Goal: Information Seeking & Learning: Learn about a topic

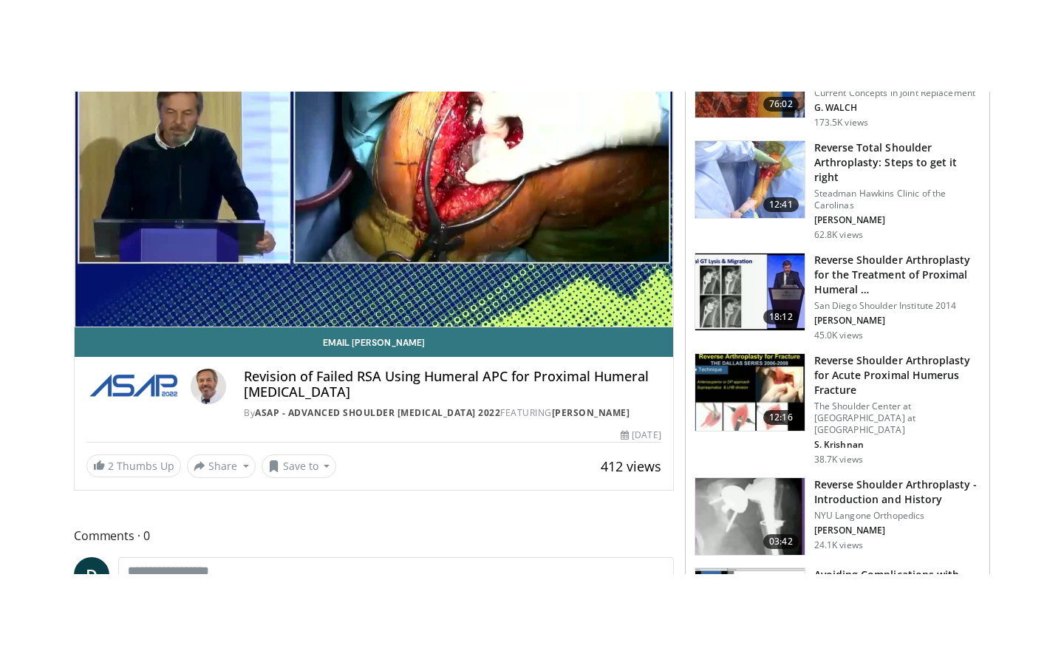
scroll to position [129, 0]
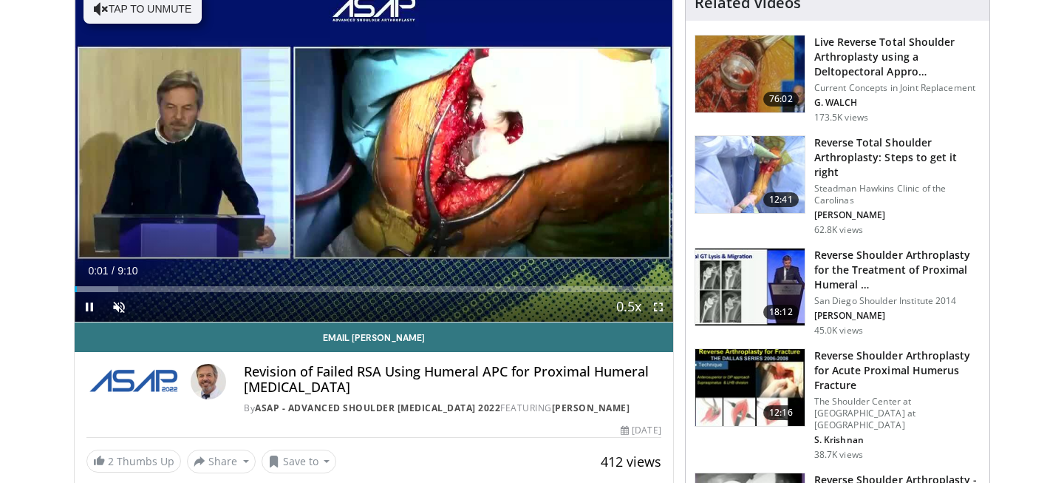
click at [658, 311] on span "Video Player" at bounding box center [659, 307] width 30 height 30
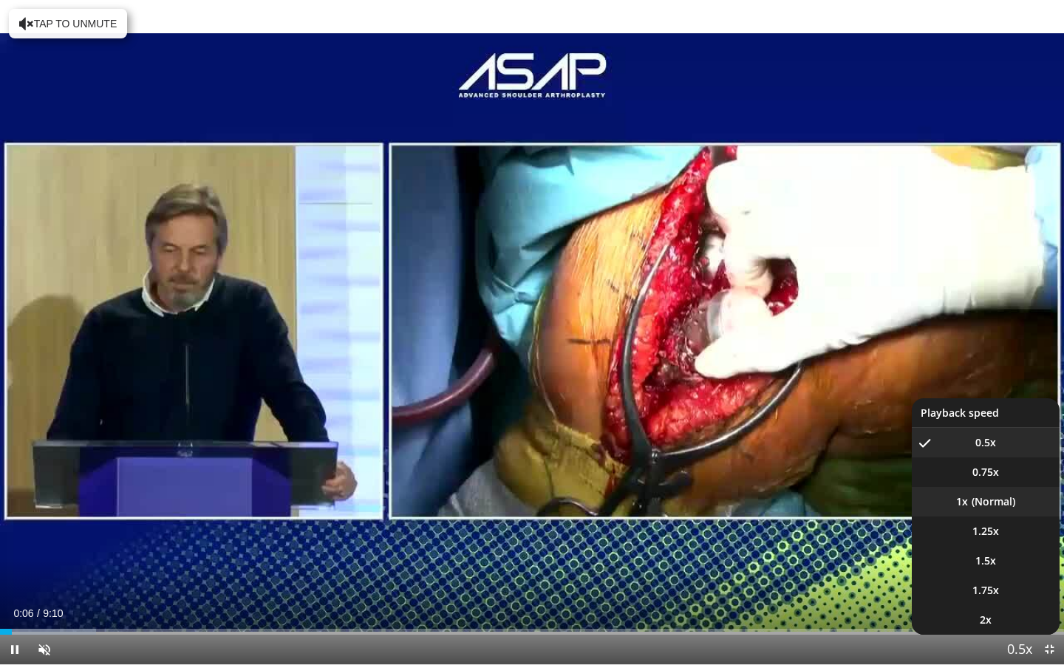
click at [996, 482] on li "1x" at bounding box center [986, 502] width 148 height 30
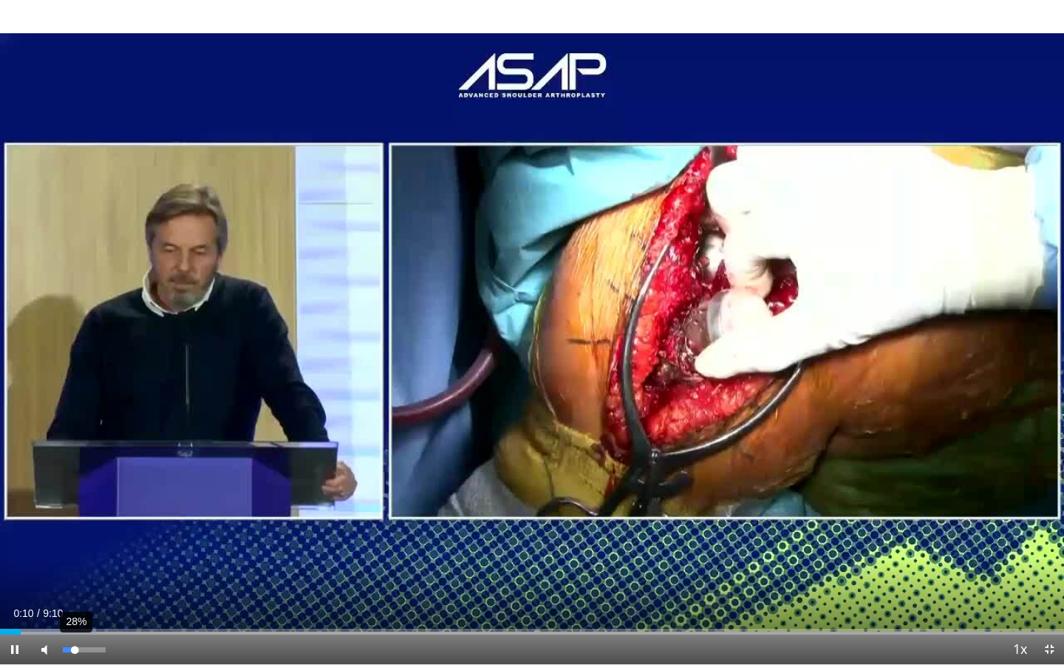
click at [75, 482] on div "28%" at bounding box center [84, 649] width 42 height 5
drag, startPoint x: 89, startPoint y: 651, endPoint x: 111, endPoint y: 652, distance: 22.2
click at [111, 482] on div "Mute 100%" at bounding box center [81, 650] width 103 height 30
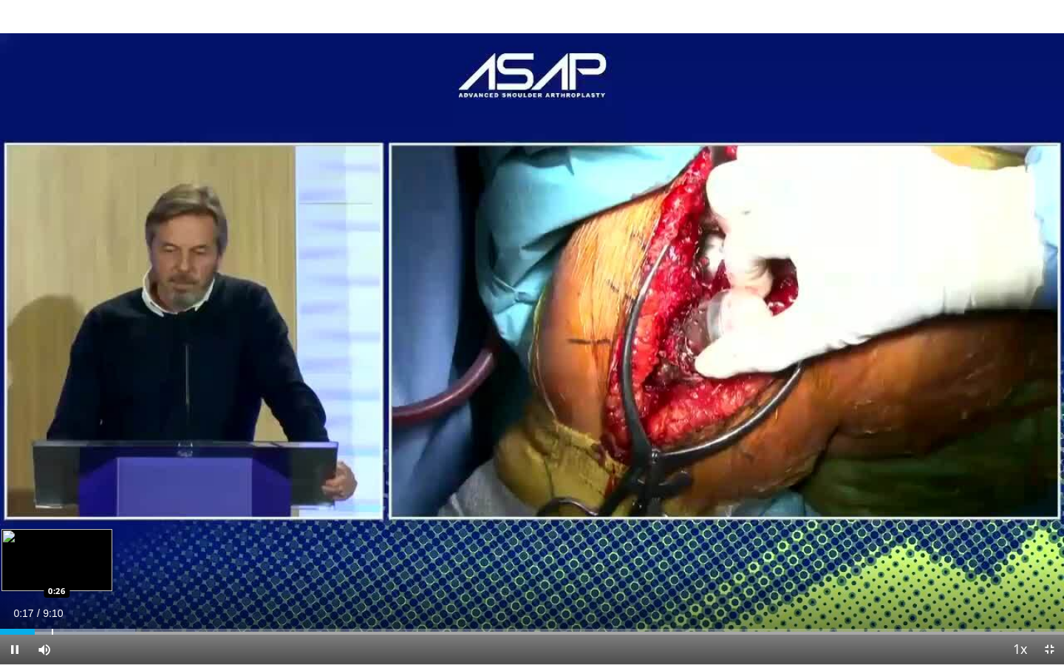
click at [52, 482] on div "Progress Bar" at bounding box center [52, 632] width 1 height 6
click at [64, 482] on div "Progress Bar" at bounding box center [63, 632] width 1 height 6
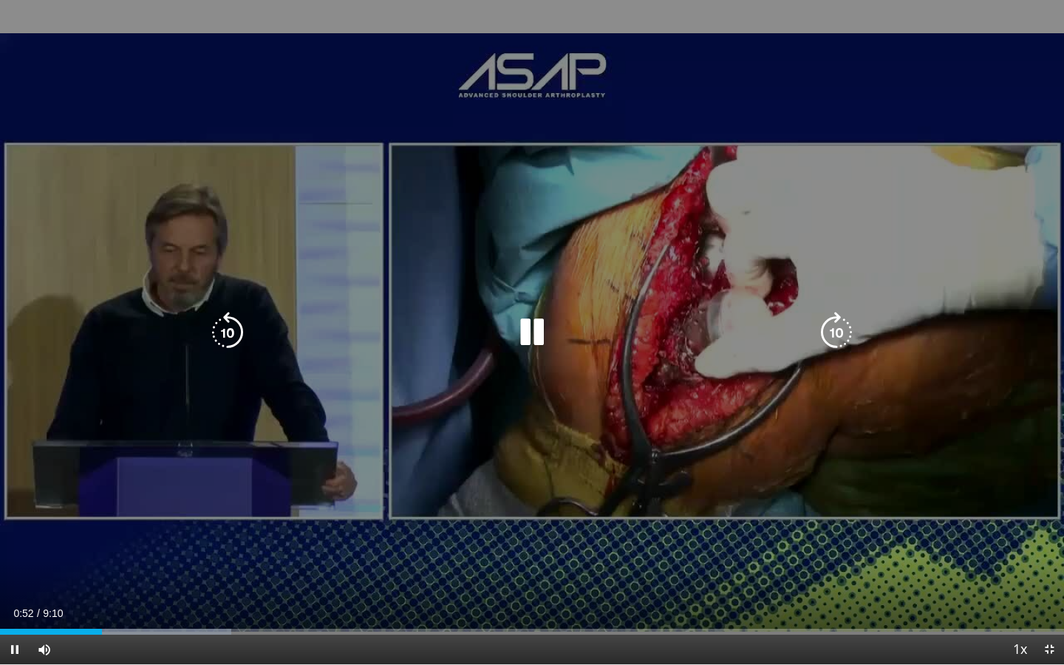
click at [760, 481] on div "10 seconds Tap to unmute" at bounding box center [532, 332] width 1064 height 664
click at [728, 445] on div "10 seconds Tap to unmute" at bounding box center [532, 332] width 1064 height 664
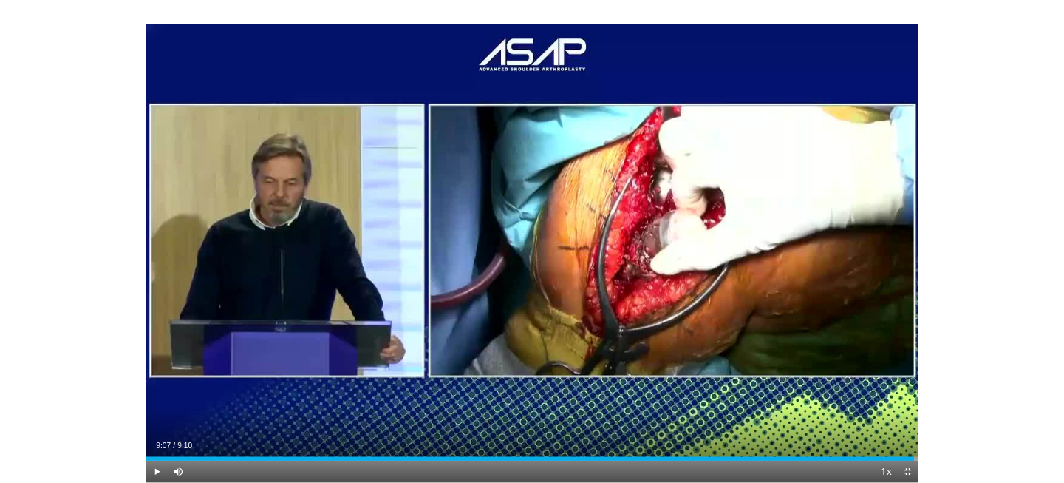
scroll to position [466, 0]
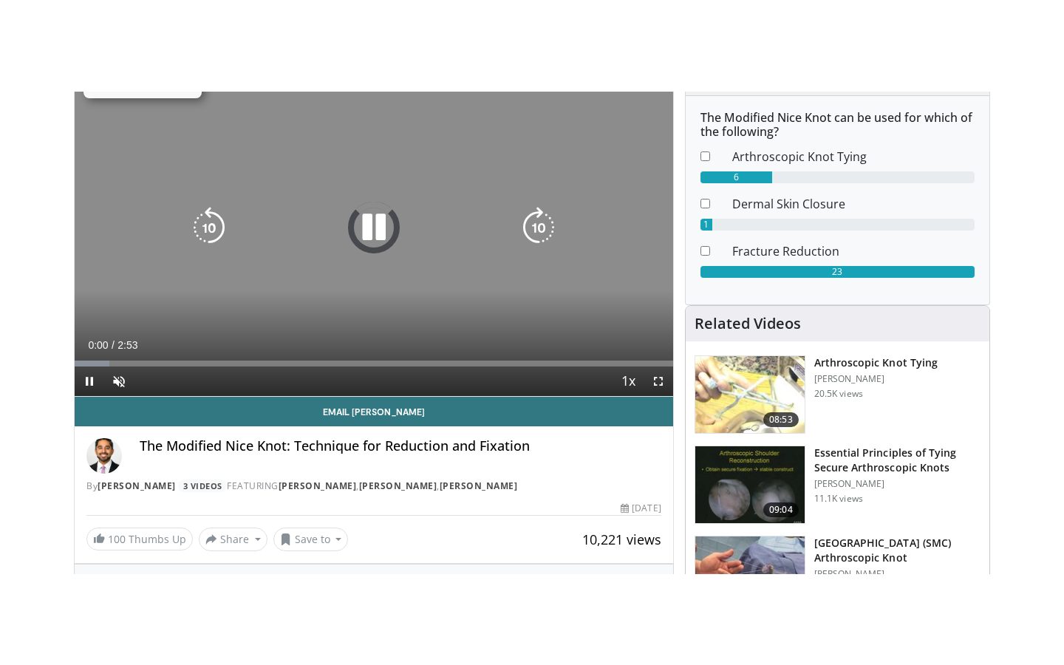
scroll to position [153, 0]
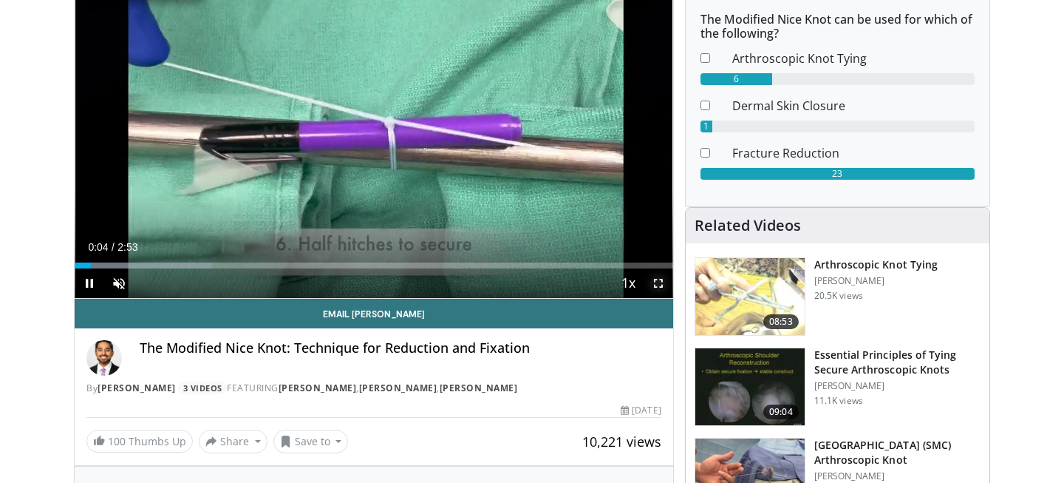
click at [663, 282] on span "Video Player" at bounding box center [659, 283] width 30 height 30
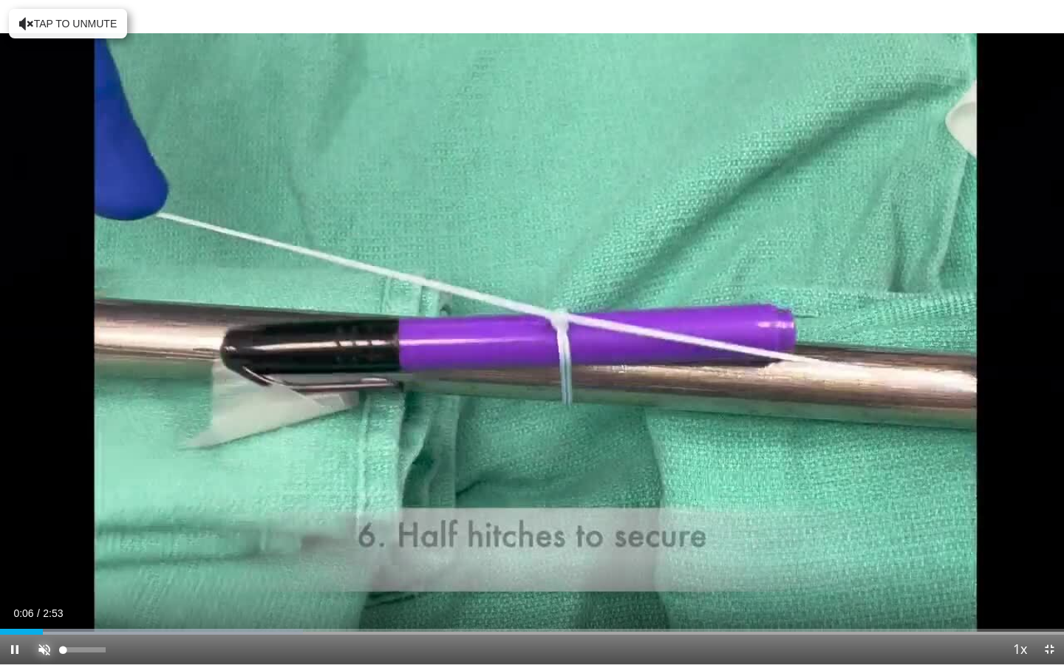
click at [47, 482] on span "Video Player" at bounding box center [45, 650] width 30 height 30
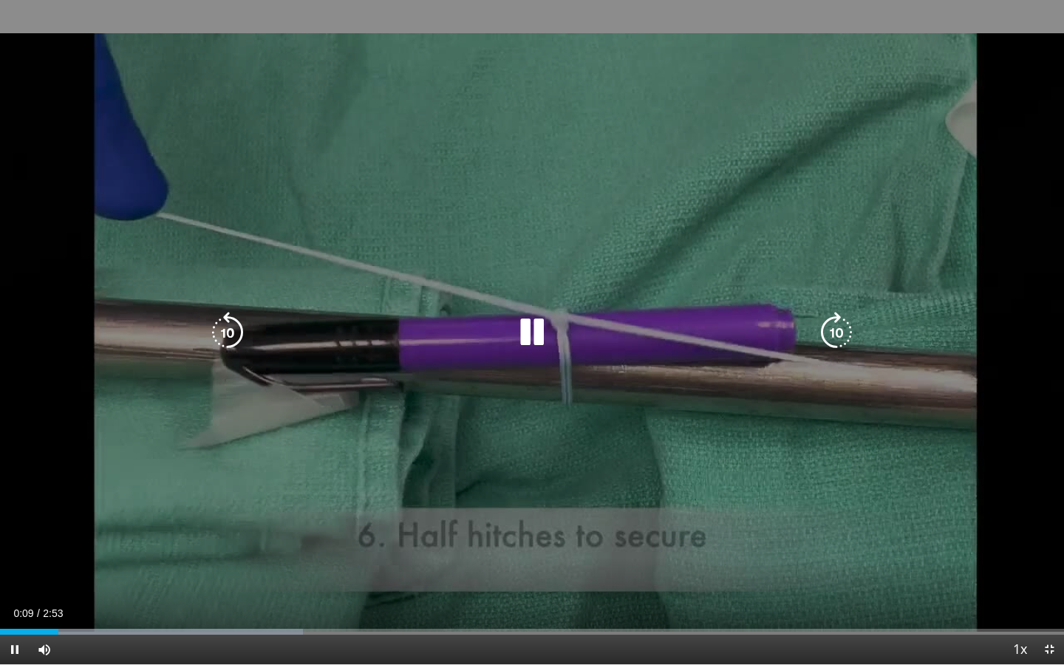
click at [120, 482] on div "10 seconds Tap to unmute" at bounding box center [532, 332] width 1064 height 664
click at [48, 482] on div "10 seconds Tap to unmute" at bounding box center [532, 332] width 1064 height 664
click at [579, 414] on div "10 seconds Tap to unmute" at bounding box center [532, 332] width 1064 height 664
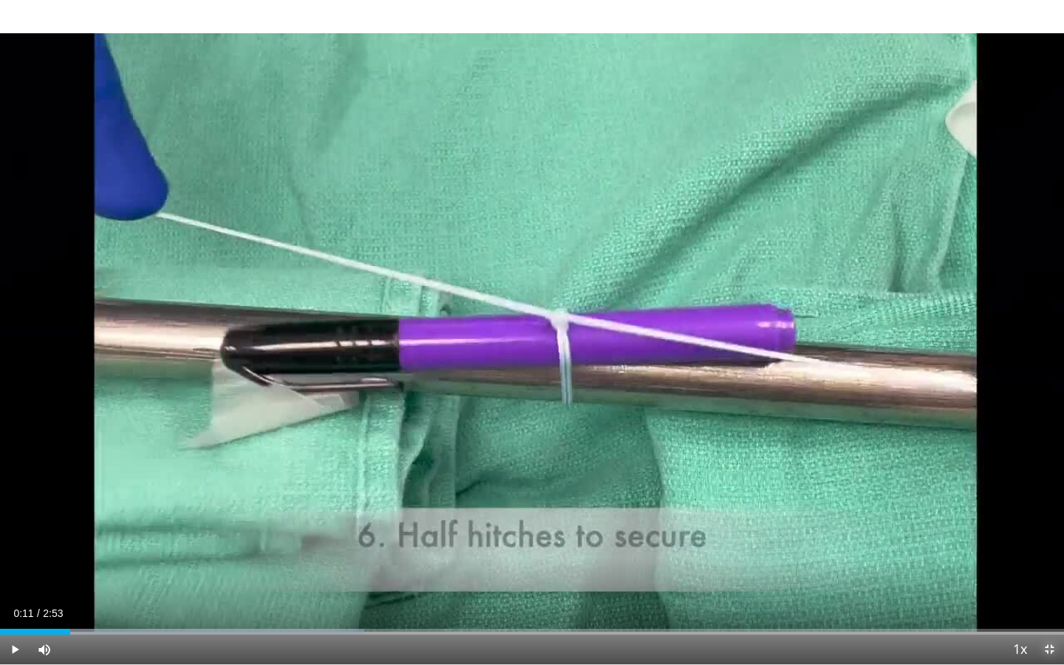
click at [1041, 482] on span "Video Player" at bounding box center [1050, 650] width 30 height 30
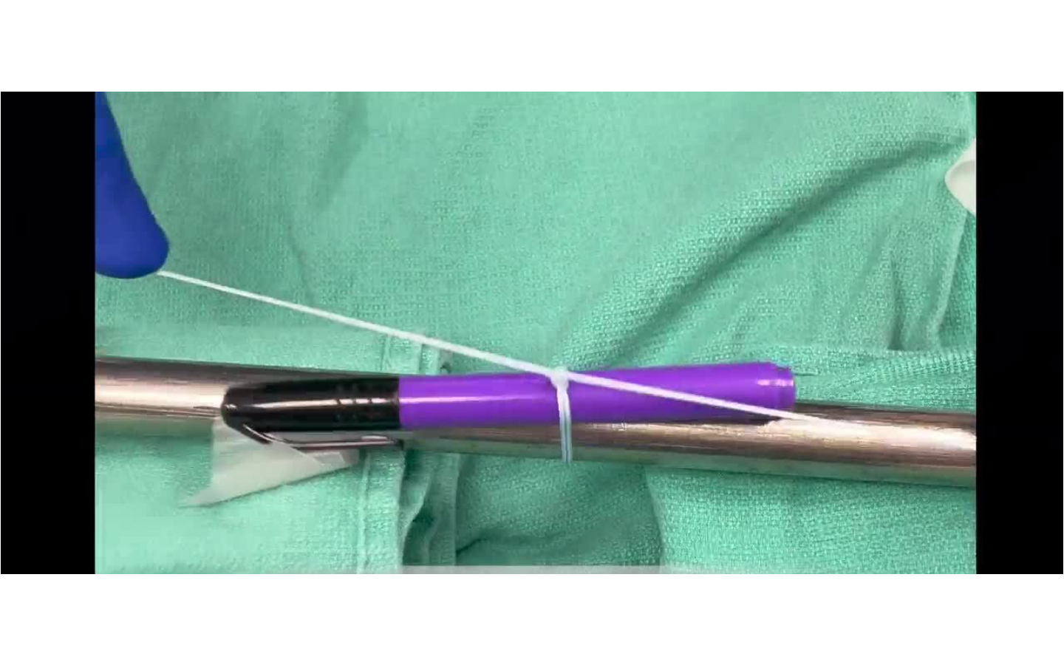
scroll to position [231, 0]
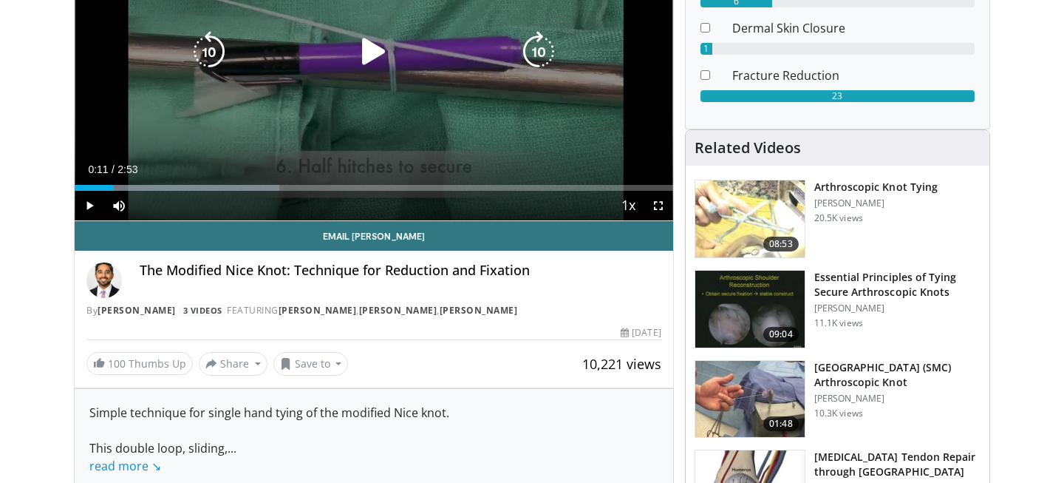
click at [449, 144] on div "10 seconds Tap to unmute" at bounding box center [374, 52] width 599 height 336
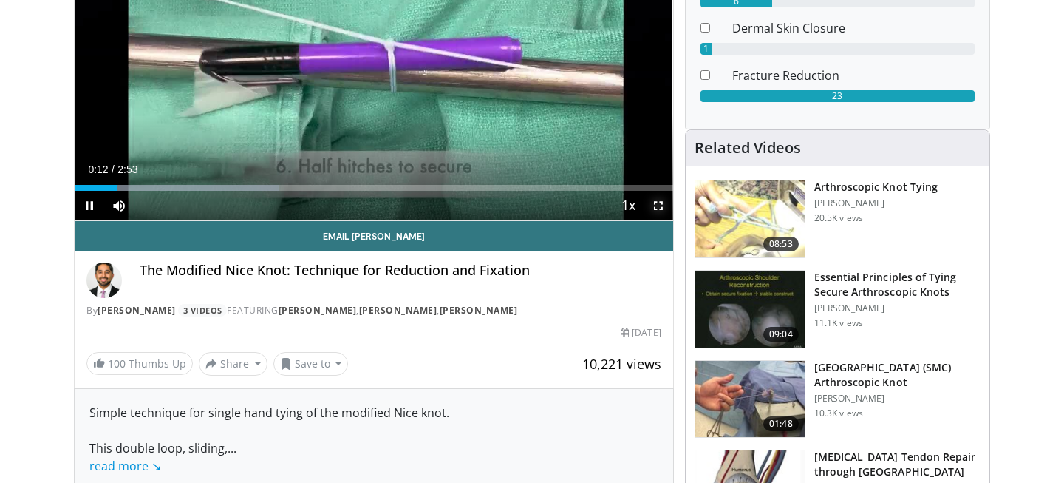
click at [662, 202] on span "Video Player" at bounding box center [659, 206] width 30 height 30
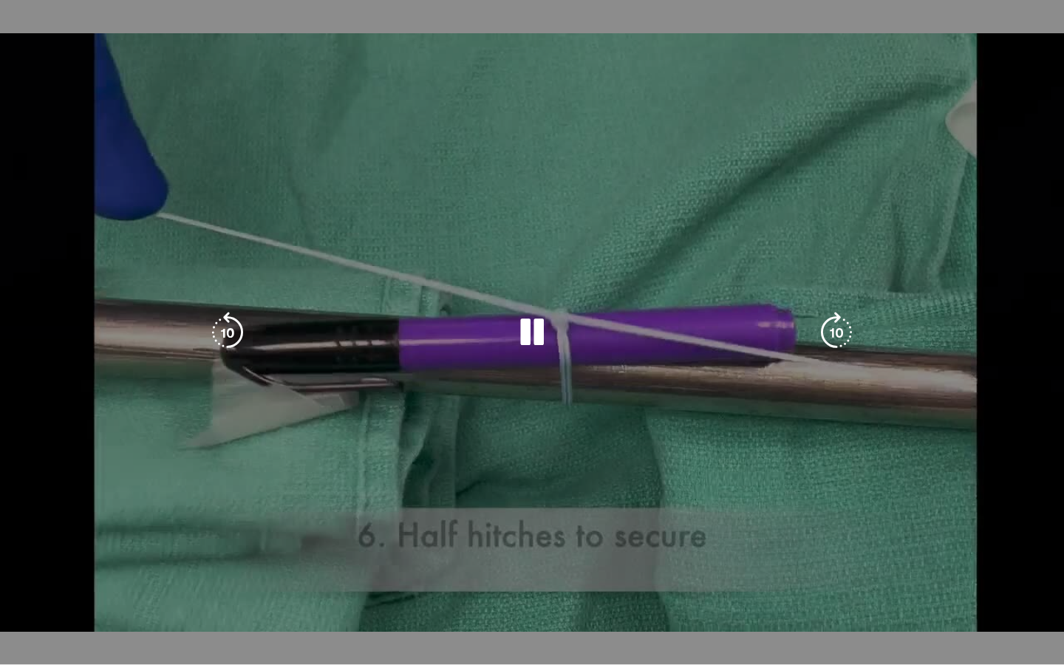
click at [417, 305] on div "10 seconds Tap to unmute" at bounding box center [532, 332] width 1064 height 664
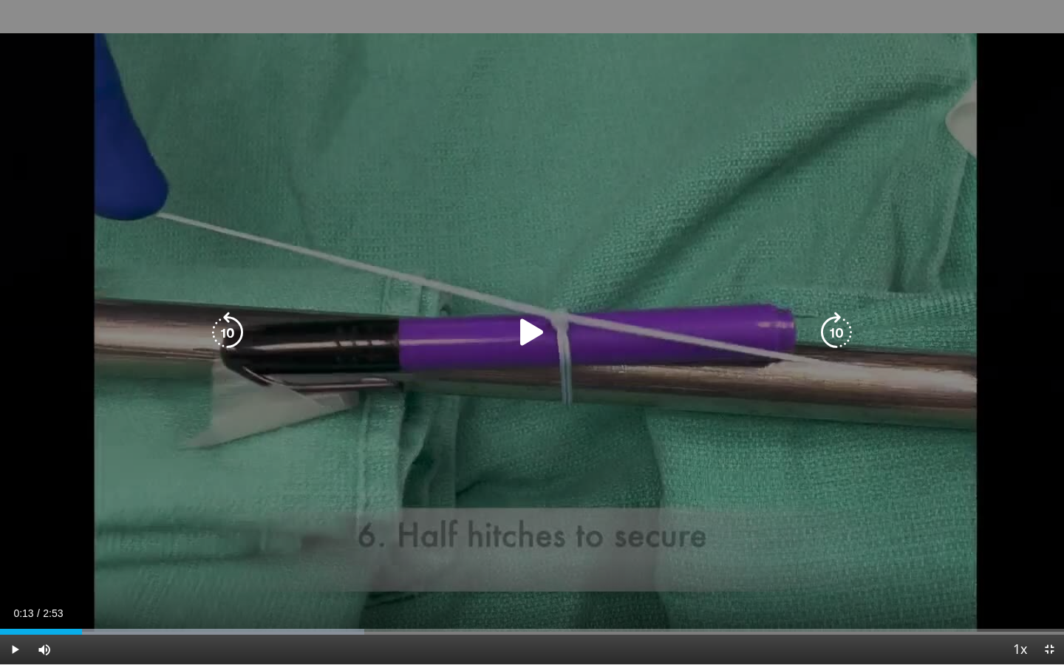
click at [412, 430] on div "10 seconds Tap to unmute" at bounding box center [532, 332] width 1064 height 664
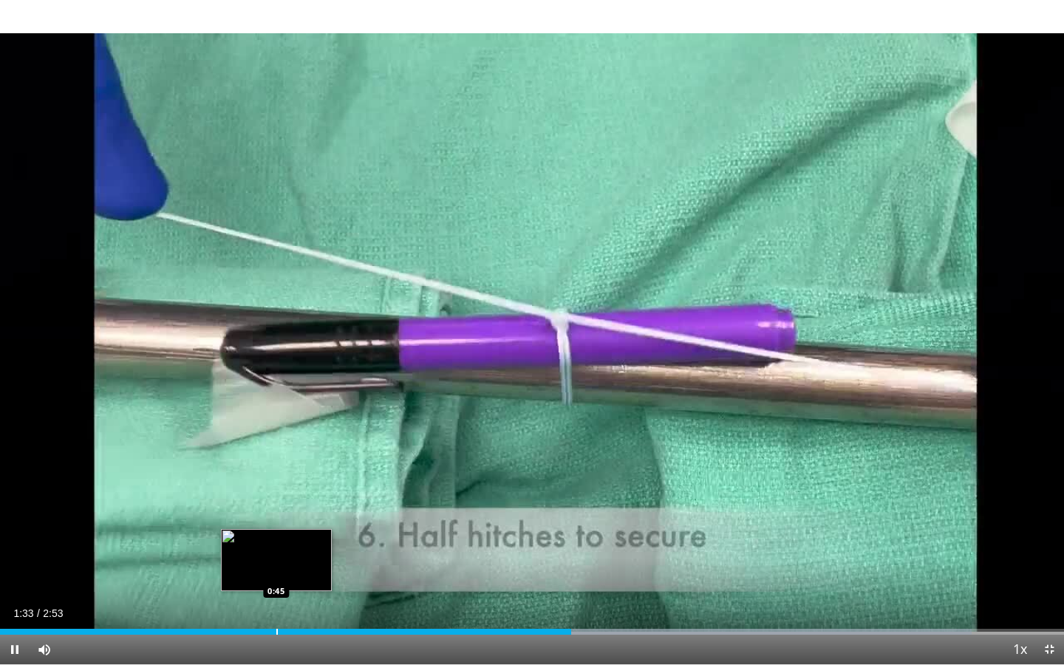
click at [275, 482] on div "1:33" at bounding box center [285, 632] width 571 height 6
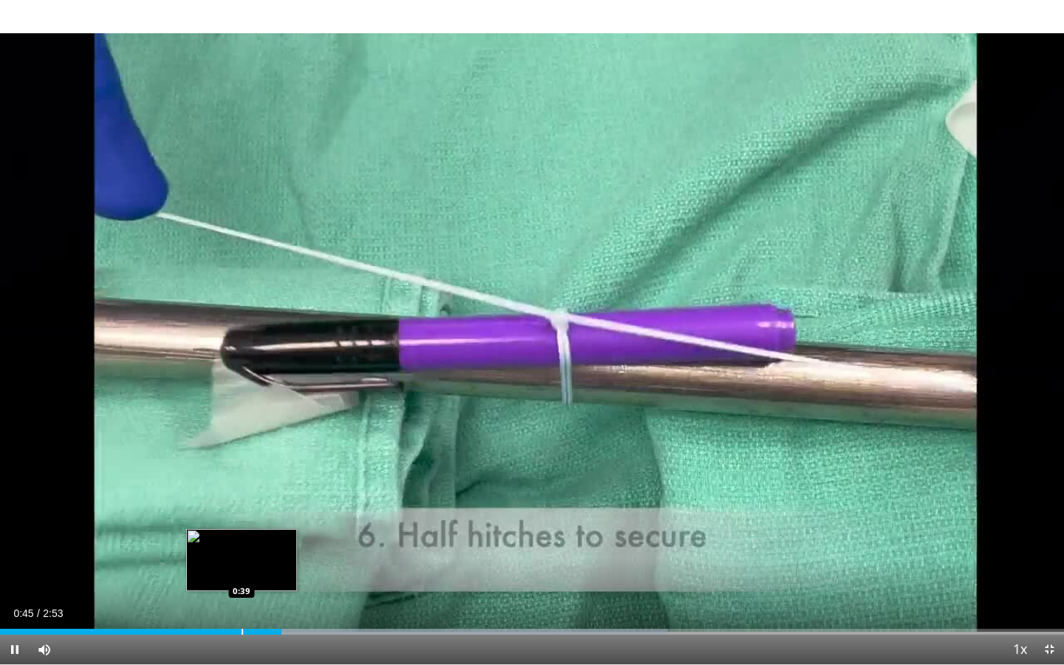
click at [238, 482] on div "0:45" at bounding box center [141, 632] width 282 height 6
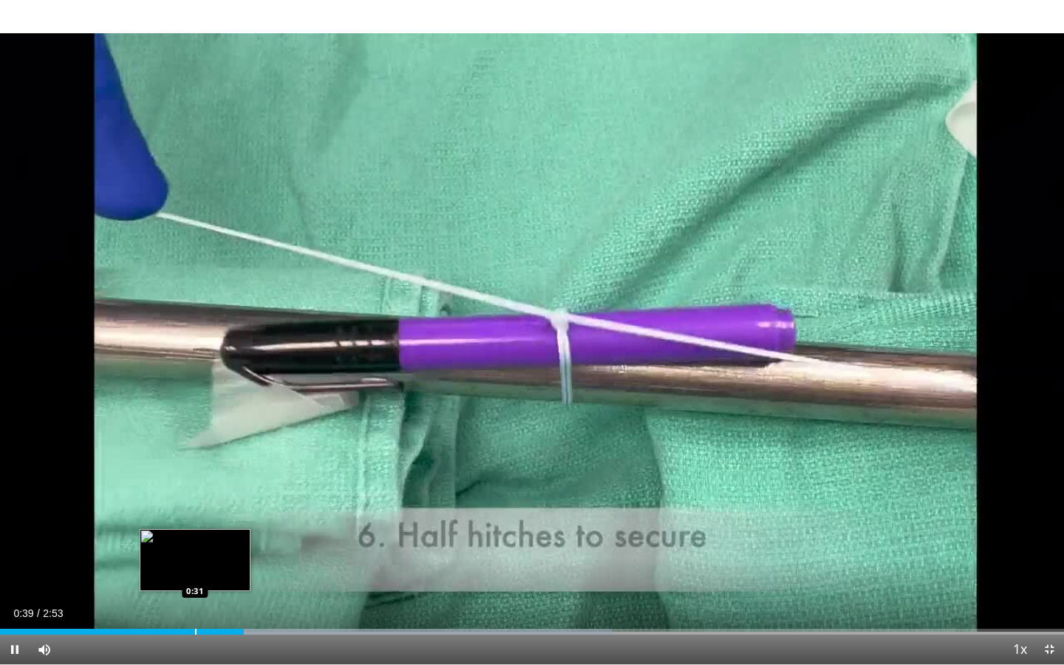
click at [195, 482] on div "Progress Bar" at bounding box center [195, 632] width 1 height 6
click at [182, 482] on div "Progress Bar" at bounding box center [182, 632] width 1 height 6
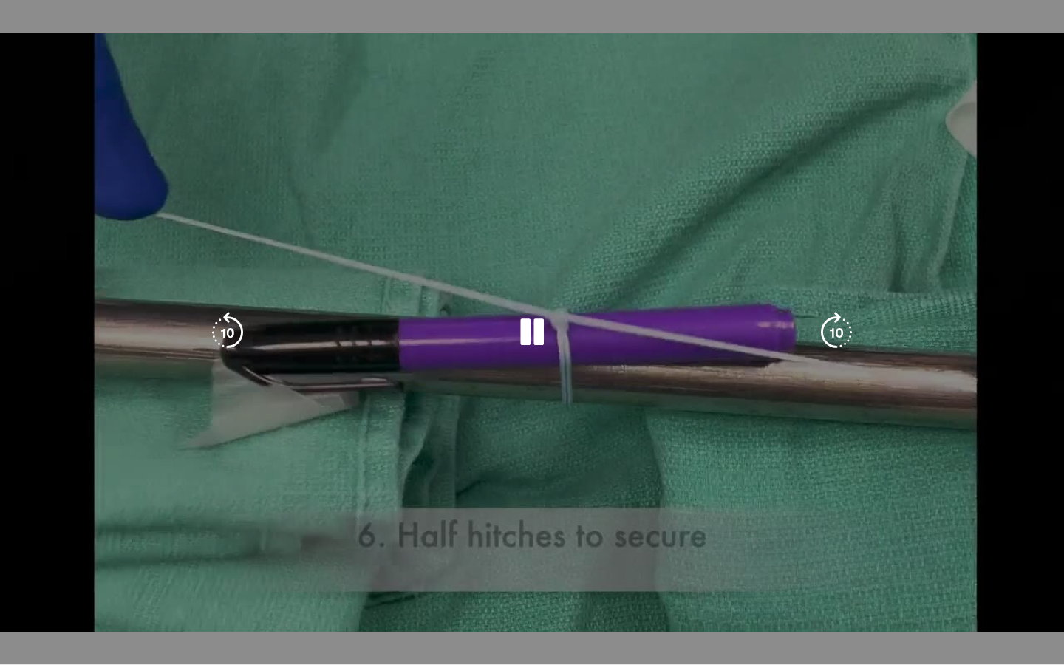
click at [162, 482] on div "10 seconds Tap to unmute" at bounding box center [532, 332] width 1064 height 664
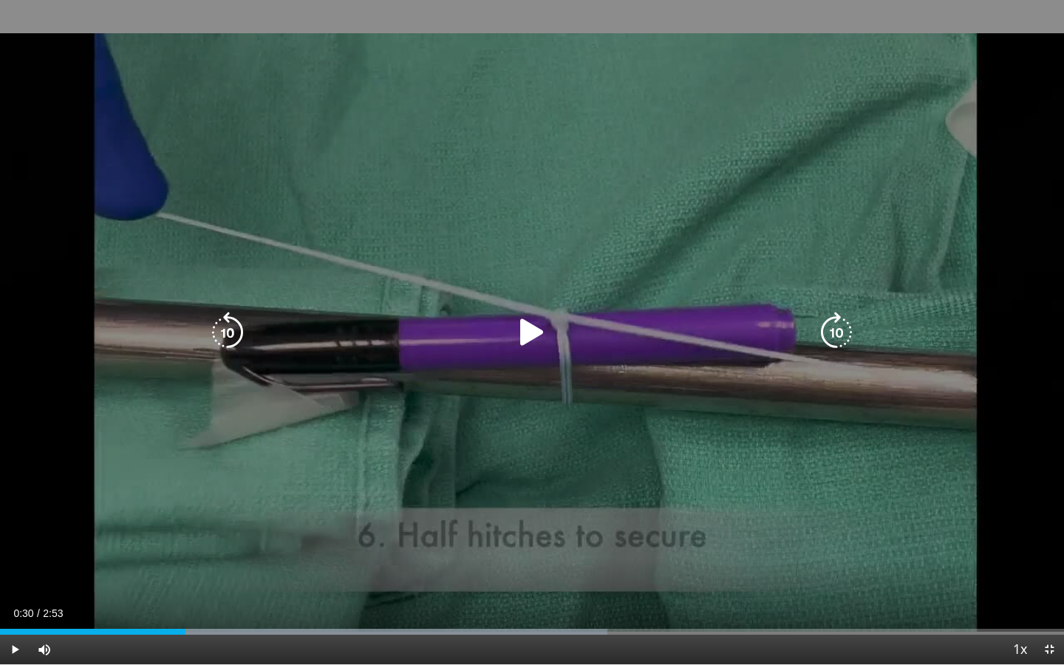
click at [162, 482] on div "0:30" at bounding box center [92, 632] width 185 height 6
click at [518, 367] on div "10 seconds Tap to unmute" at bounding box center [532, 332] width 1064 height 664
click at [480, 465] on div "10 seconds Tap to unmute" at bounding box center [532, 332] width 1064 height 664
click at [545, 320] on icon "Video Player" at bounding box center [531, 332] width 41 height 41
click at [534, 327] on icon "Video Player" at bounding box center [531, 332] width 41 height 41
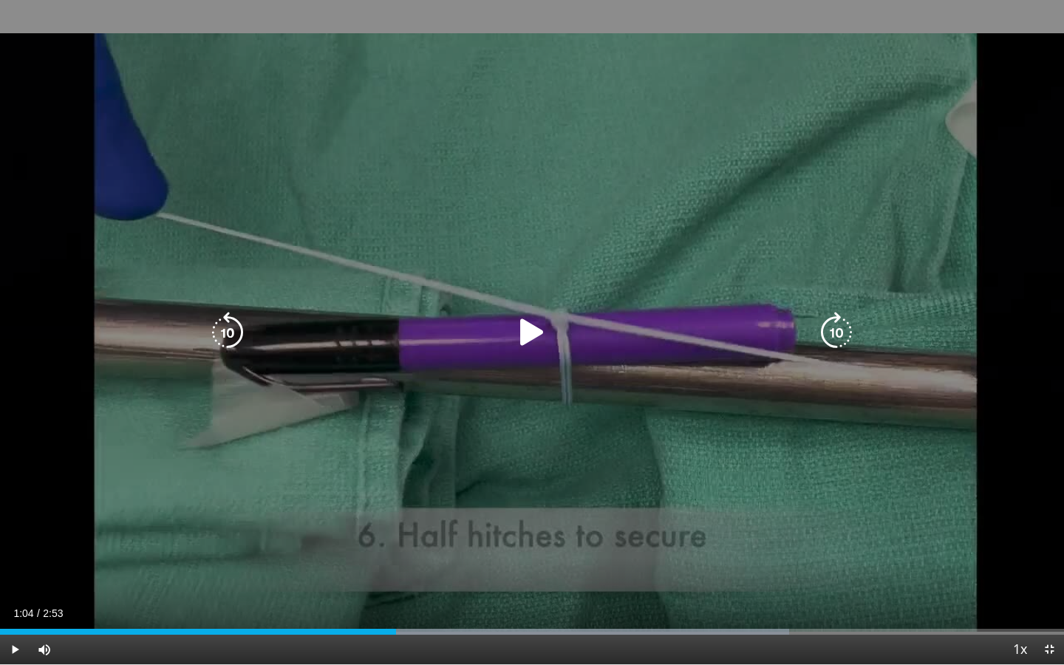
click at [415, 183] on div "10 seconds Tap to unmute" at bounding box center [532, 332] width 1064 height 664
click at [474, 285] on div "10 seconds Tap to unmute" at bounding box center [532, 332] width 1064 height 664
click at [451, 304] on div "10 seconds Tap to unmute" at bounding box center [532, 332] width 1064 height 664
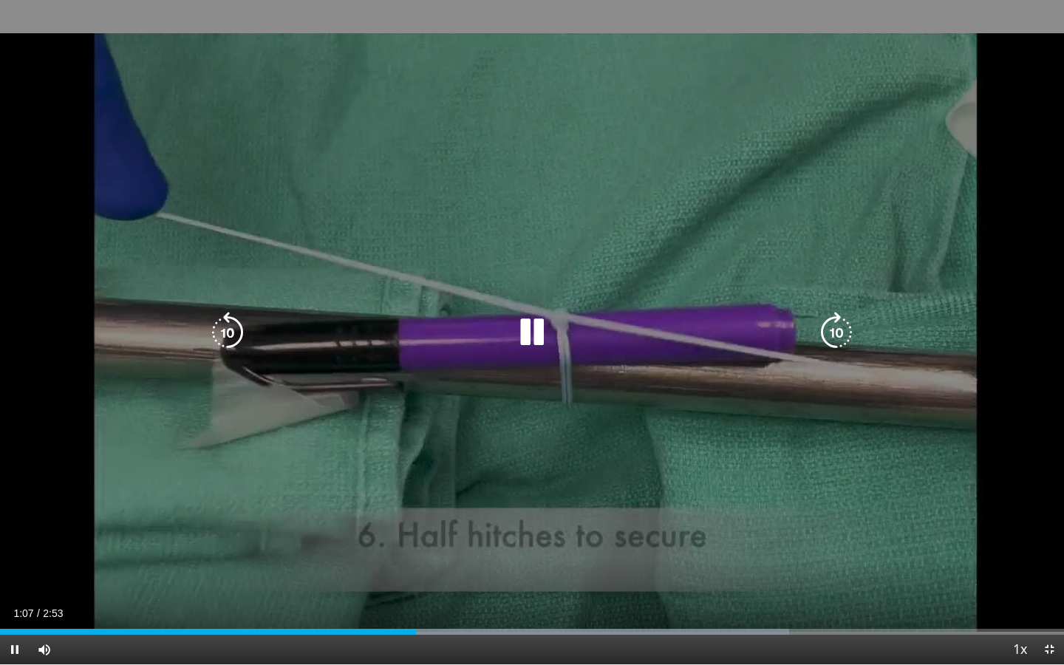
click at [451, 304] on div "10 seconds Tap to unmute" at bounding box center [532, 332] width 1064 height 664
click at [410, 327] on div "Video Player" at bounding box center [532, 333] width 638 height 30
click at [520, 333] on icon "Video Player" at bounding box center [531, 332] width 41 height 41
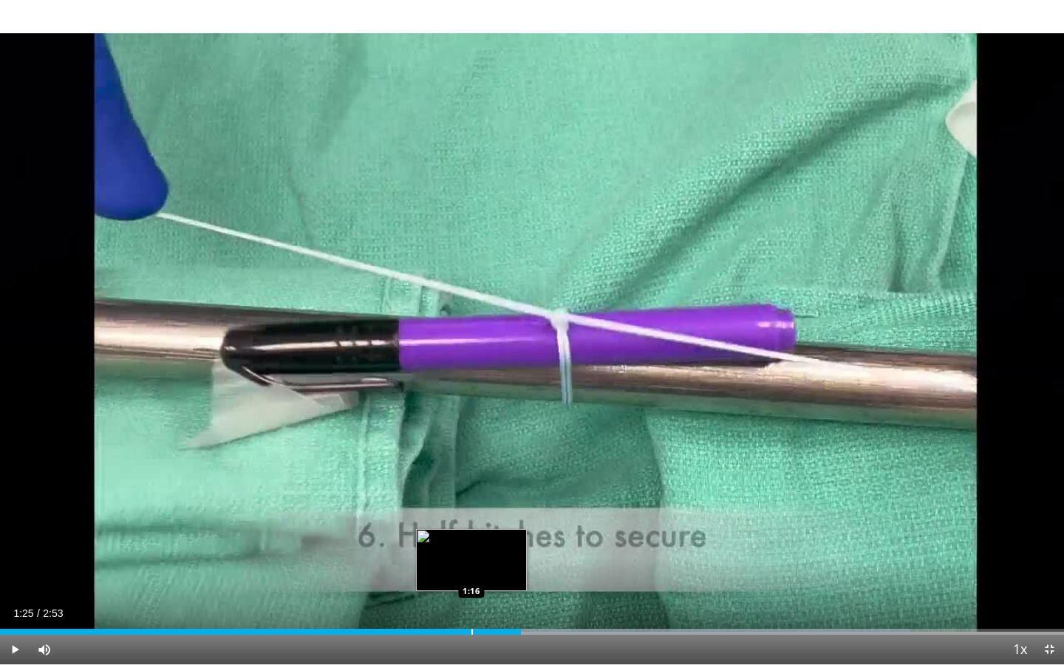
click at [471, 482] on div "Progress Bar" at bounding box center [471, 632] width 1 height 6
click at [449, 482] on div "1:16" at bounding box center [235, 632] width 471 height 6
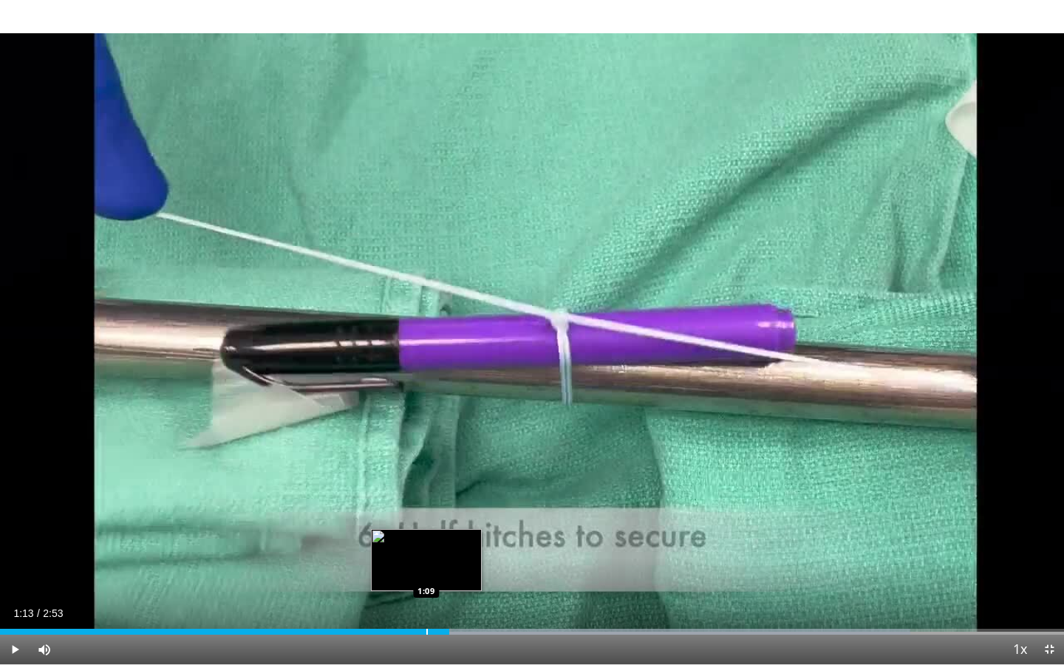
click at [426, 482] on div "Progress Bar" at bounding box center [426, 632] width 1 height 6
click at [418, 482] on div "Progress Bar" at bounding box center [418, 632] width 1 height 6
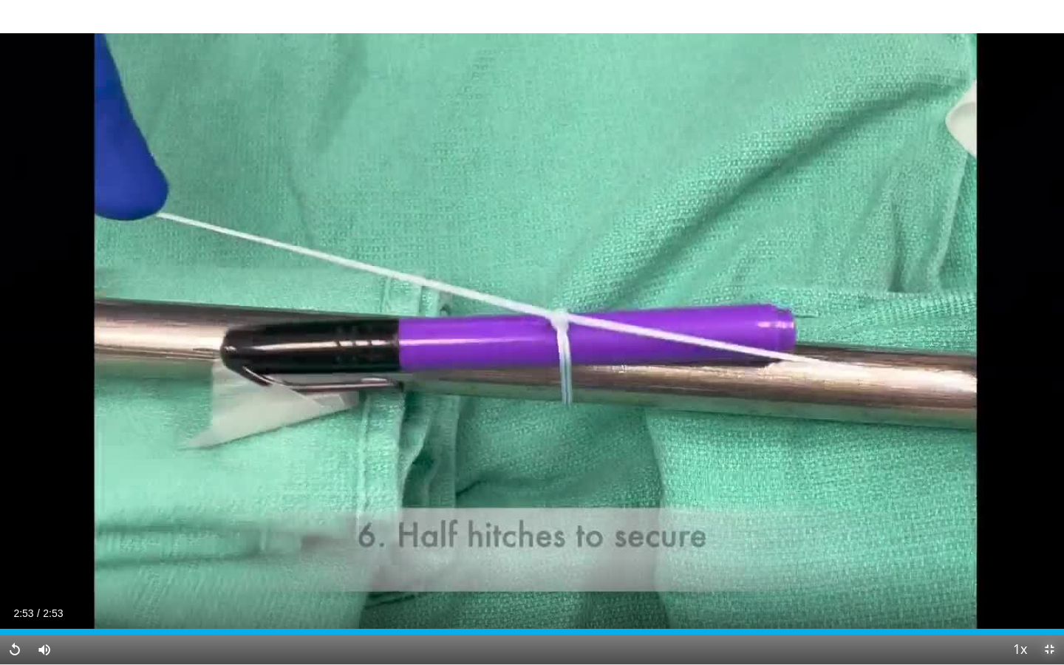
click at [1052, 482] on span "Video Player" at bounding box center [1050, 650] width 30 height 30
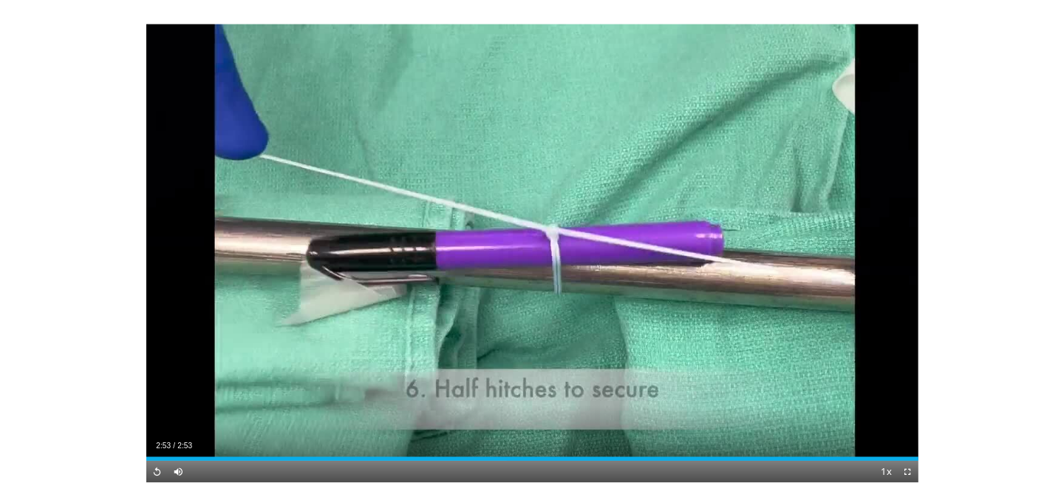
scroll to position [568, 0]
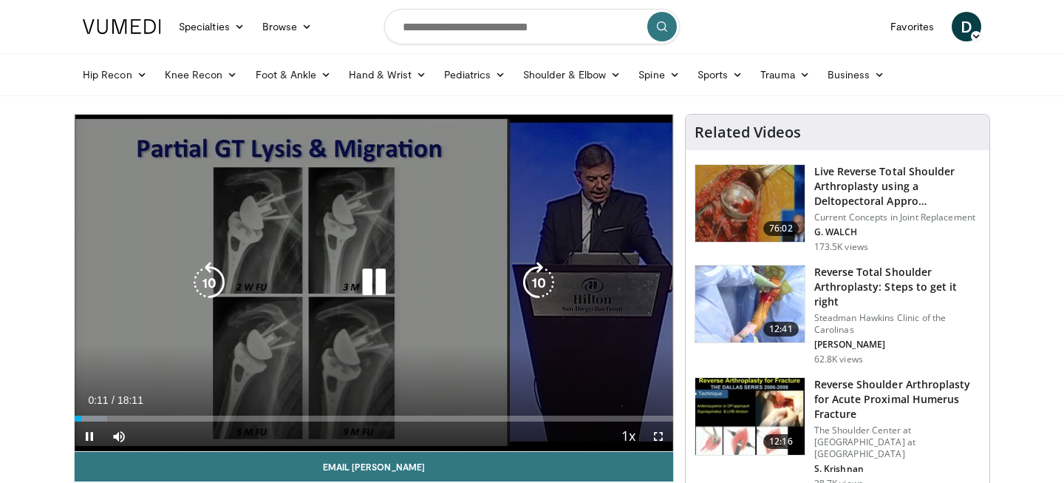
click at [397, 255] on div "10 seconds Tap to unmute" at bounding box center [374, 283] width 599 height 336
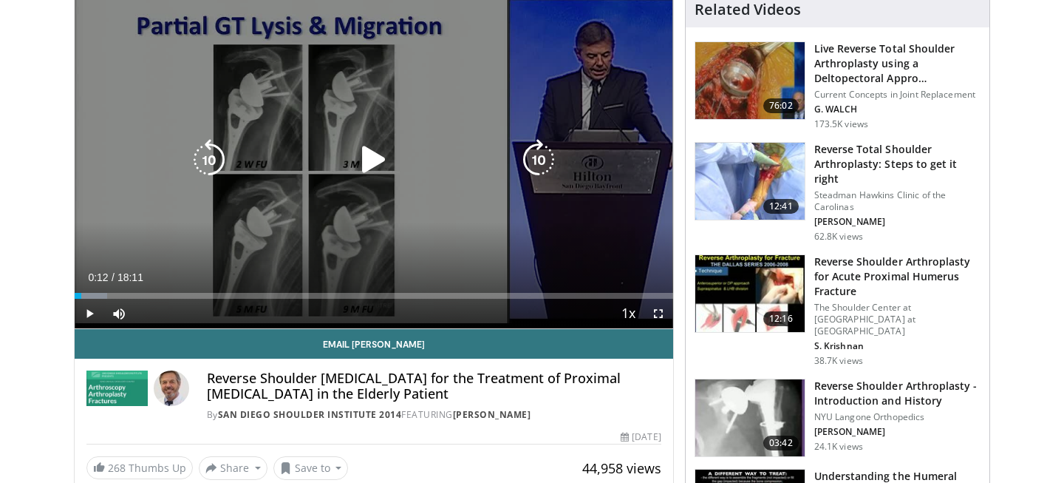
scroll to position [115, 0]
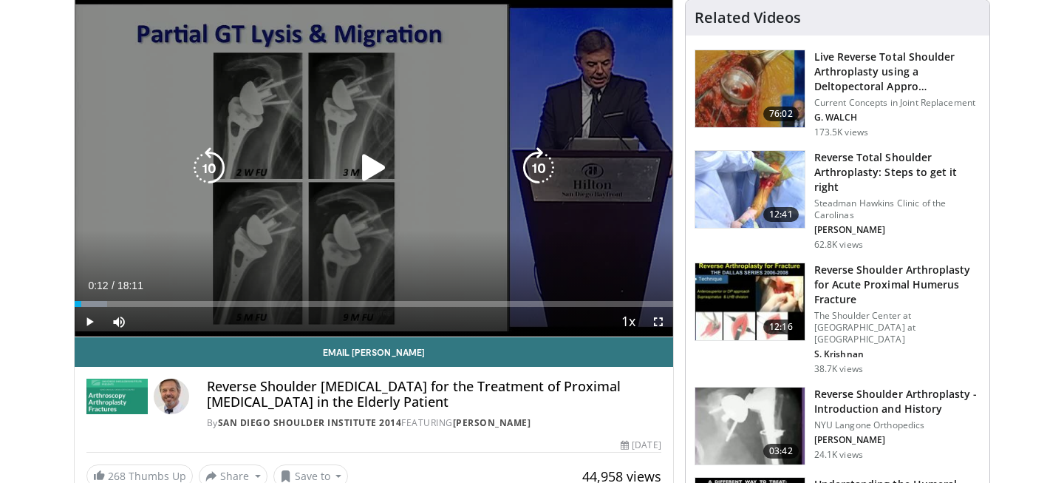
click at [369, 197] on div "10 seconds Tap to unmute" at bounding box center [374, 168] width 599 height 336
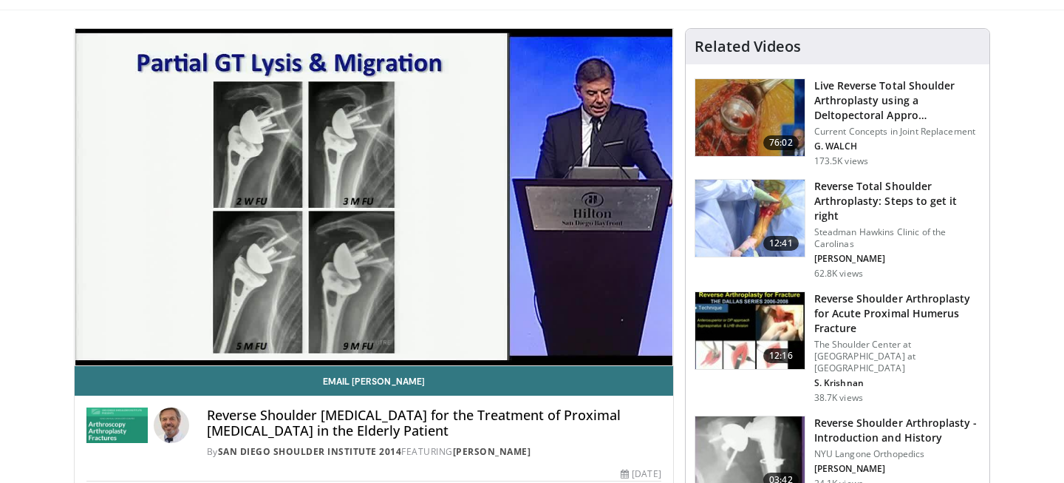
scroll to position [84, 0]
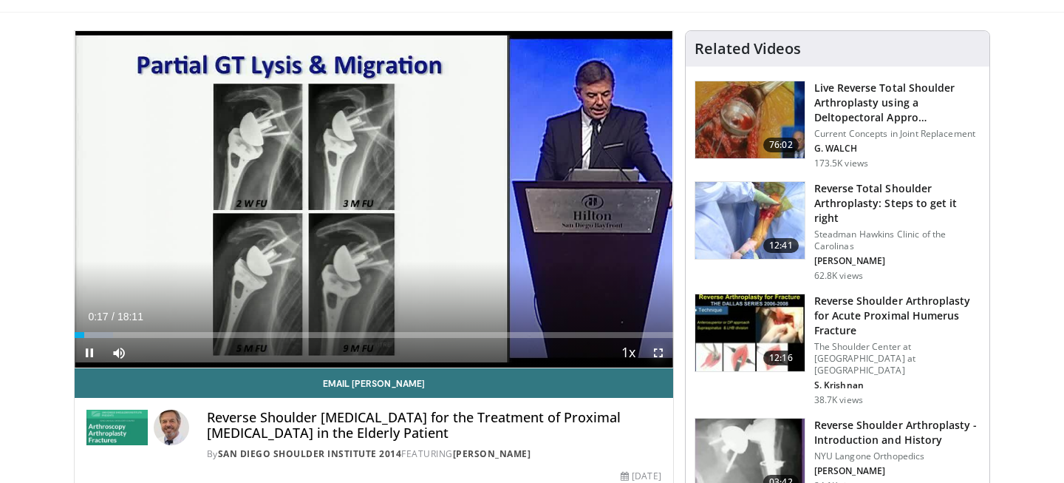
click at [660, 353] on span "Video Player" at bounding box center [659, 353] width 30 height 30
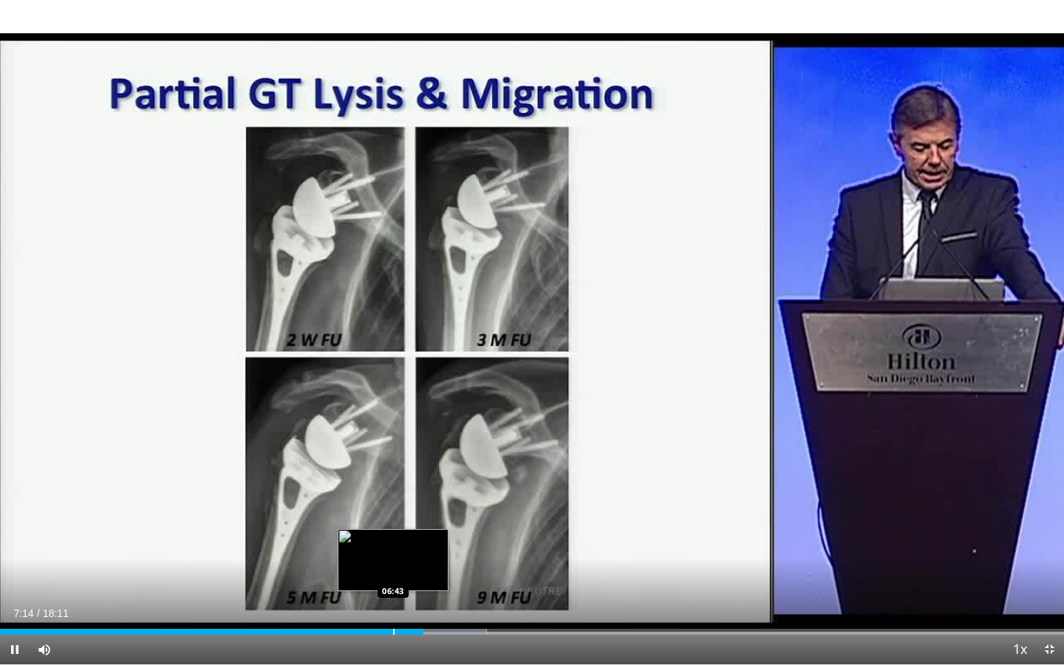
click at [393, 482] on div "10 seconds Tap to unmute" at bounding box center [532, 332] width 1064 height 664
click at [385, 482] on div "Loaded : 45.73% 07:14 06:34" at bounding box center [532, 628] width 1064 height 14
click at [365, 482] on div "06:34" at bounding box center [192, 632] width 385 height 6
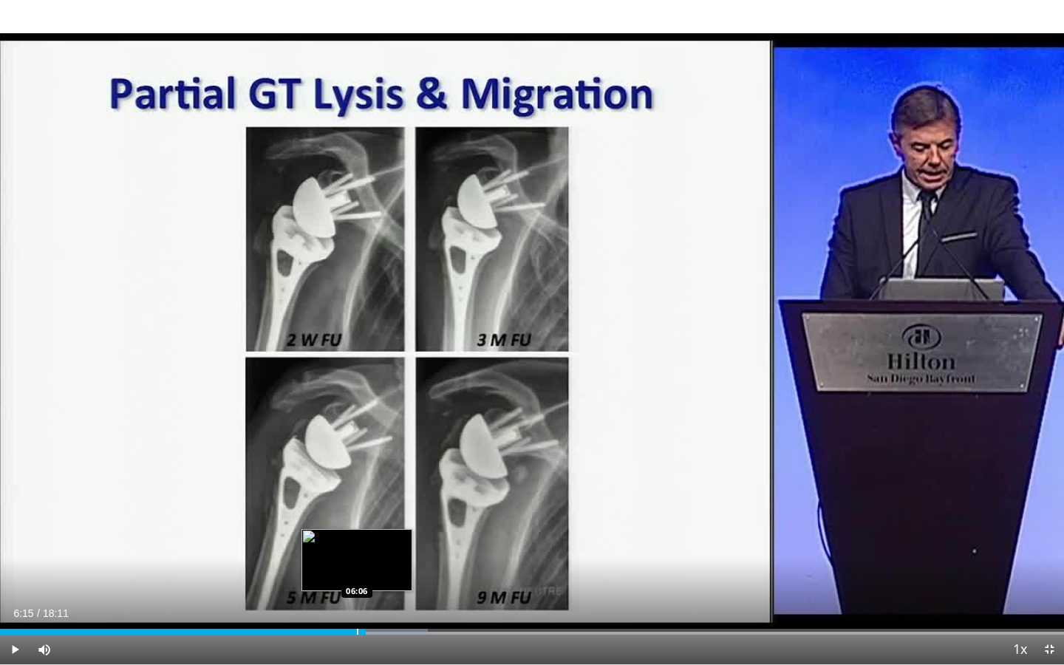
click at [355, 482] on div "06:15" at bounding box center [183, 632] width 366 height 6
click at [352, 482] on div "Progress Bar" at bounding box center [352, 632] width 1 height 6
click at [349, 482] on div "Current Time 6:01 / Duration 18:11 Play Skip Backward Skip Forward Mute Loaded …" at bounding box center [532, 650] width 1064 height 30
click at [344, 482] on div "Progress Bar" at bounding box center [344, 632] width 1 height 6
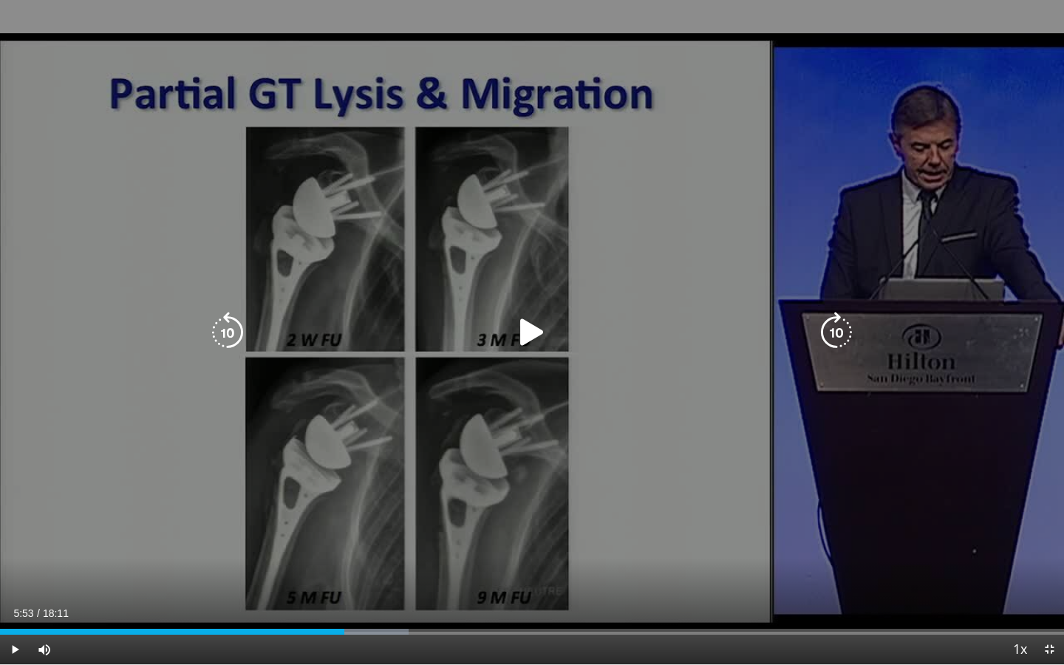
click at [749, 482] on div "10 seconds Tap to unmute" at bounding box center [532, 332] width 1064 height 664
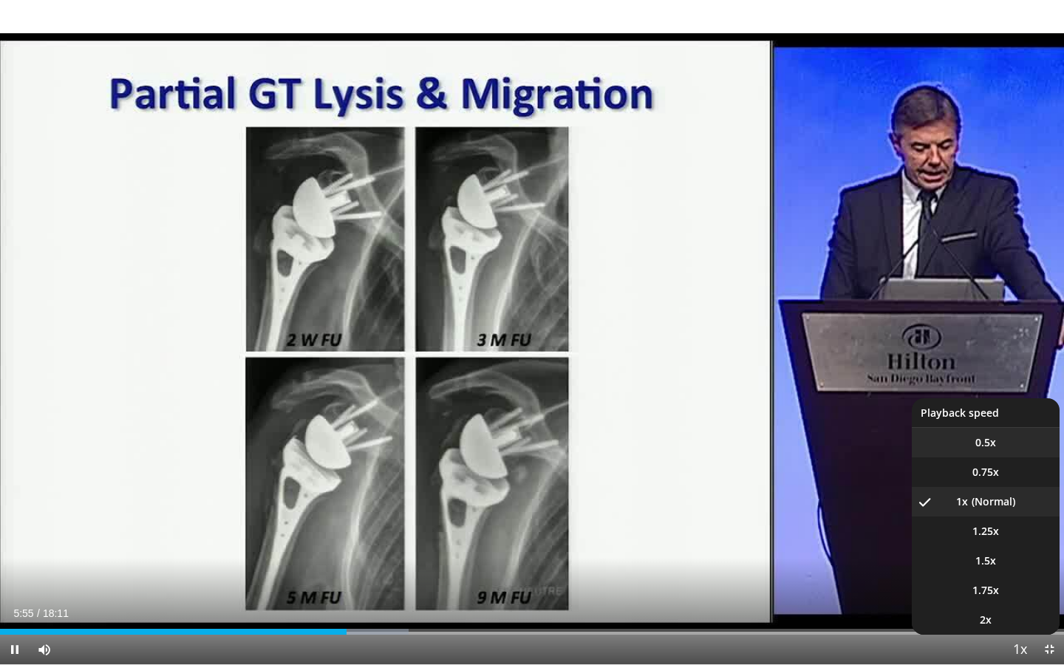
click at [987, 451] on li "0.5x" at bounding box center [986, 443] width 148 height 30
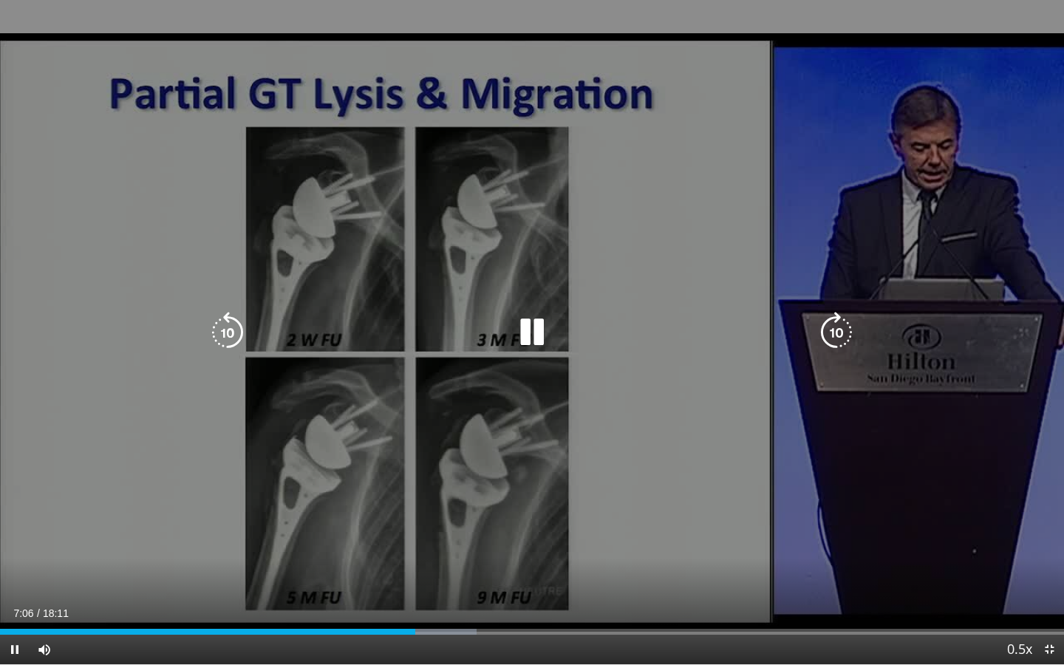
click at [540, 460] on div "10 seconds Tap to unmute" at bounding box center [532, 332] width 1064 height 664
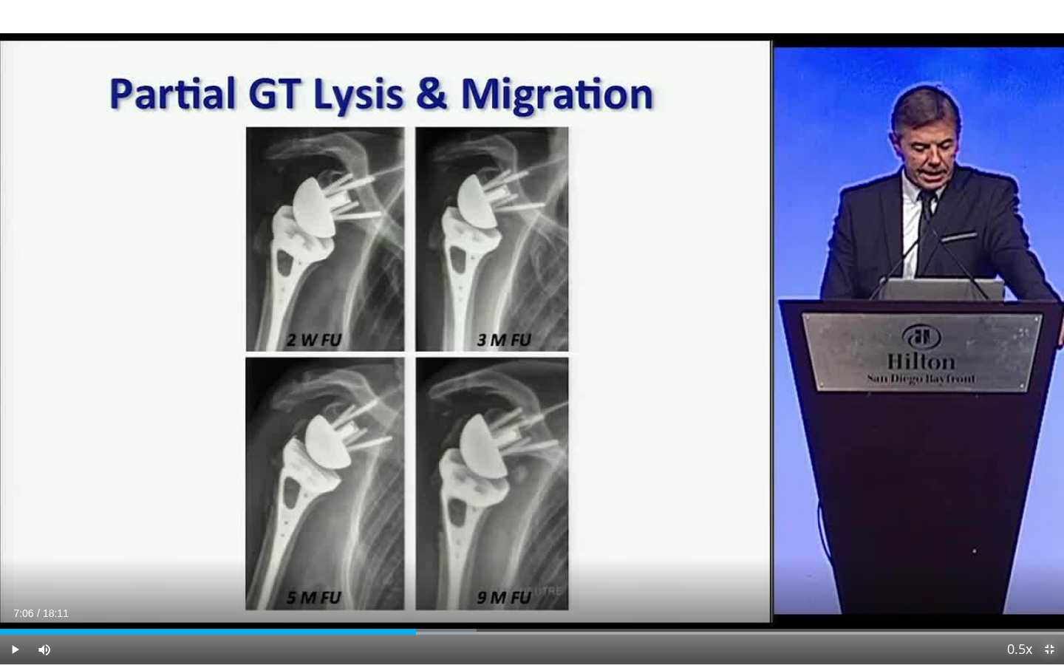
click at [1050, 482] on span "Video Player" at bounding box center [1050, 650] width 30 height 30
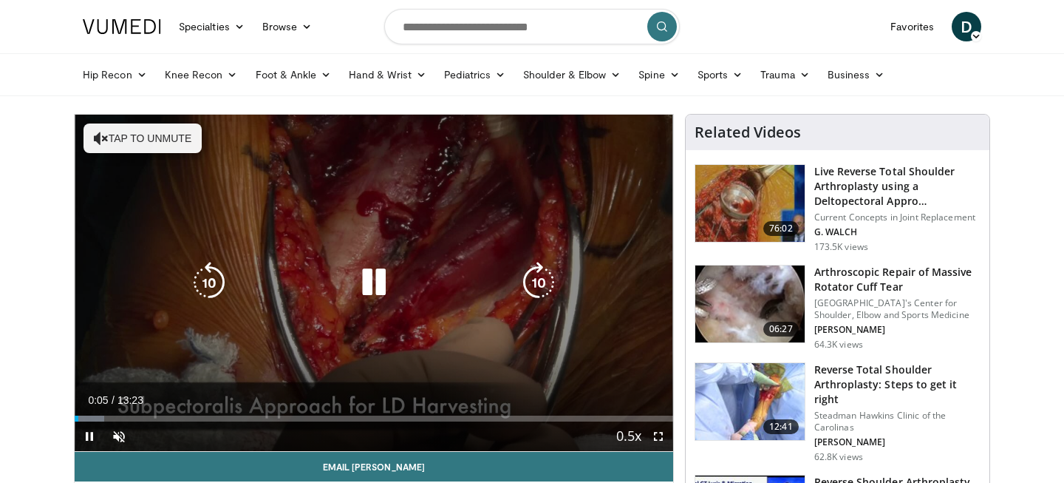
click at [166, 142] on button "Tap to unmute" at bounding box center [143, 138] width 118 height 30
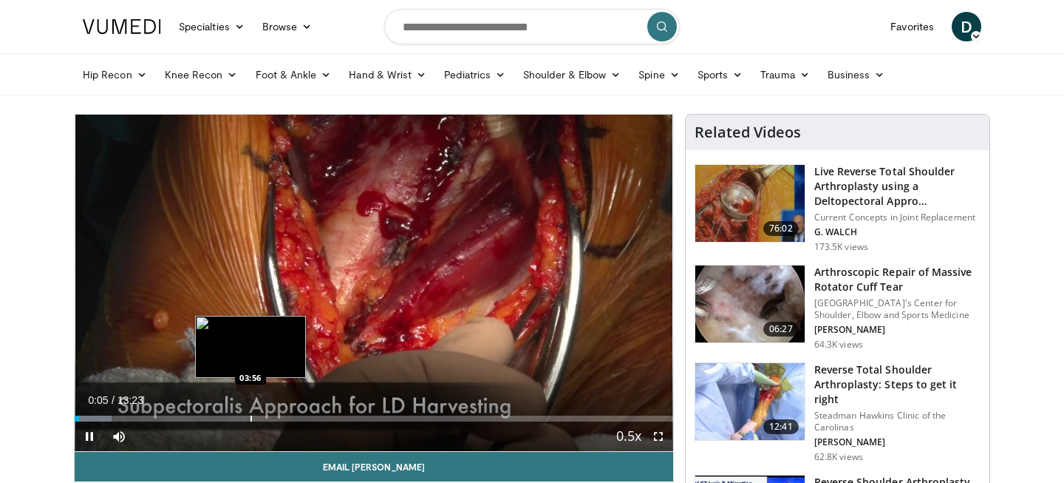
click at [251, 415] on div "Progress Bar" at bounding box center [251, 418] width 1 height 6
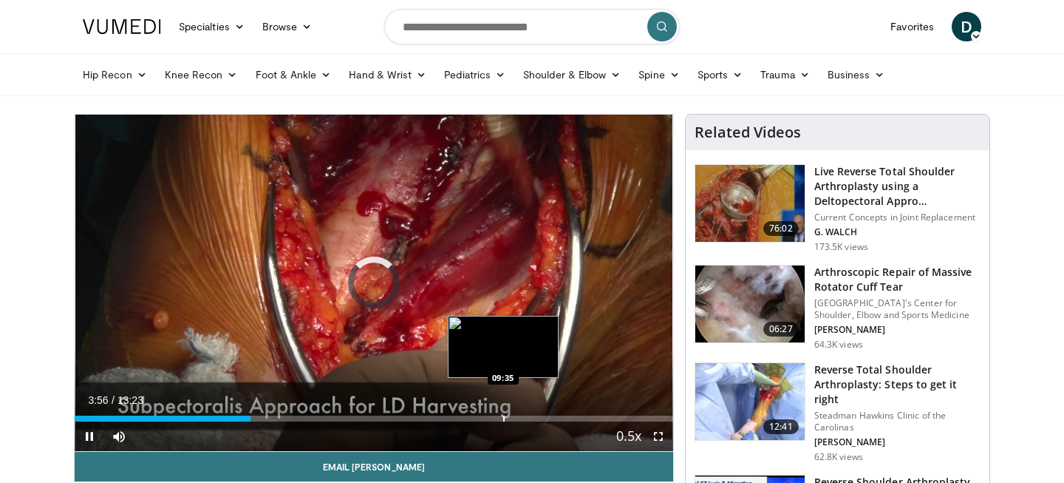
click at [504, 418] on div "Progress Bar" at bounding box center [503, 418] width 1 height 6
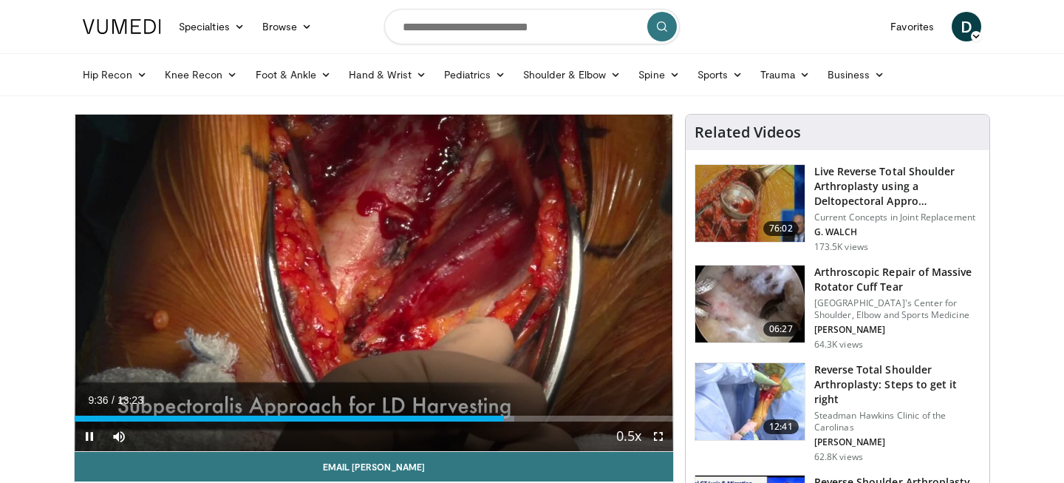
click at [660, 429] on div "10 seconds Tap to unmute" at bounding box center [374, 283] width 599 height 336
click at [661, 443] on span "Video Player" at bounding box center [659, 436] width 30 height 30
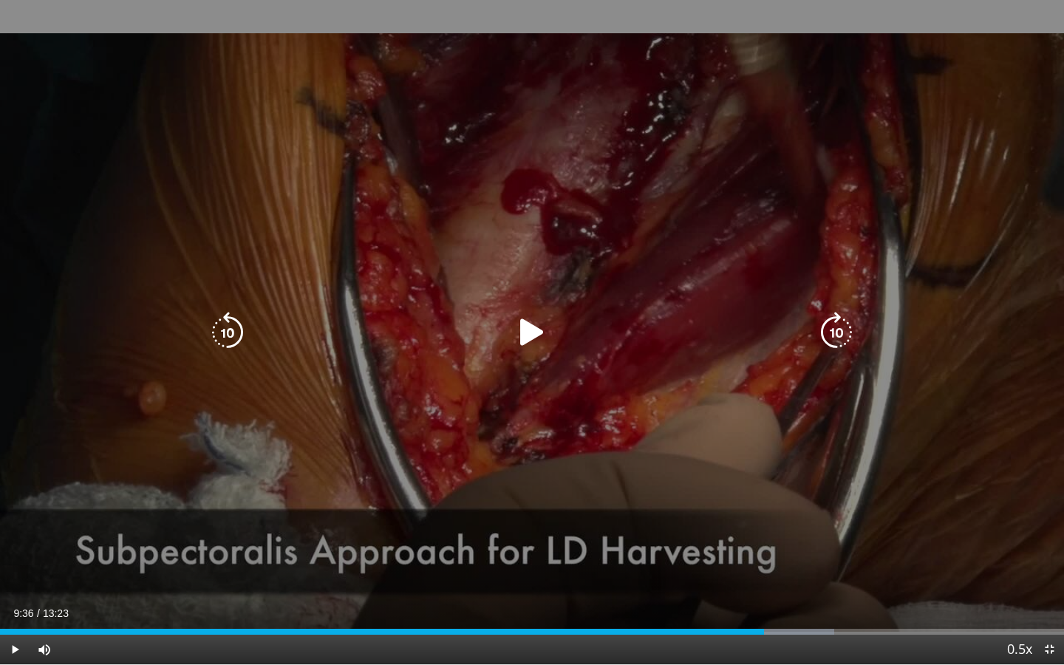
click at [534, 352] on icon "Video Player" at bounding box center [531, 332] width 41 height 41
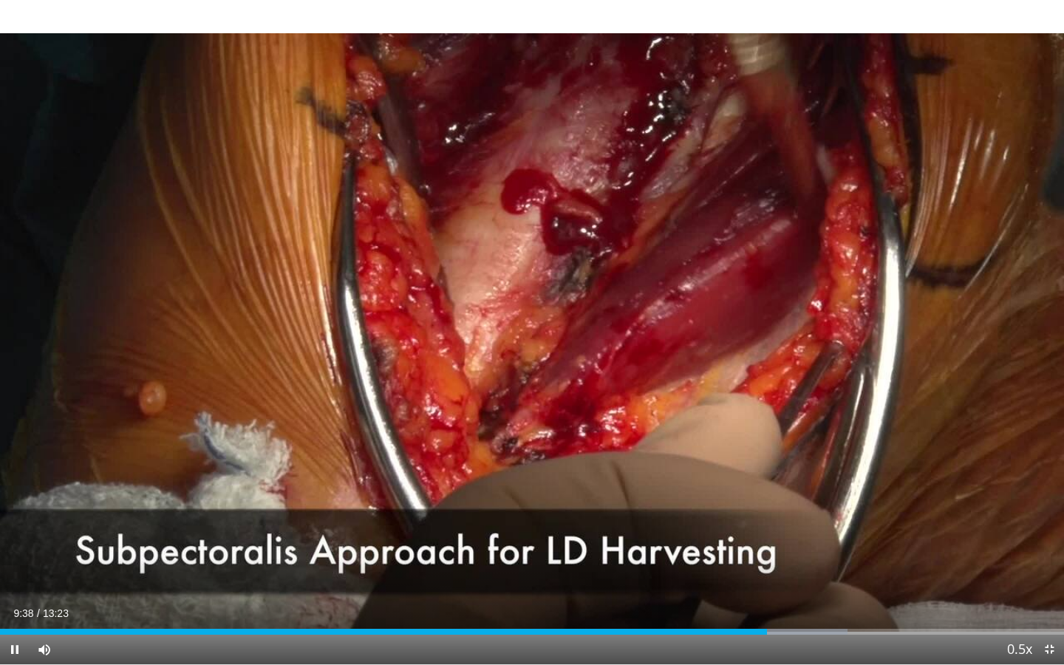
click at [890, 482] on div "Current Time 9:38 / Duration 13:23 Pause Skip Backward Skip Forward Mute Loaded…" at bounding box center [532, 650] width 1064 height 30
click at [902, 482] on div "Loaded : 79.65% 09:39 11:21" at bounding box center [532, 628] width 1064 height 14
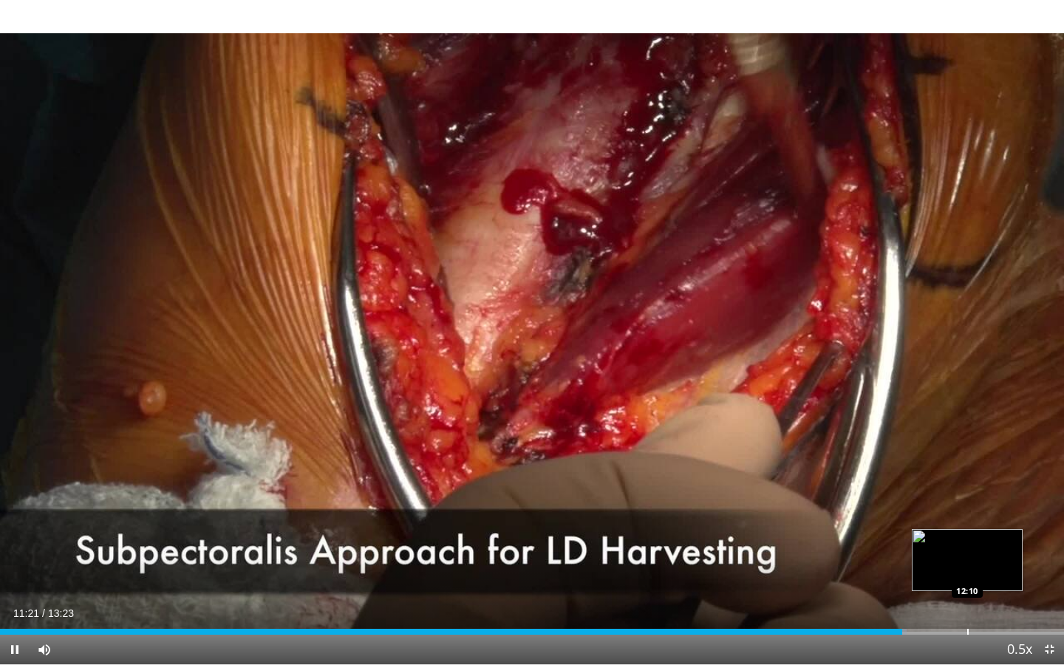
click at [967, 482] on div "Progress Bar" at bounding box center [967, 632] width 1 height 6
click at [943, 482] on div "Progress Bar" at bounding box center [943, 632] width 1 height 6
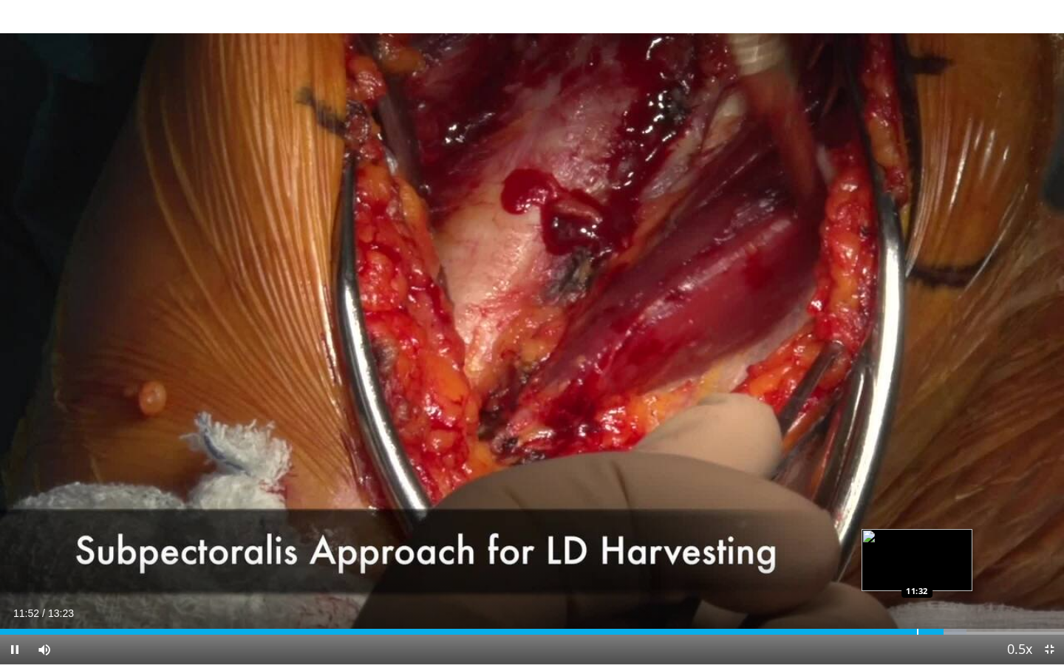
click at [916, 482] on div "10 seconds Tap to unmute" at bounding box center [532, 332] width 1064 height 664
click at [907, 482] on div "Progress Bar" at bounding box center [907, 632] width 1 height 6
click at [895, 482] on div "Current Time 11:25 / Duration 13:23 Play Skip Backward Skip Forward Mute Loaded…" at bounding box center [532, 650] width 1064 height 30
click at [878, 482] on div "Loaded : 93.34% 11:25 11:02" at bounding box center [532, 628] width 1064 height 14
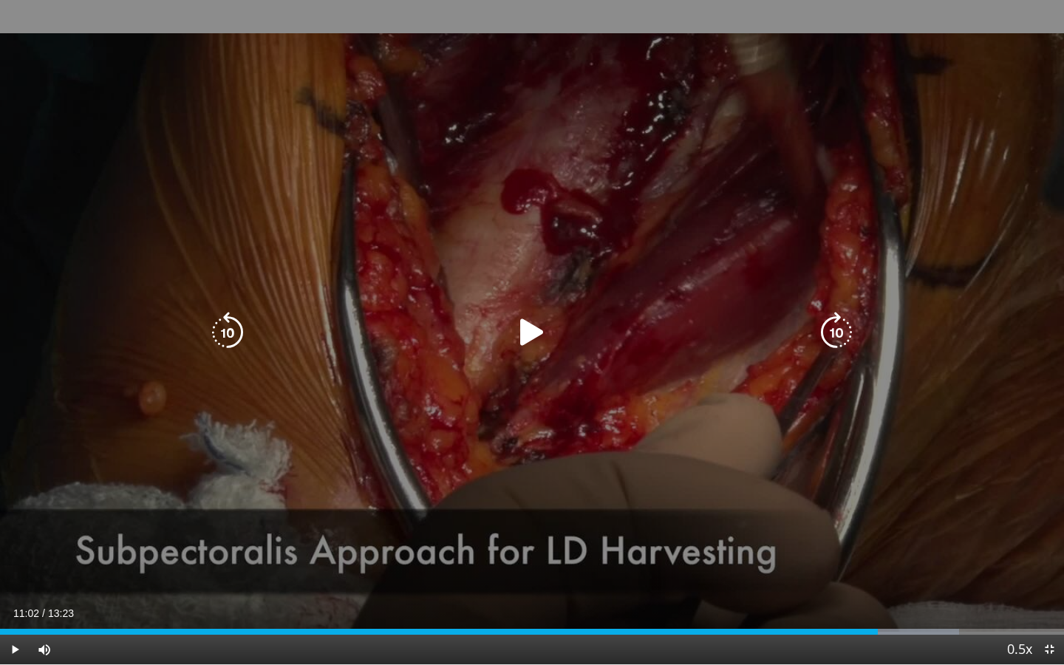
click at [534, 399] on div "10 seconds Tap to unmute" at bounding box center [532, 332] width 1064 height 664
click at [809, 384] on div "10 seconds Tap to unmute" at bounding box center [532, 332] width 1064 height 664
click at [758, 377] on div "10 seconds Tap to unmute" at bounding box center [532, 332] width 1064 height 664
click at [749, 417] on div "10 seconds Tap to unmute" at bounding box center [532, 332] width 1064 height 664
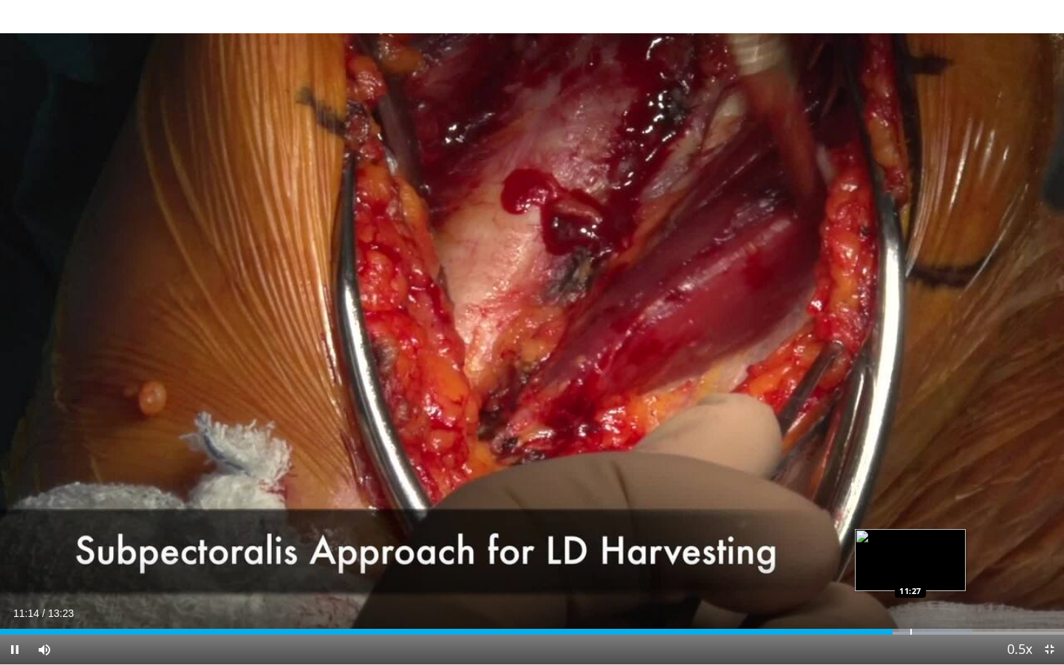
click at [909, 482] on div "Progress Bar" at bounding box center [923, 632] width 98 height 6
click at [918, 482] on div "Progress Bar" at bounding box center [918, 632] width 1 height 6
click at [929, 482] on div "Progress Bar" at bounding box center [929, 632] width 1 height 6
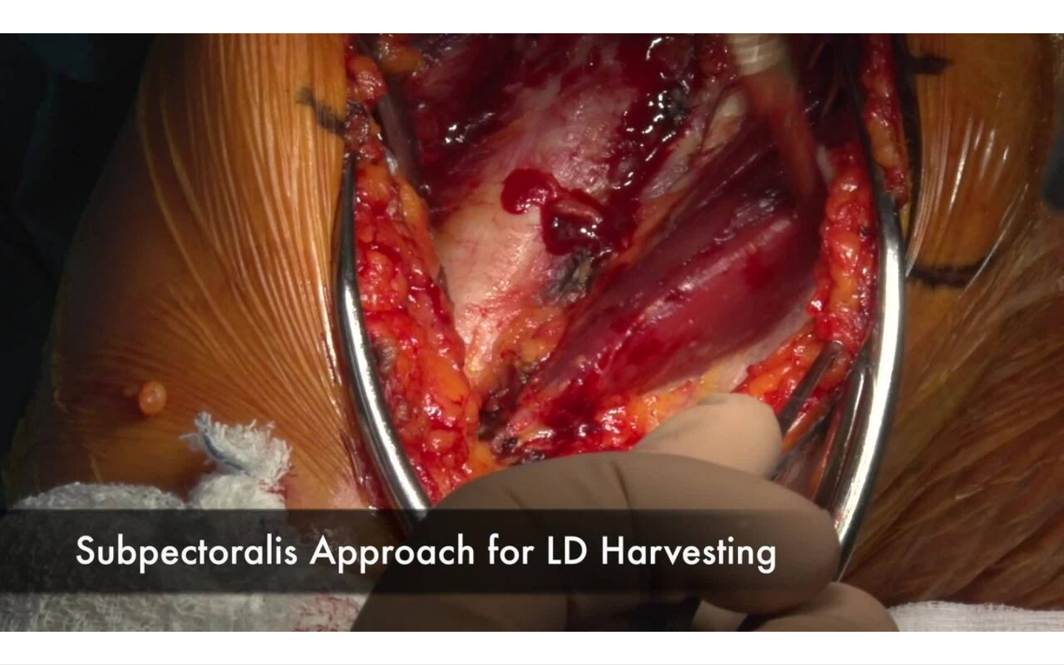
click at [936, 482] on div "10 seconds Tap to unmute" at bounding box center [532, 332] width 1064 height 664
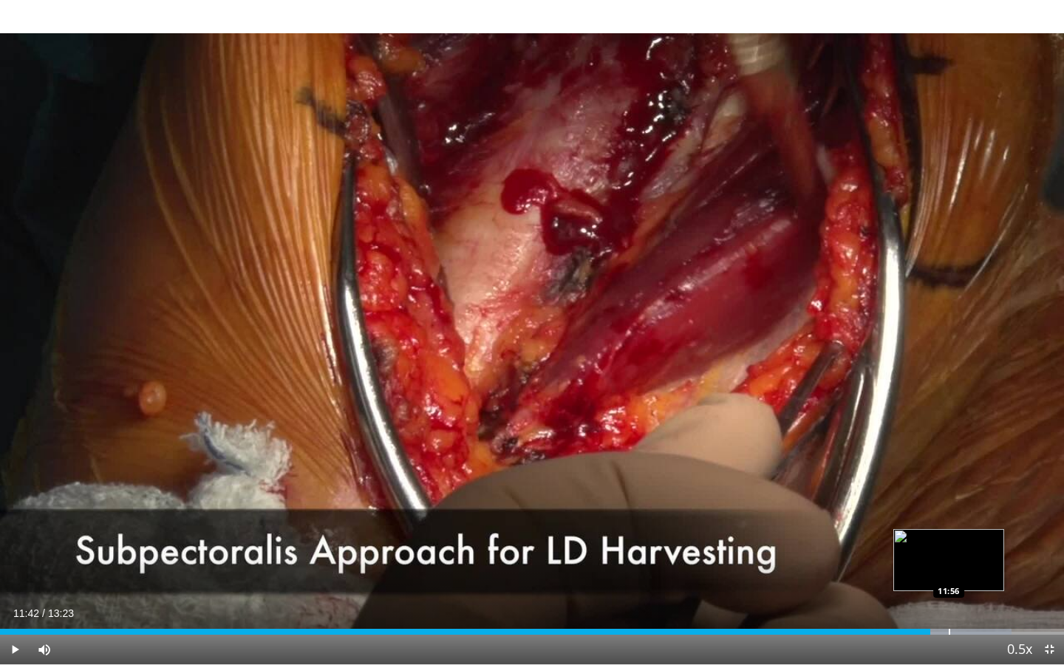
click at [949, 482] on div "Progress Bar" at bounding box center [949, 632] width 1 height 6
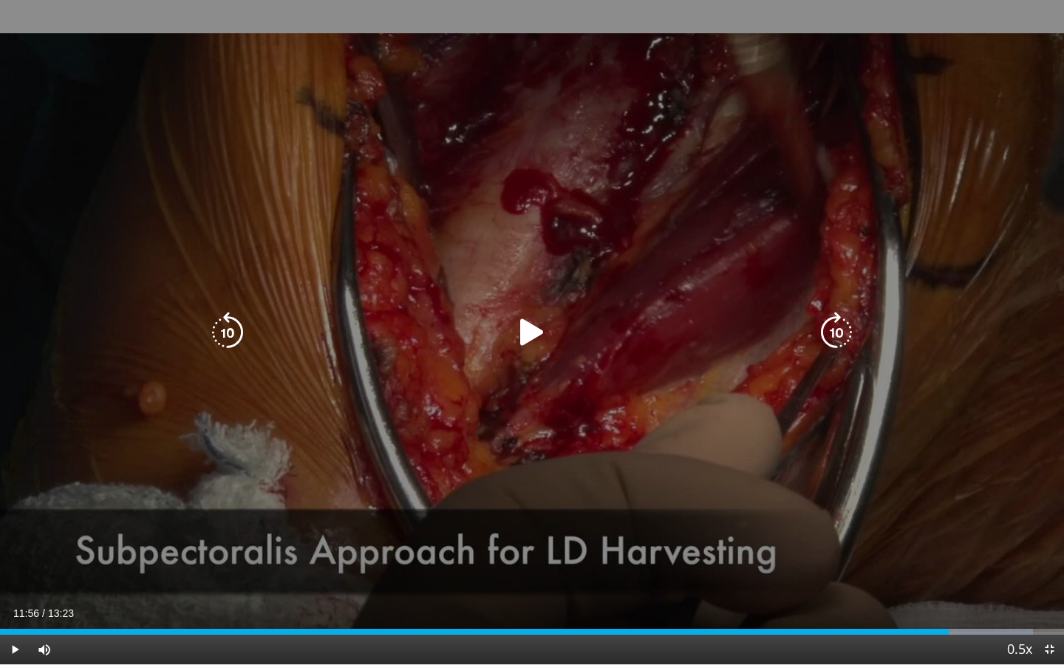
click at [781, 480] on div "10 seconds Tap to unmute" at bounding box center [532, 332] width 1064 height 664
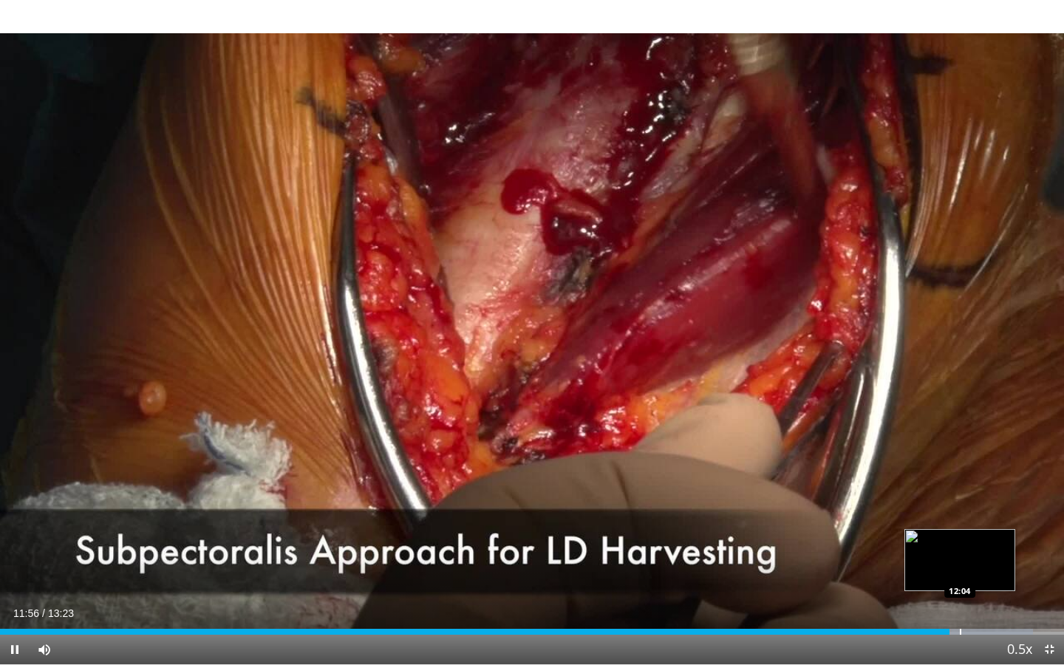
click at [960, 482] on div "Progress Bar" at bounding box center [960, 632] width 1 height 6
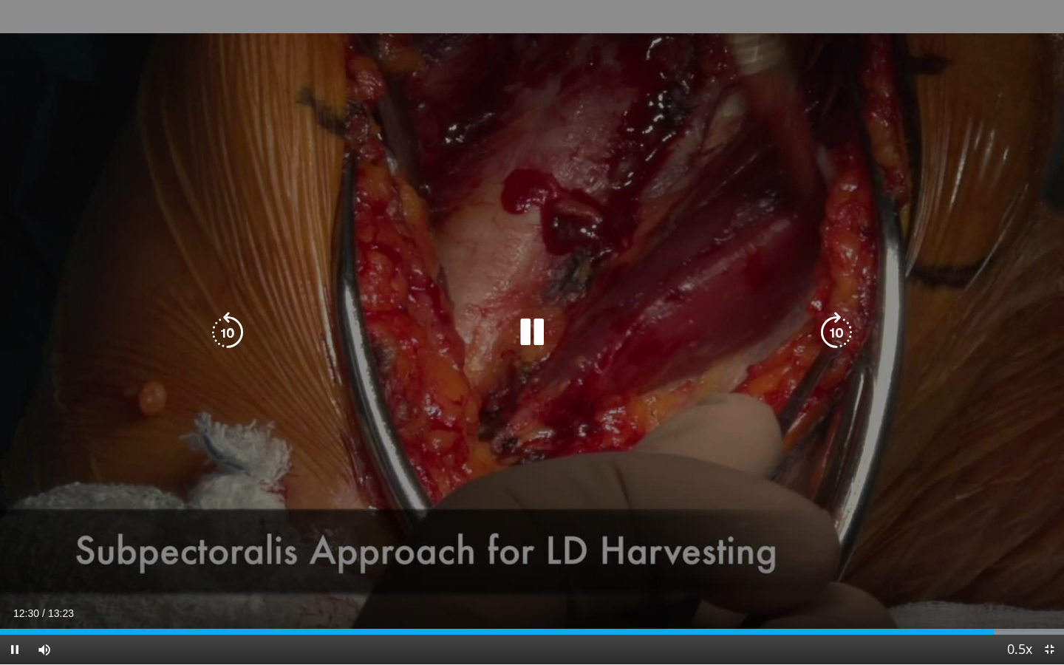
click at [543, 346] on icon "Video Player" at bounding box center [531, 332] width 41 height 41
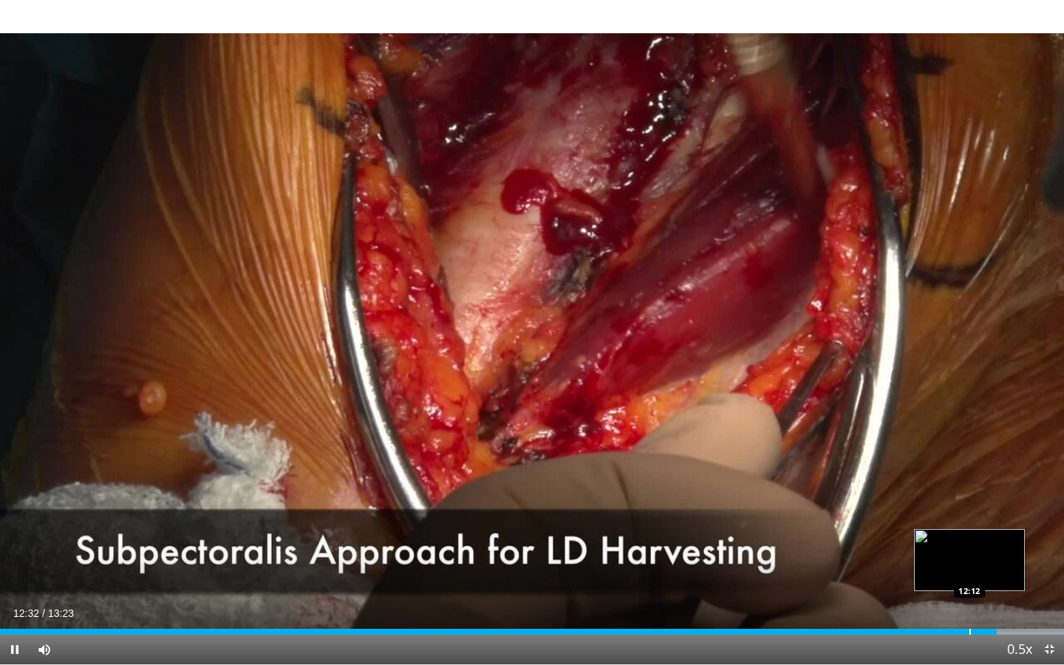
click at [970, 482] on div "Progress Bar" at bounding box center [970, 632] width 1 height 6
click at [952, 482] on div "12:12" at bounding box center [485, 632] width 970 height 6
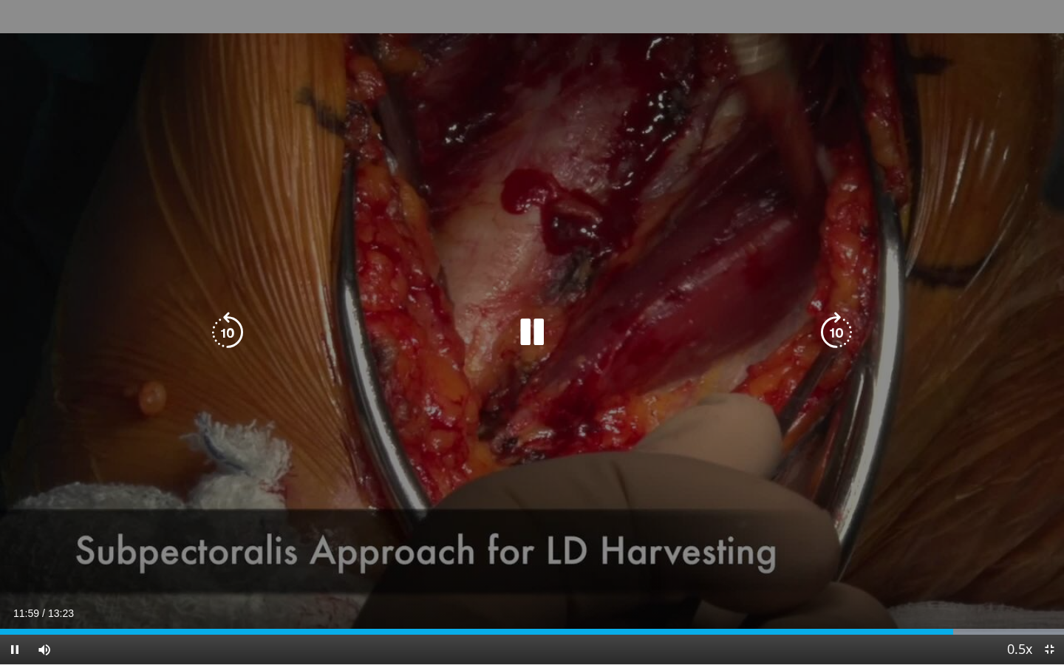
click at [911, 482] on div "11:59" at bounding box center [476, 632] width 953 height 6
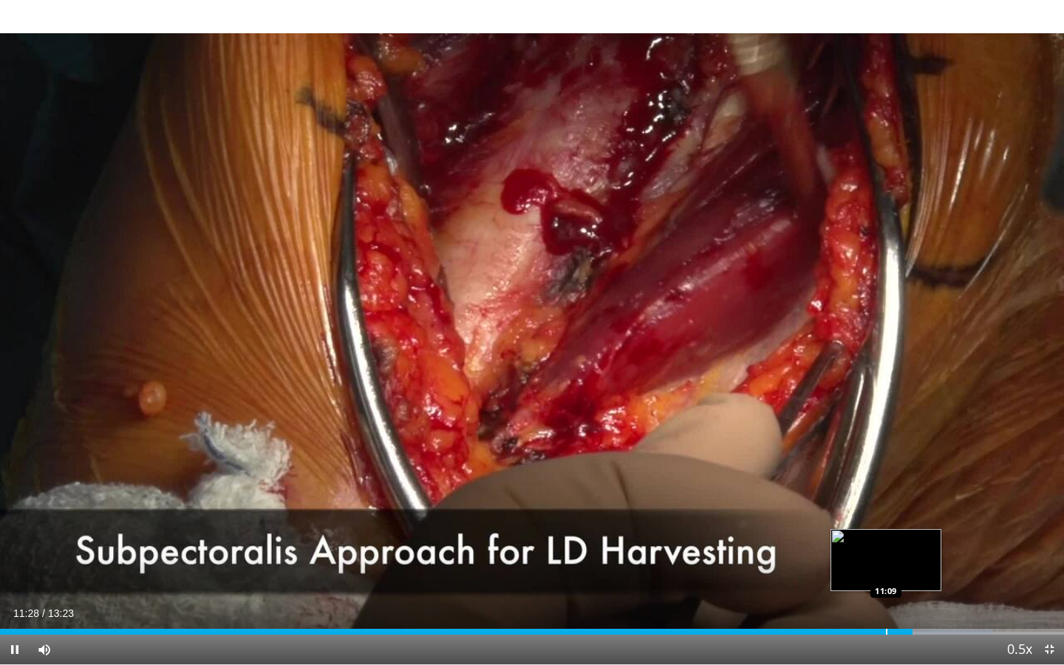
click at [886, 482] on div "Progress Bar" at bounding box center [886, 632] width 1 height 6
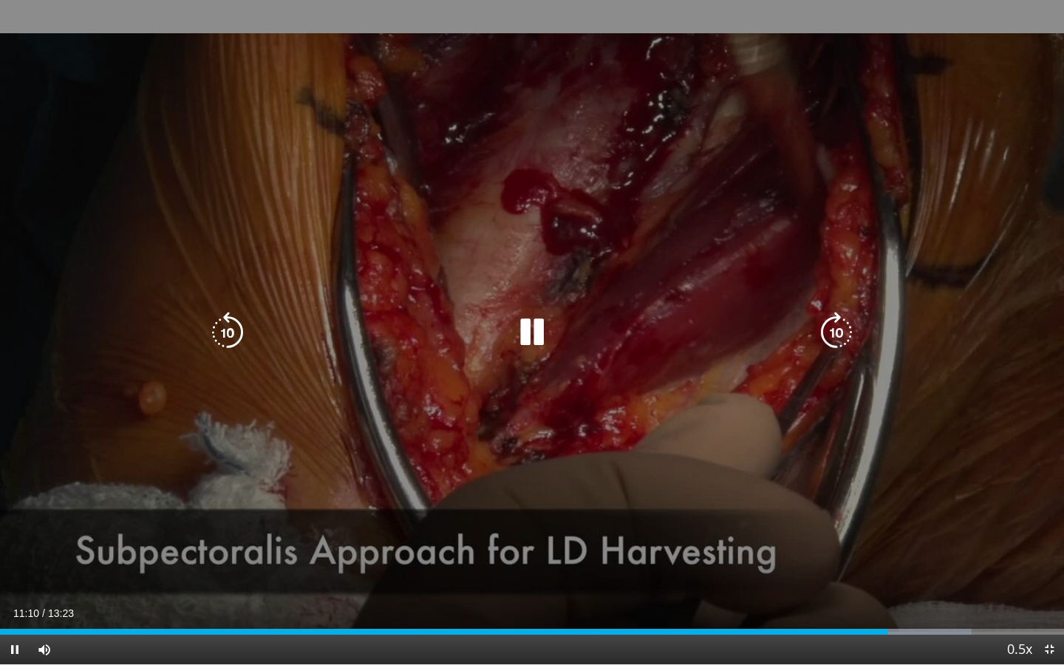
click at [712, 482] on div "10 seconds Tap to unmute" at bounding box center [532, 332] width 1064 height 664
click at [573, 479] on div "10 seconds Tap to unmute" at bounding box center [532, 332] width 1064 height 664
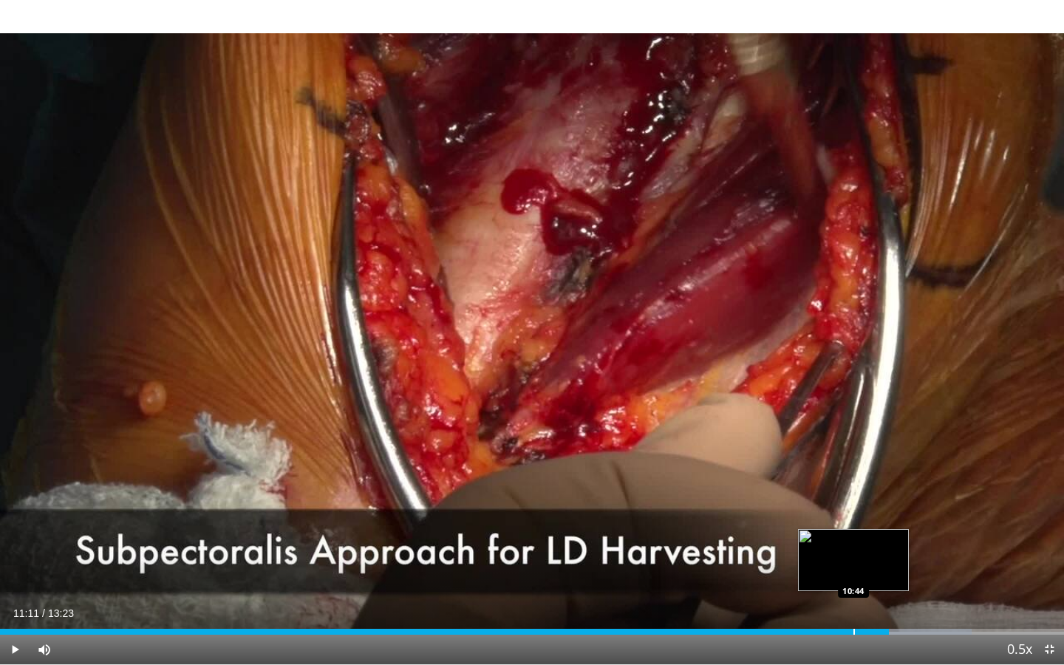
click at [854, 482] on div "Progress Bar" at bounding box center [854, 632] width 1 height 6
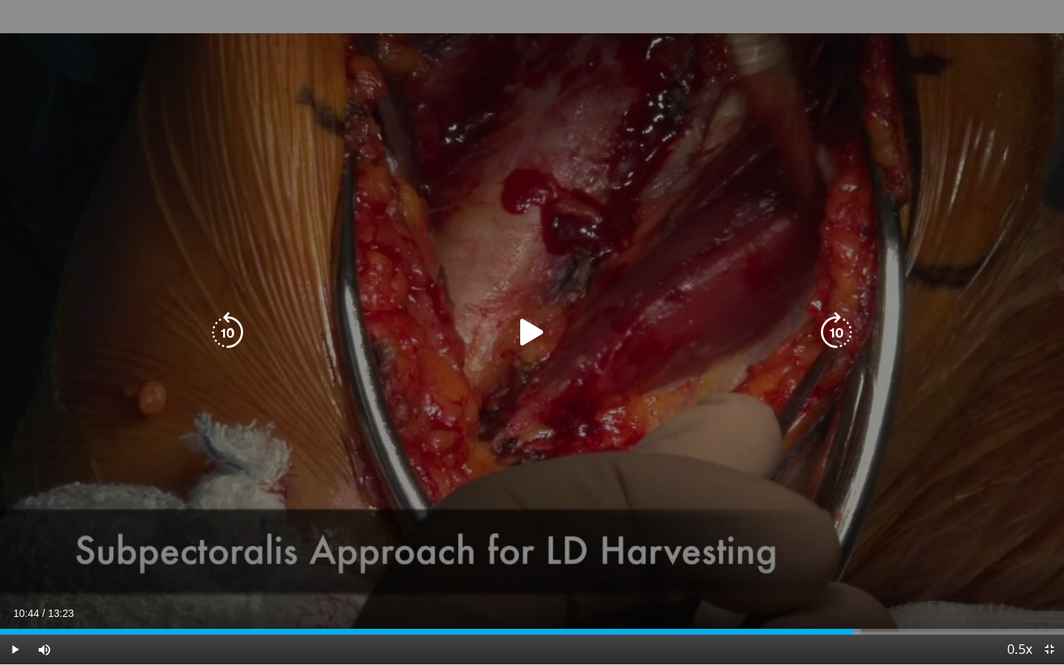
click at [681, 432] on div "10 seconds Tap to unmute" at bounding box center [532, 332] width 1064 height 664
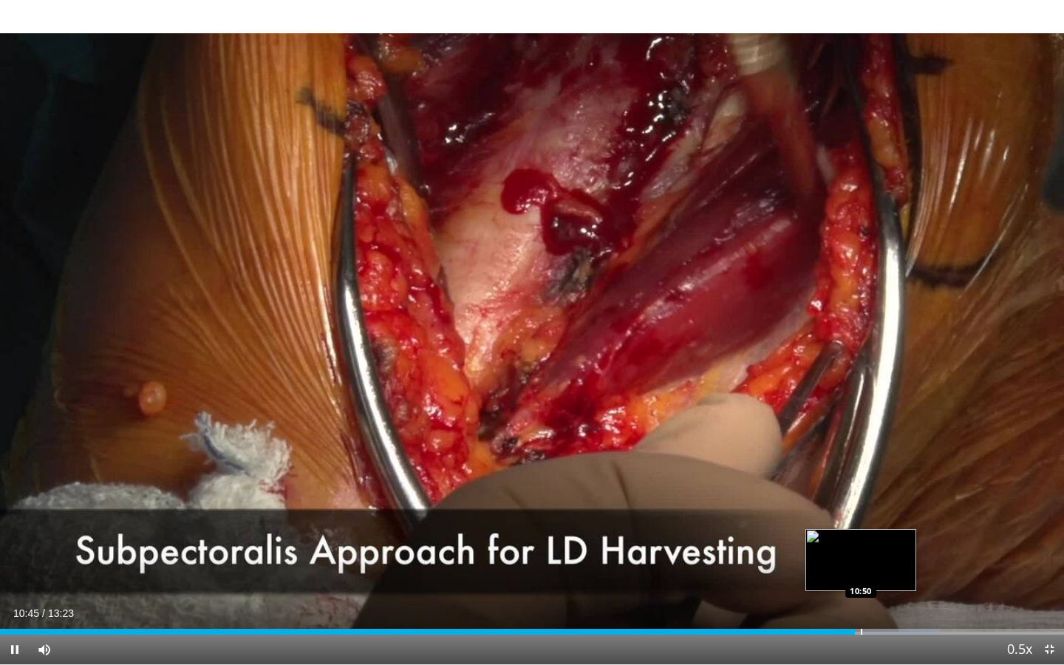
click at [861, 482] on div "Progress Bar" at bounding box center [861, 632] width 1 height 6
click at [873, 482] on div "Current Time 10:50 / Duration 13:23 Pause Skip Backward Skip Forward Mute Loade…" at bounding box center [532, 650] width 1064 height 30
click at [870, 482] on div "Progress Bar" at bounding box center [870, 632] width 1 height 6
click at [877, 482] on div "Progress Bar" at bounding box center [877, 632] width 1 height 6
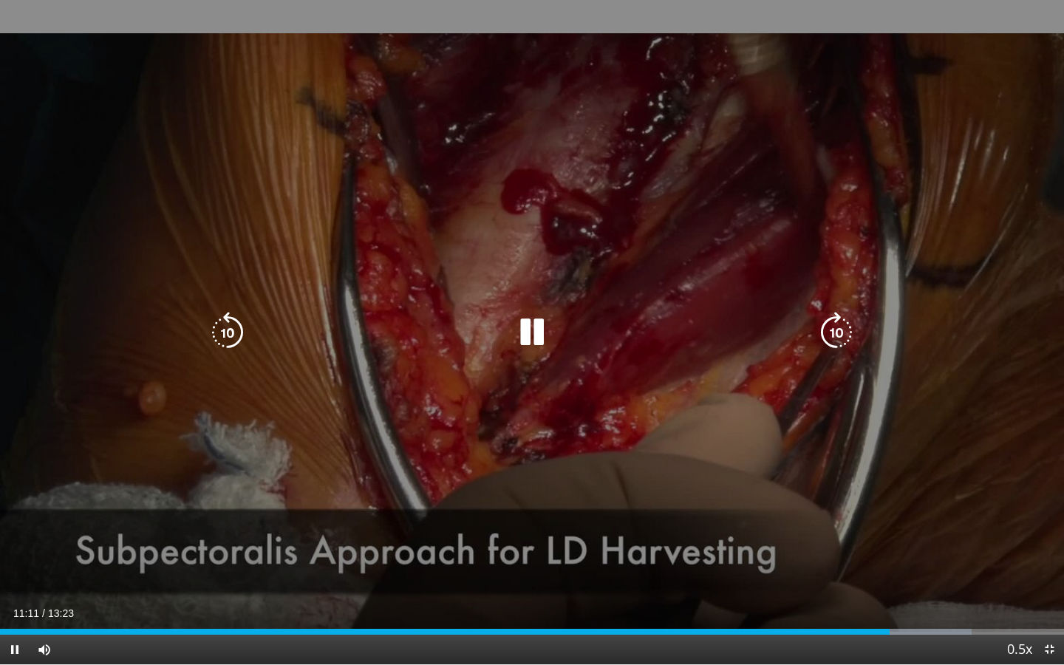
click at [679, 426] on div "10 seconds Tap to unmute" at bounding box center [532, 332] width 1064 height 664
click at [534, 415] on div "10 seconds Tap to unmute" at bounding box center [532, 332] width 1064 height 664
click at [522, 352] on icon "Video Player" at bounding box center [531, 332] width 41 height 41
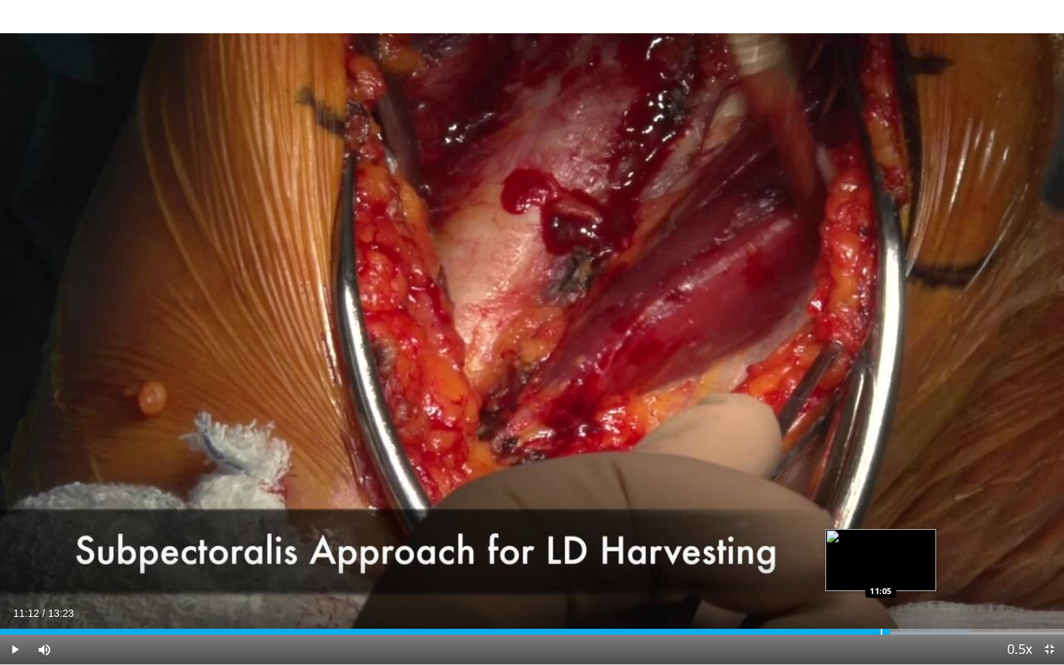
click at [881, 482] on div "Progress Bar" at bounding box center [881, 632] width 1 height 6
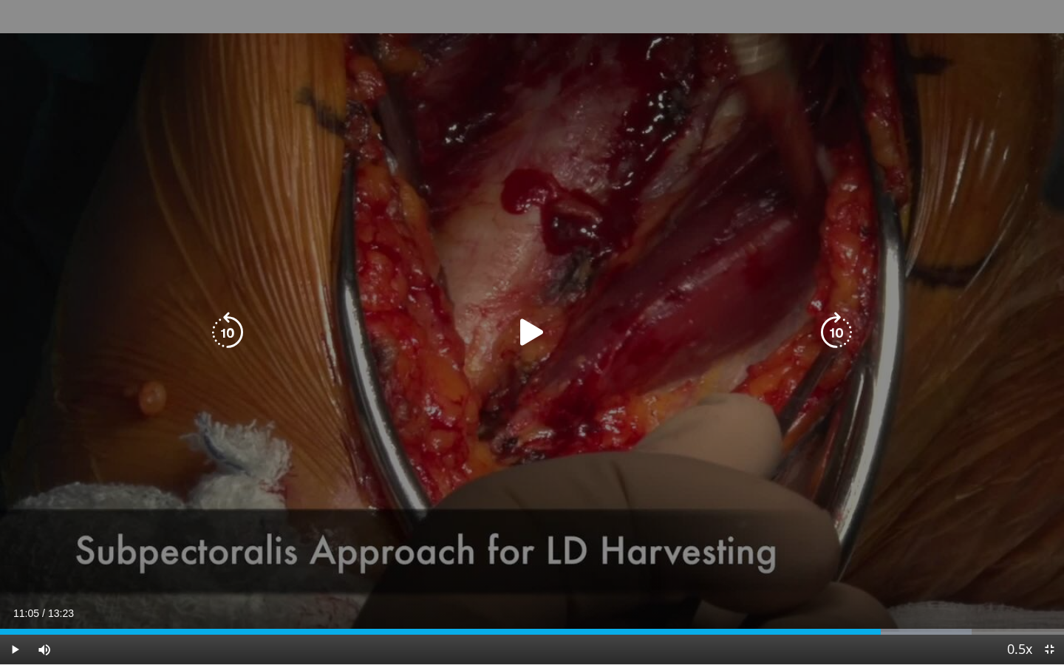
click at [584, 367] on div "10 seconds Tap to unmute" at bounding box center [532, 332] width 1064 height 664
click at [536, 333] on icon "Video Player" at bounding box center [531, 332] width 41 height 41
click at [477, 338] on div "Video Player" at bounding box center [532, 333] width 638 height 30
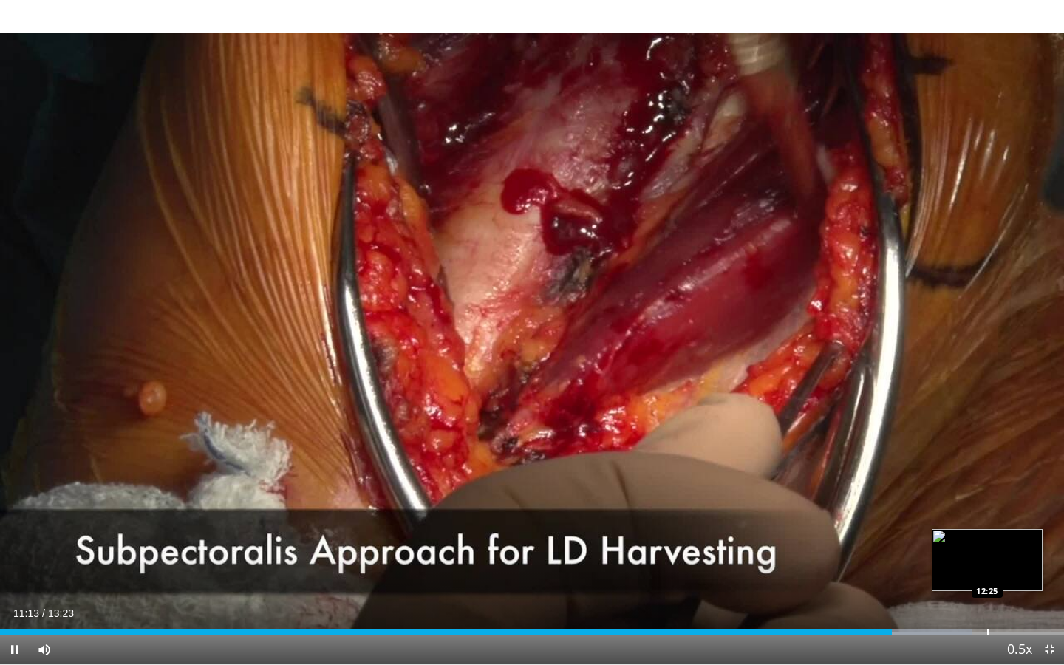
click at [987, 482] on div "Progress Bar" at bounding box center [987, 632] width 1 height 6
click at [974, 482] on div "Progress Bar" at bounding box center [974, 632] width 1 height 6
click at [964, 482] on div "Progress Bar" at bounding box center [964, 632] width 1 height 6
click at [979, 482] on div "12:24" at bounding box center [493, 632] width 987 height 6
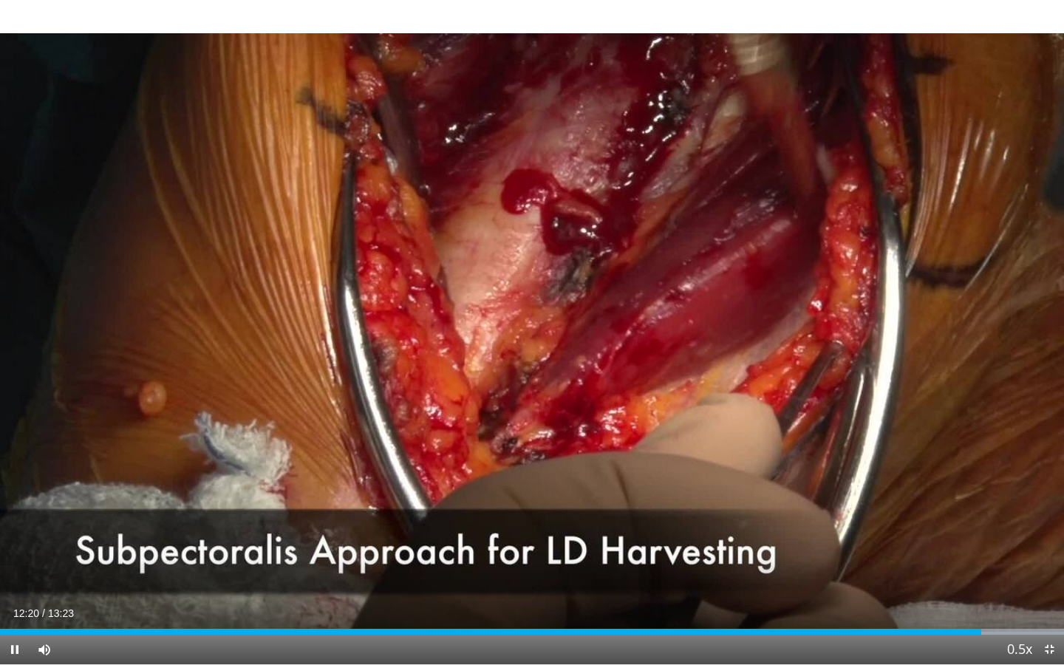
click at [972, 482] on div "Current Time 12:20 / Duration 13:23 Pause Skip Backward Skip Forward Mute Loade…" at bounding box center [532, 650] width 1064 height 30
click at [960, 482] on div "Progress Bar" at bounding box center [960, 632] width 1 height 6
click at [968, 482] on div "Progress Bar" at bounding box center [968, 632] width 1 height 6
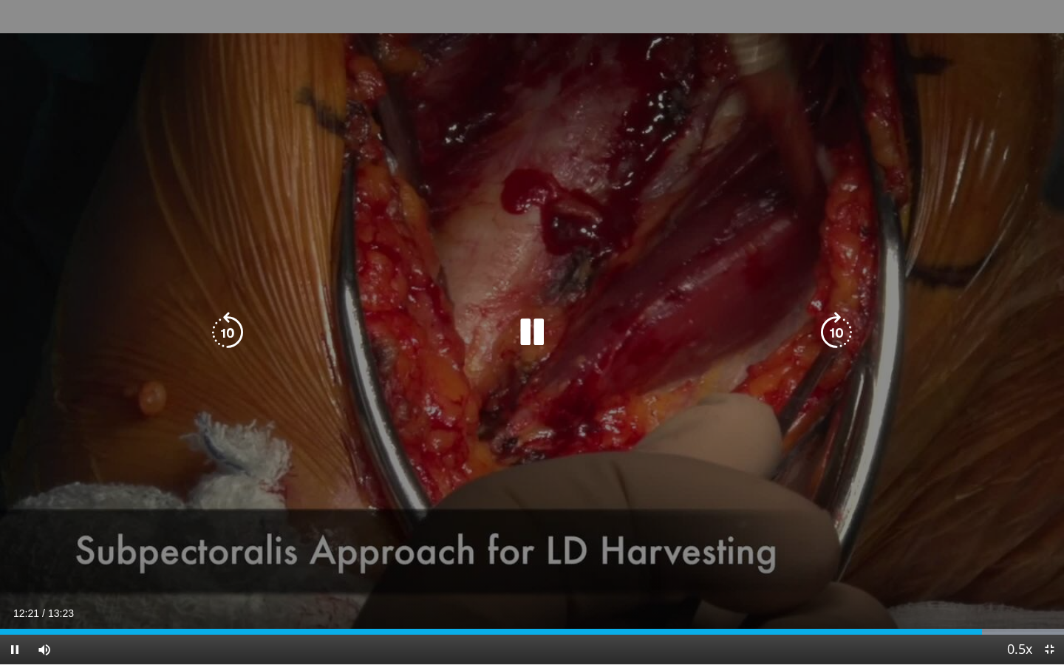
click at [680, 482] on div "10 seconds Tap to unmute" at bounding box center [532, 332] width 1064 height 664
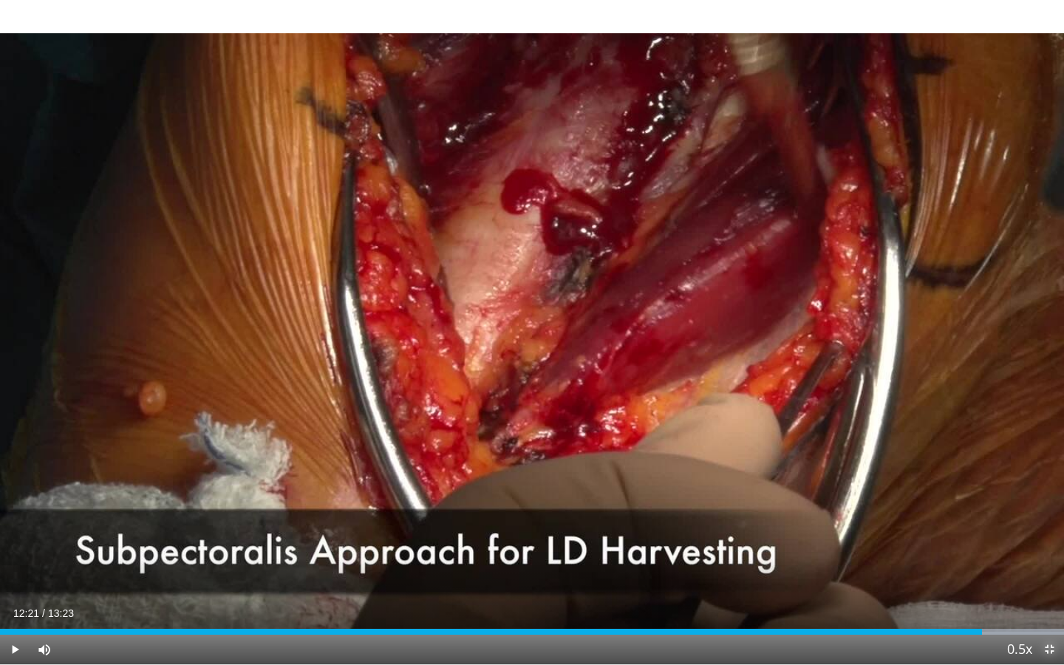
click at [1047, 482] on span "Video Player" at bounding box center [1050, 650] width 30 height 30
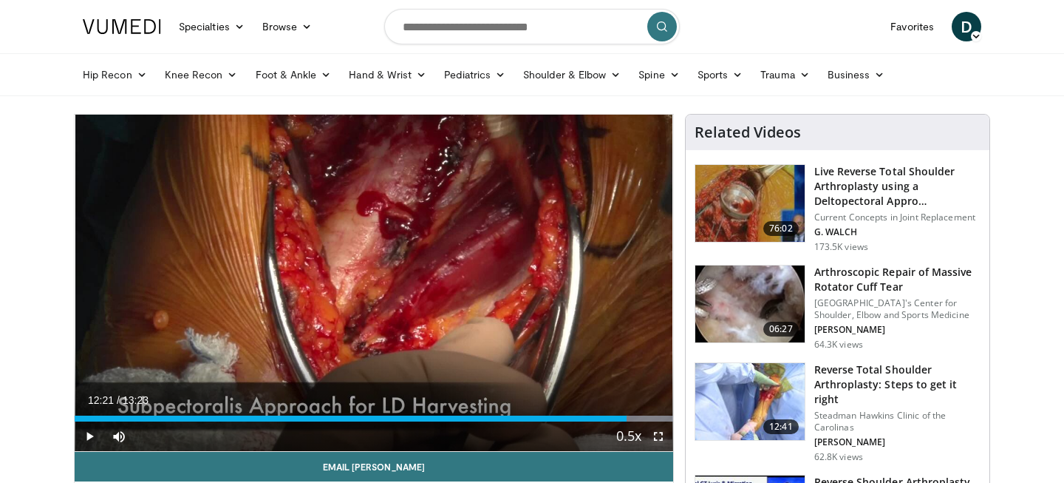
click at [658, 442] on span "Video Player" at bounding box center [659, 436] width 30 height 30
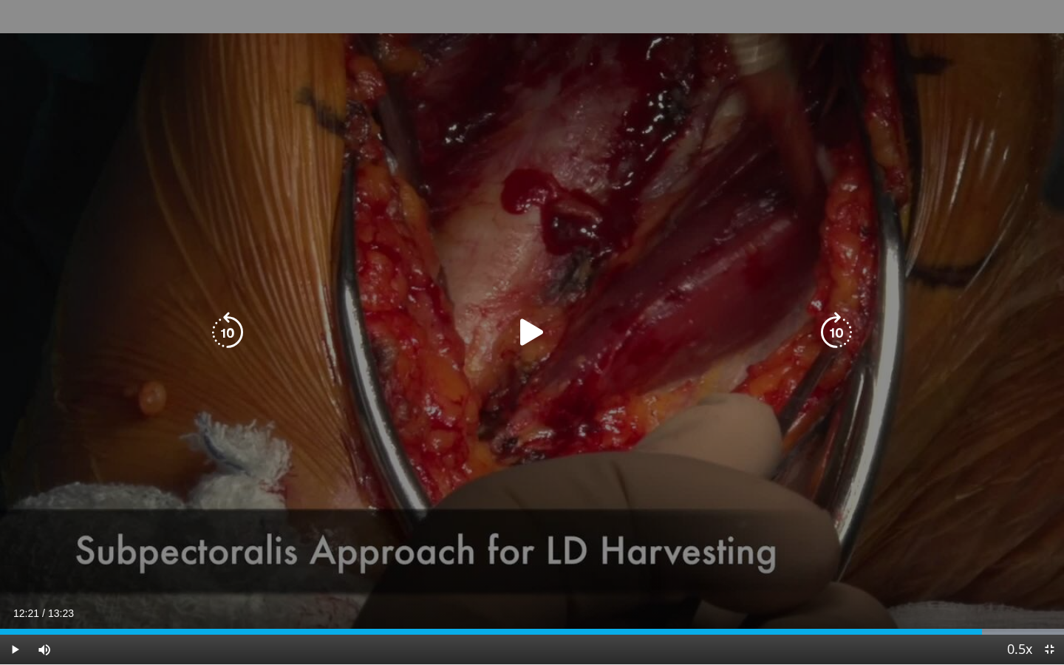
click at [598, 401] on div "10 seconds Tap to unmute" at bounding box center [532, 332] width 1064 height 664
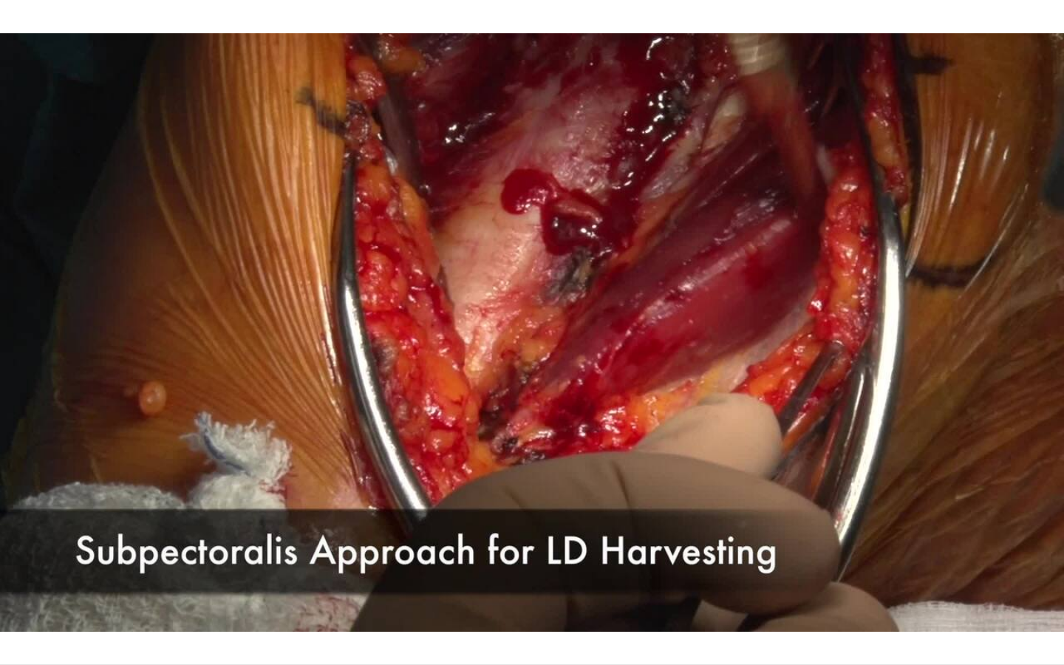
click at [598, 401] on div "10 seconds Tap to unmute" at bounding box center [532, 332] width 1064 height 664
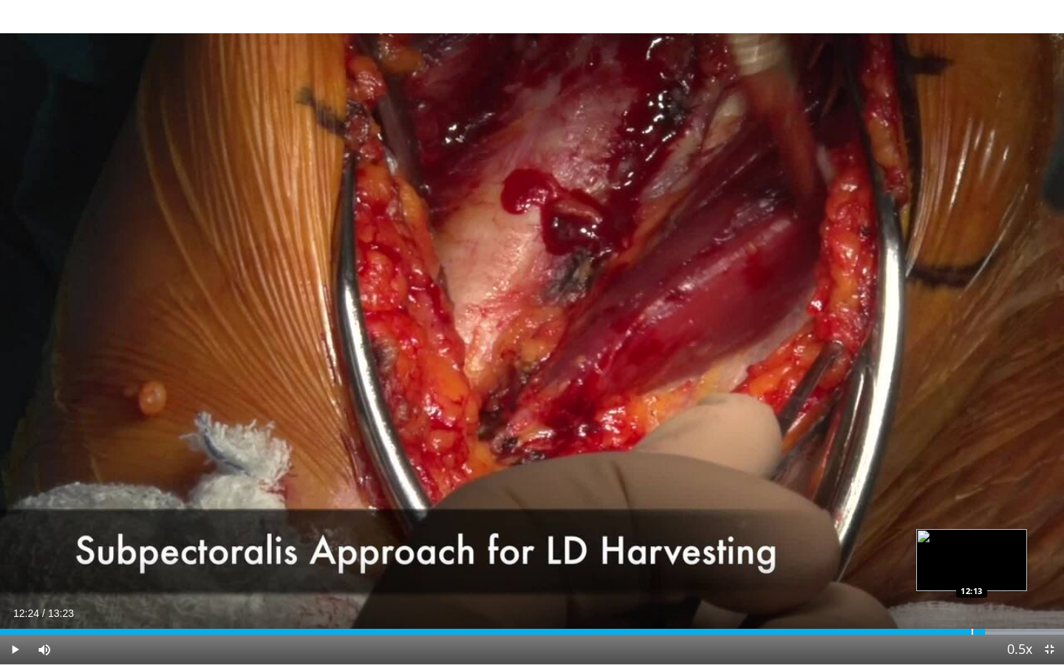
click at [972, 482] on div "Progress Bar" at bounding box center [972, 632] width 1 height 6
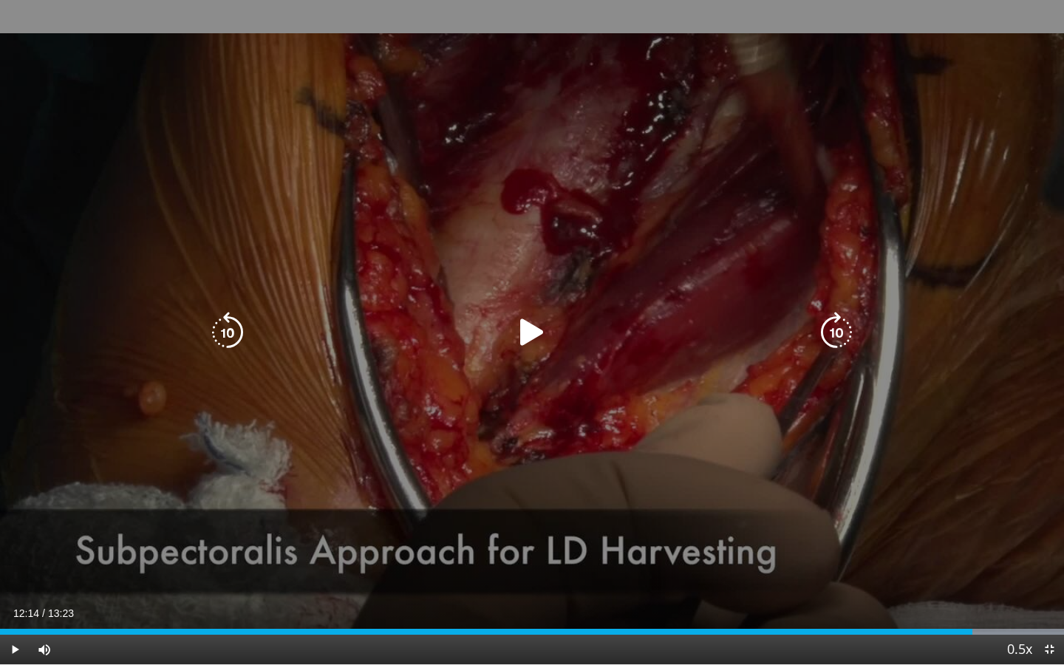
click at [743, 462] on div "10 seconds Tap to unmute" at bounding box center [532, 332] width 1064 height 664
click at [697, 454] on div "10 seconds Tap to unmute" at bounding box center [532, 332] width 1064 height 664
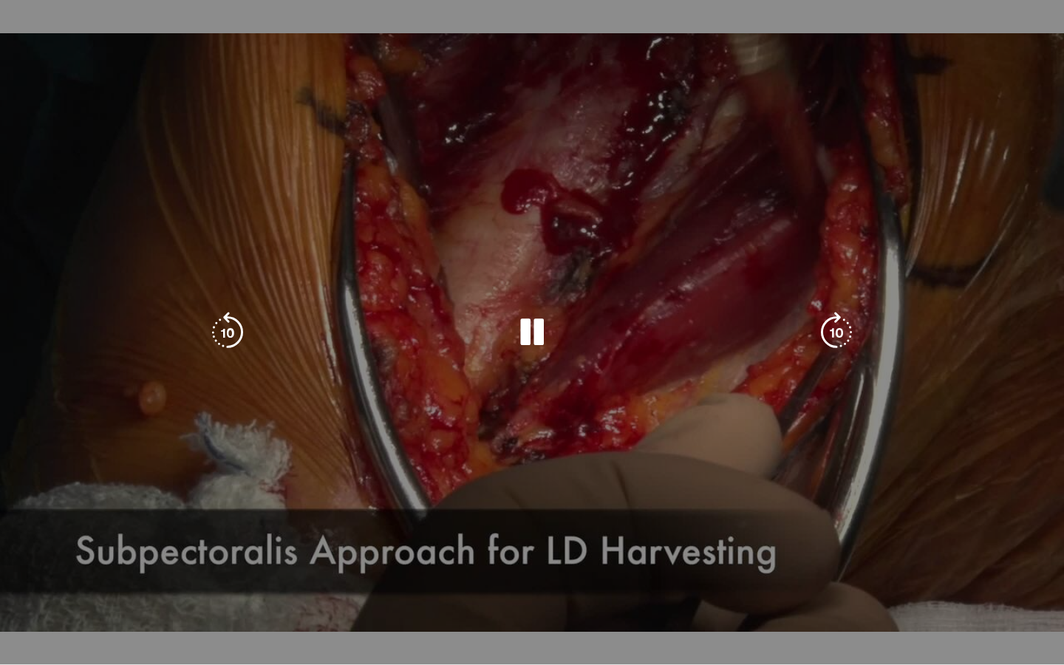
click at [692, 412] on div "10 seconds Tap to unmute" at bounding box center [532, 332] width 1064 height 664
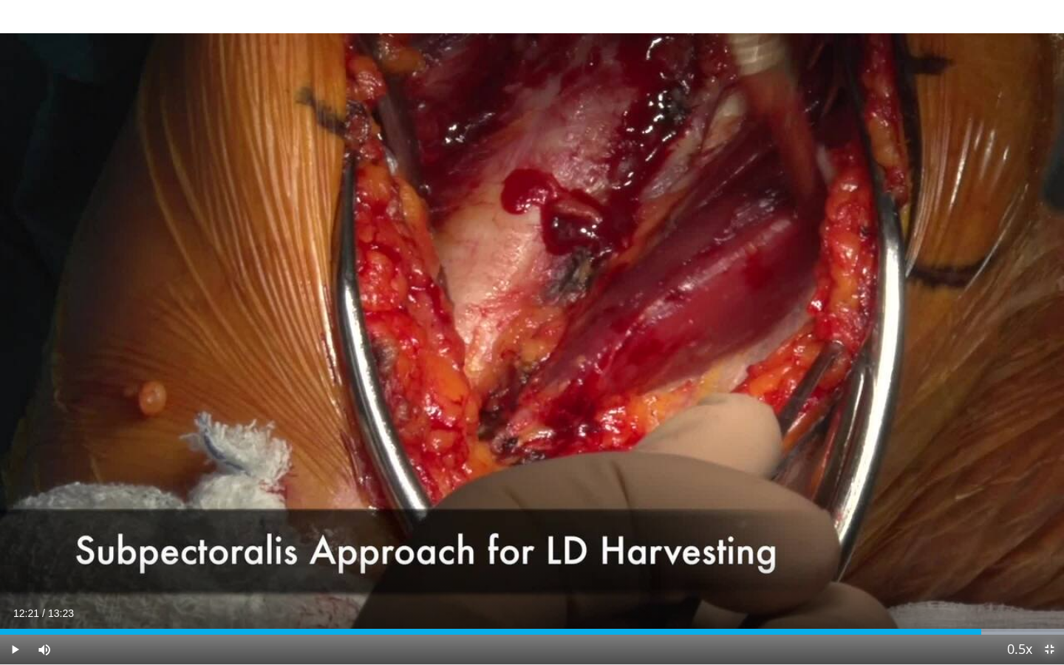
click at [1055, 482] on span "Video Player" at bounding box center [1050, 650] width 30 height 30
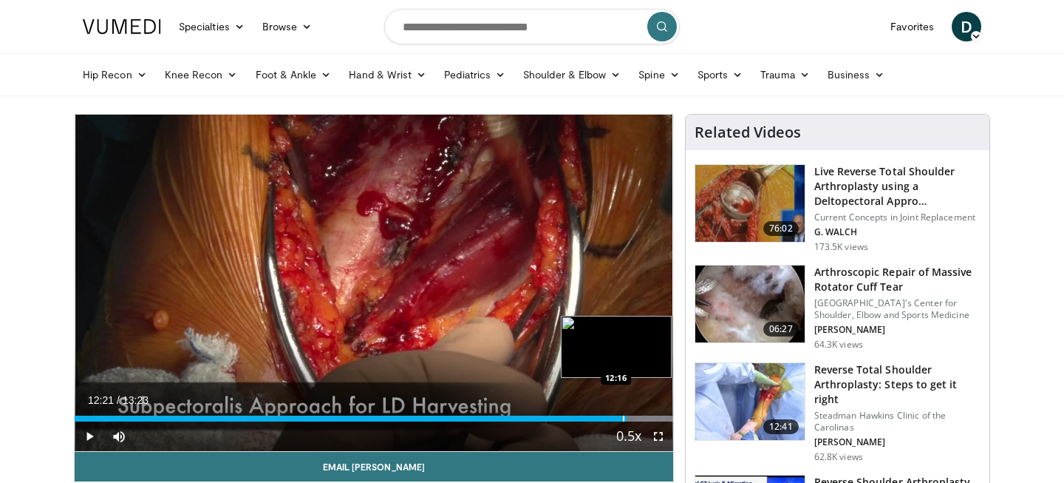
click at [623, 418] on div "Progress Bar" at bounding box center [623, 418] width 1 height 6
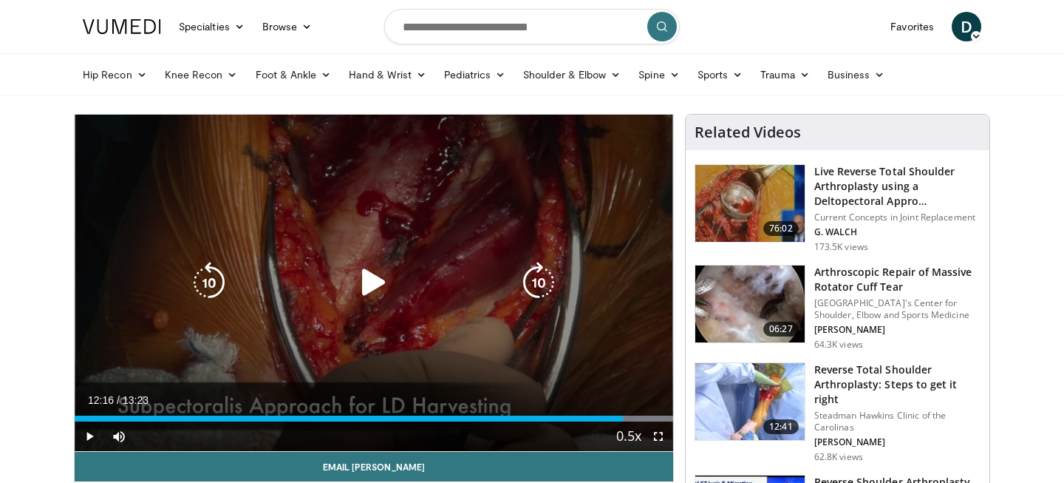
click at [522, 321] on div "10 seconds Tap to unmute" at bounding box center [374, 283] width 599 height 336
click at [378, 292] on icon "Video Player" at bounding box center [373, 282] width 41 height 41
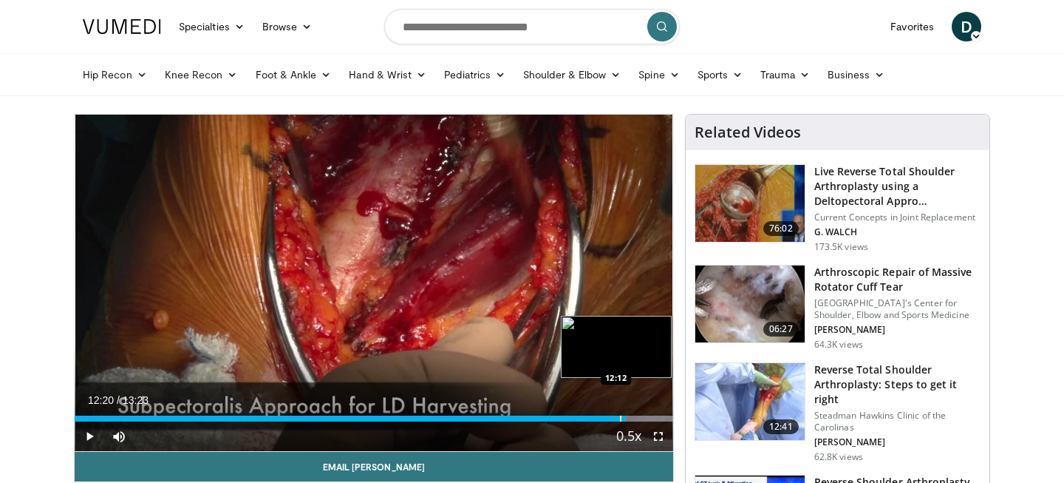
click at [620, 420] on div "Progress Bar" at bounding box center [620, 418] width 1 height 6
click at [611, 420] on div "12:12" at bounding box center [347, 418] width 545 height 6
click at [624, 419] on div "Progress Bar" at bounding box center [624, 418] width 1 height 6
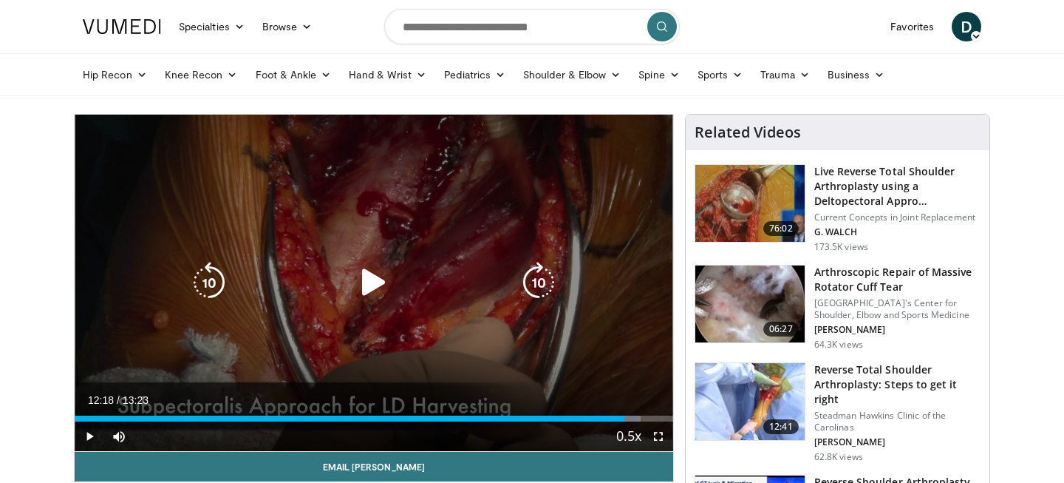
click at [477, 324] on div "10 seconds Tap to unmute" at bounding box center [374, 283] width 599 height 336
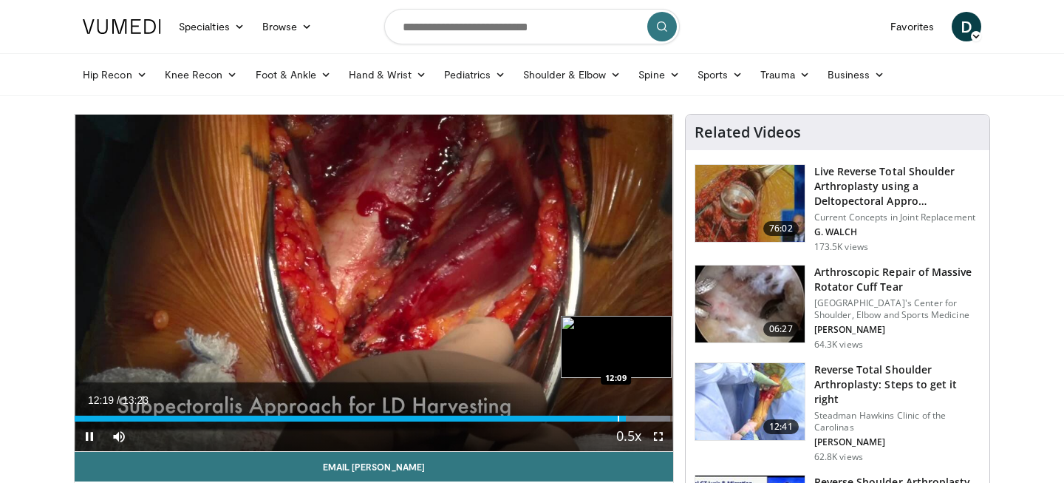
click at [618, 420] on div "Progress Bar" at bounding box center [618, 418] width 1 height 6
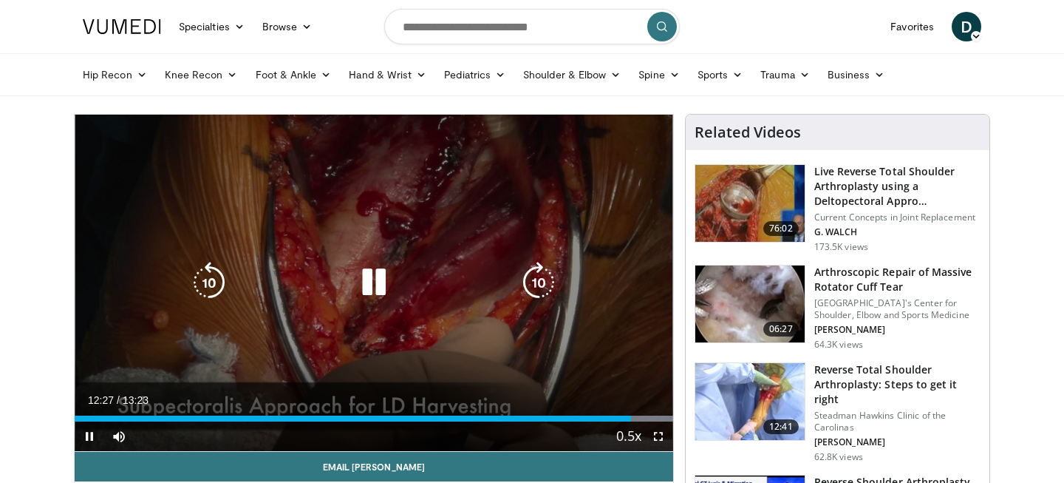
click at [378, 282] on icon "Video Player" at bounding box center [373, 282] width 41 height 41
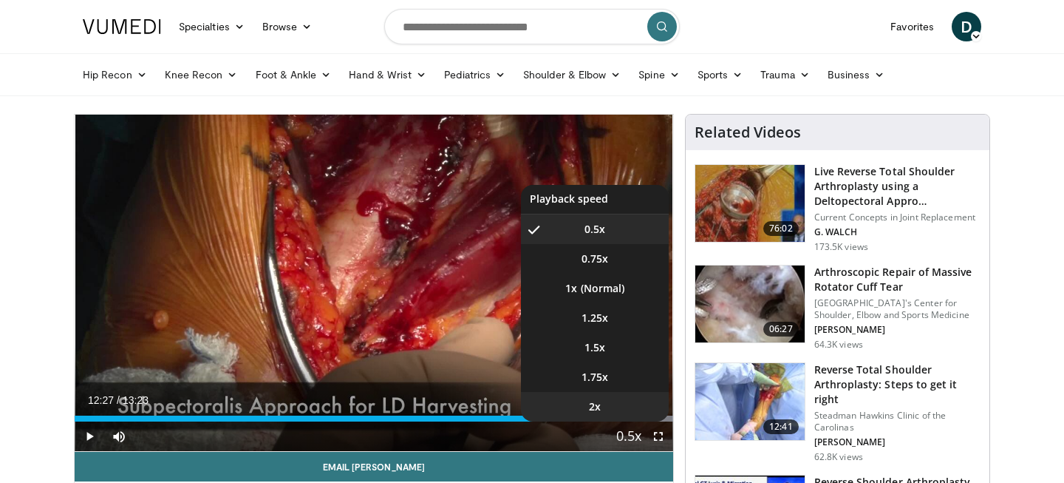
click at [621, 420] on li "2x" at bounding box center [595, 407] width 148 height 30
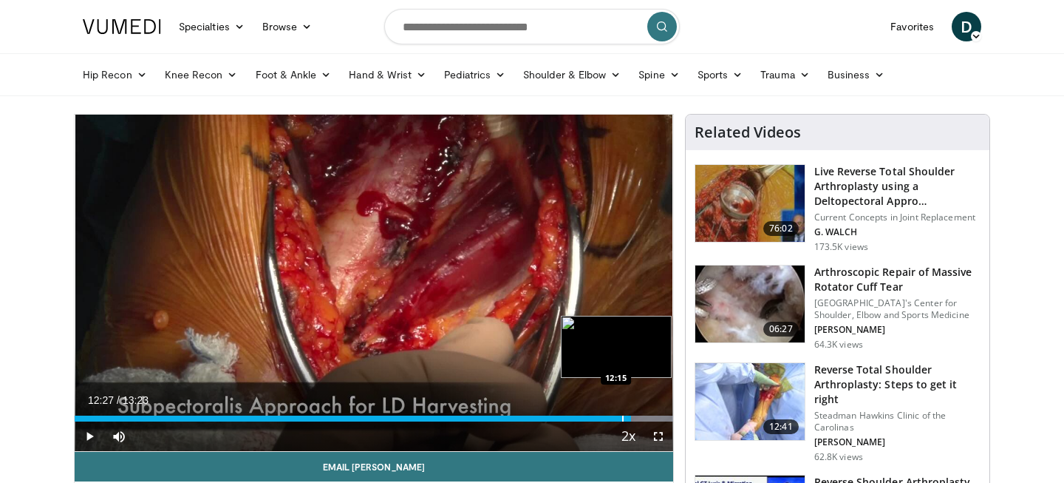
click at [622, 418] on div "Progress Bar" at bounding box center [622, 418] width 1 height 6
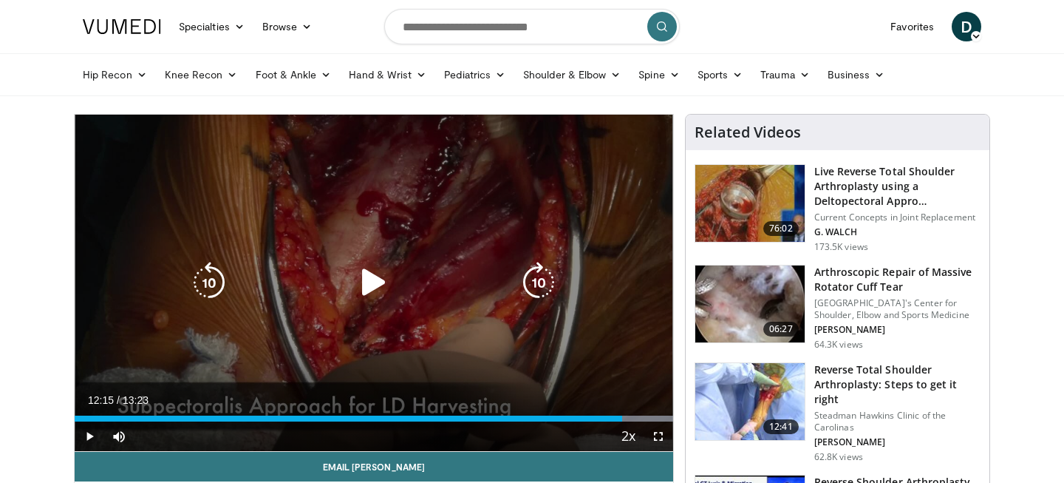
click at [493, 304] on div "10 seconds Tap to unmute" at bounding box center [374, 283] width 599 height 336
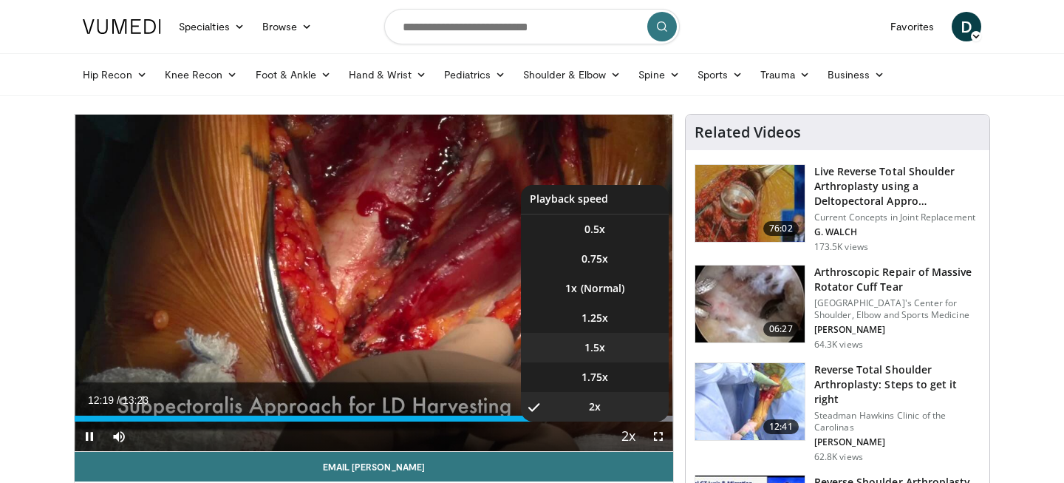
click at [620, 358] on li "1.5x" at bounding box center [595, 348] width 148 height 30
click at [624, 293] on li "1x" at bounding box center [595, 288] width 148 height 30
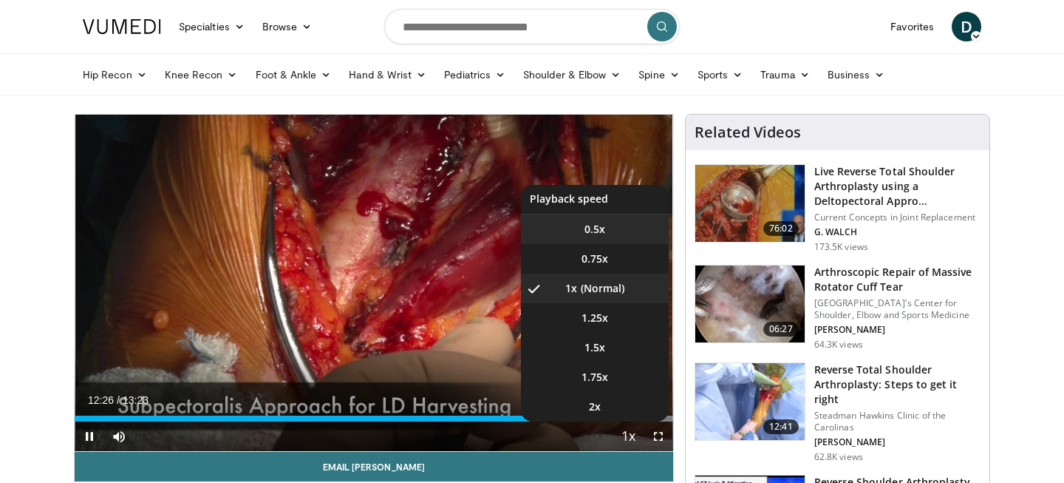
click at [617, 232] on li "0.5x" at bounding box center [595, 229] width 148 height 30
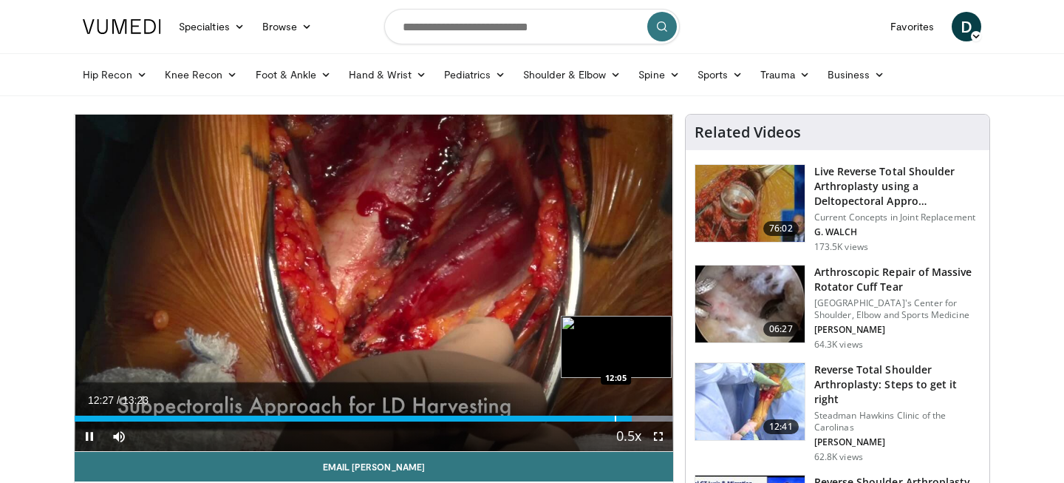
click at [614, 413] on div "Loaded : 100.00% 12:27 12:05" at bounding box center [374, 414] width 599 height 14
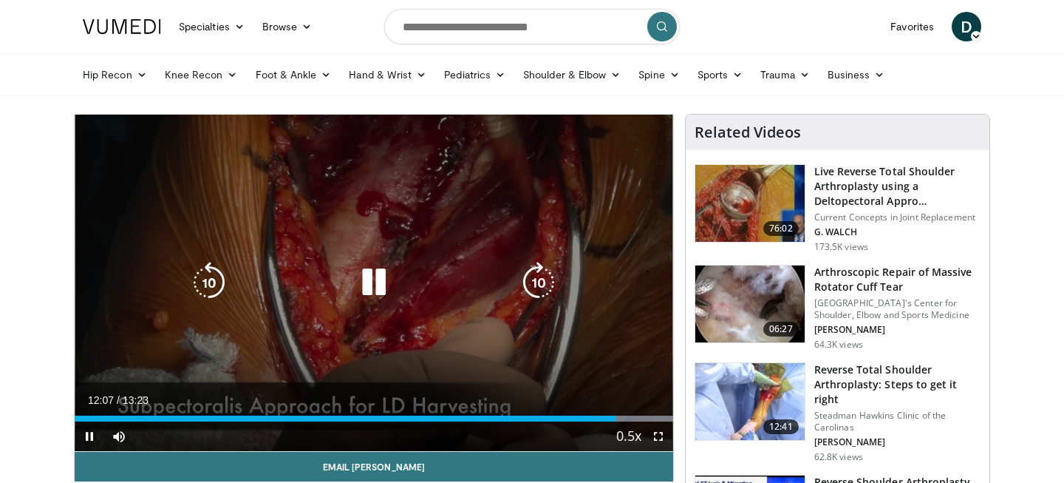
click at [409, 267] on div "10 seconds Tap to unmute" at bounding box center [374, 283] width 599 height 336
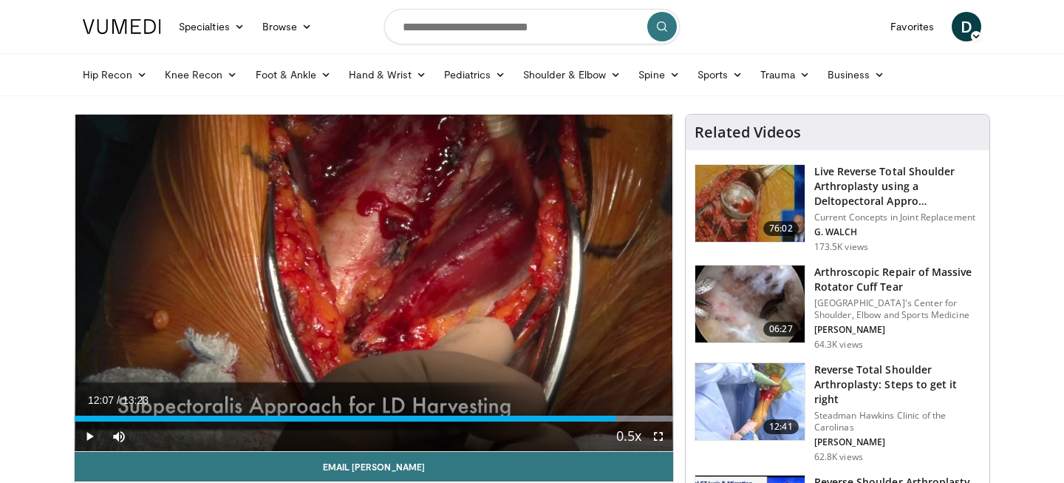
click at [290, 211] on div "10 seconds Tap to unmute" at bounding box center [374, 283] width 599 height 336
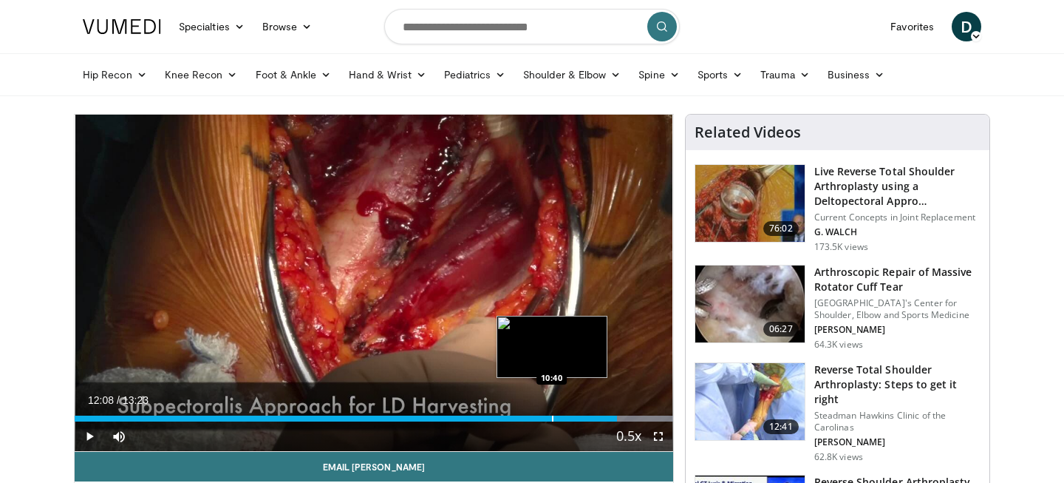
click at [551, 418] on div "12:08" at bounding box center [346, 418] width 542 height 6
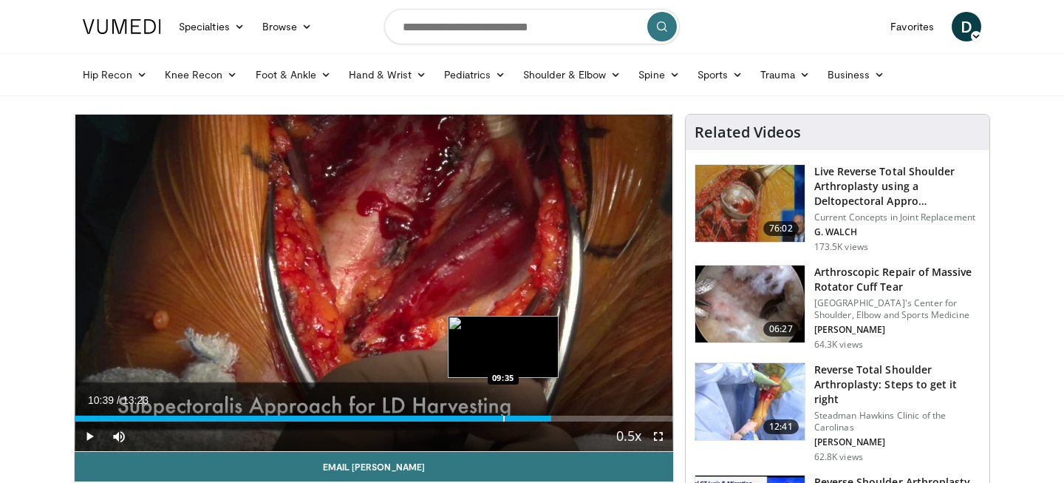
click at [503, 418] on div "Progress Bar" at bounding box center [503, 418] width 1 height 6
click at [521, 416] on div "Progress Bar" at bounding box center [520, 418] width 1 height 6
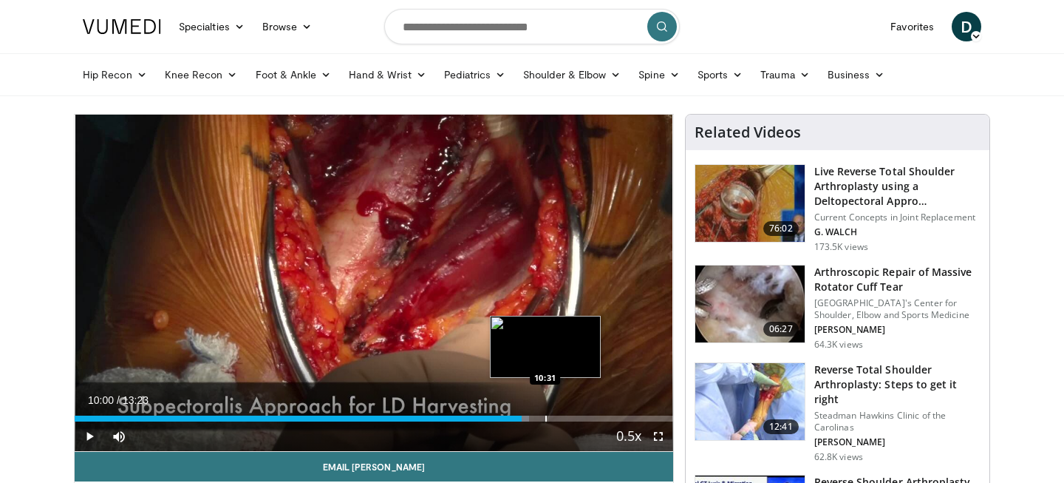
click at [545, 418] on div "Progress Bar" at bounding box center [545, 418] width 1 height 6
click at [571, 417] on div "Progress Bar" at bounding box center [571, 418] width 1 height 6
click at [562, 417] on div "11:06" at bounding box center [323, 418] width 497 height 6
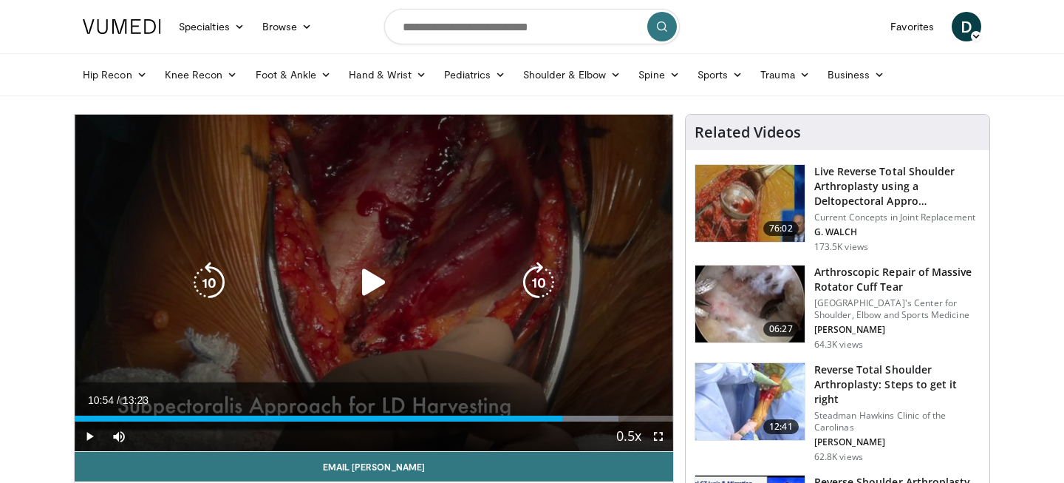
click at [520, 352] on div "10 seconds Tap to unmute" at bounding box center [374, 283] width 599 height 336
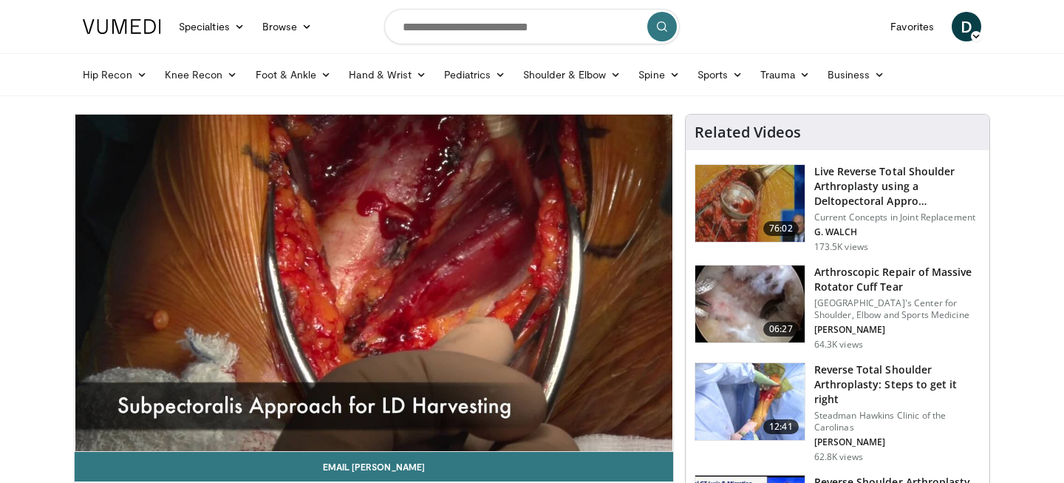
click at [409, 326] on div "10 seconds Tap to unmute" at bounding box center [374, 283] width 599 height 336
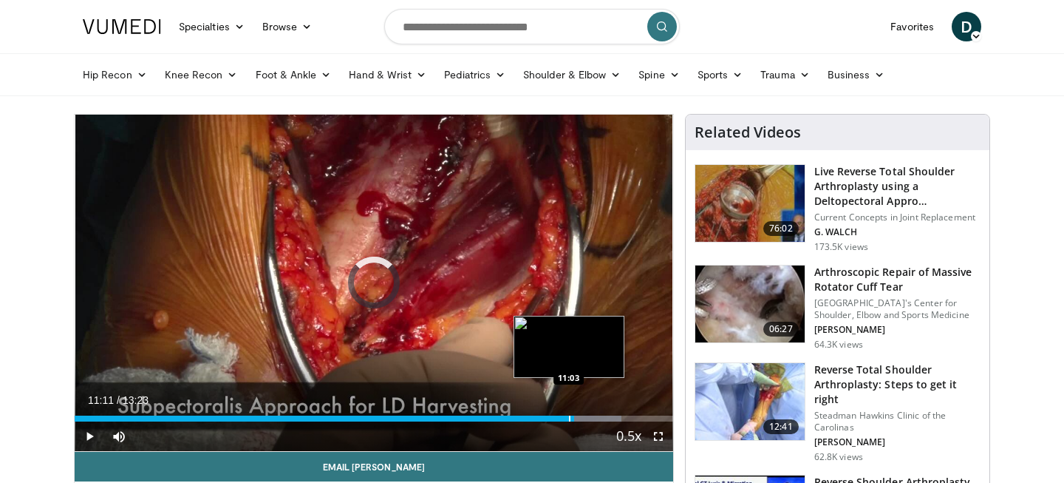
click at [569, 416] on div "Progress Bar" at bounding box center [569, 418] width 1 height 6
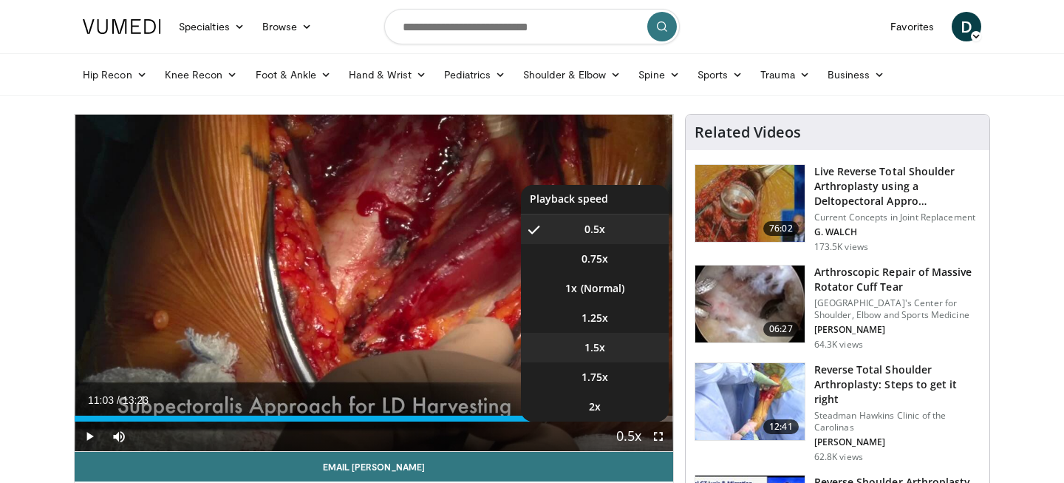
click at [598, 340] on span "1.5x" at bounding box center [595, 347] width 21 height 15
click at [613, 236] on li "0.5x" at bounding box center [595, 229] width 148 height 30
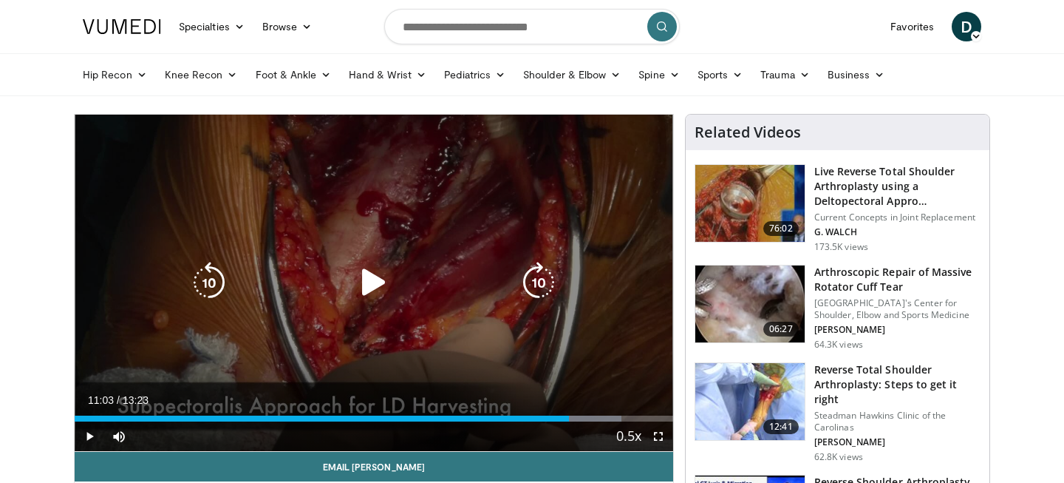
click at [415, 293] on div "Video Player" at bounding box center [373, 283] width 359 height 30
click at [384, 296] on icon "Video Player" at bounding box center [373, 282] width 41 height 41
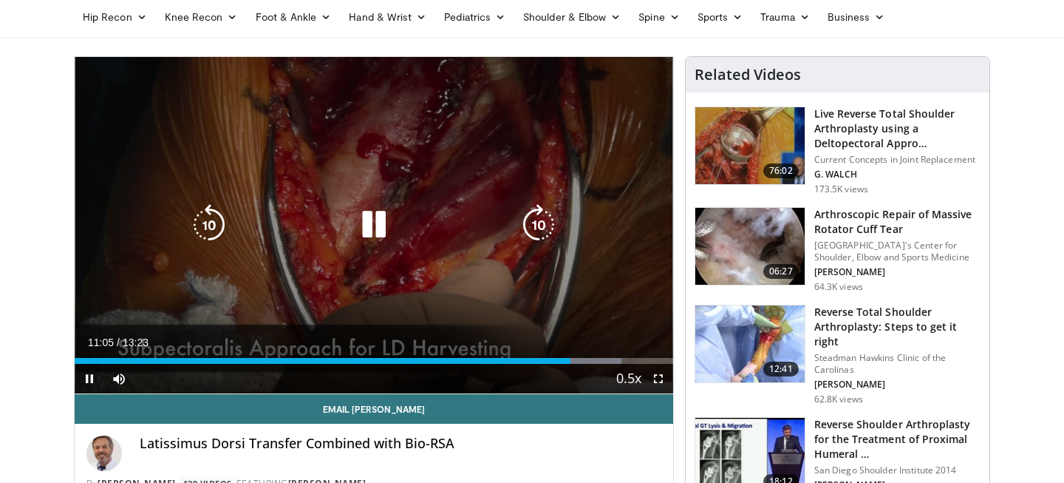
scroll to position [60, 0]
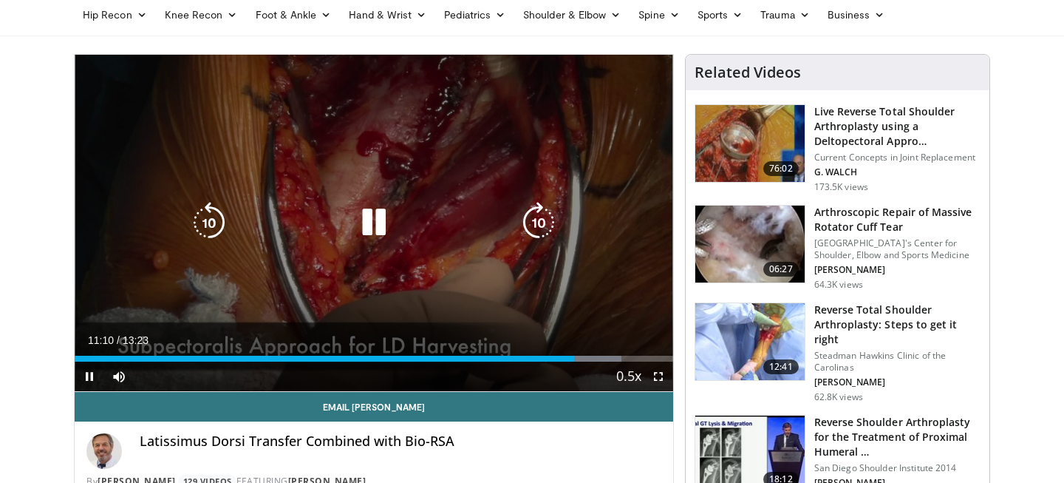
click at [378, 225] on icon "Video Player" at bounding box center [373, 222] width 41 height 41
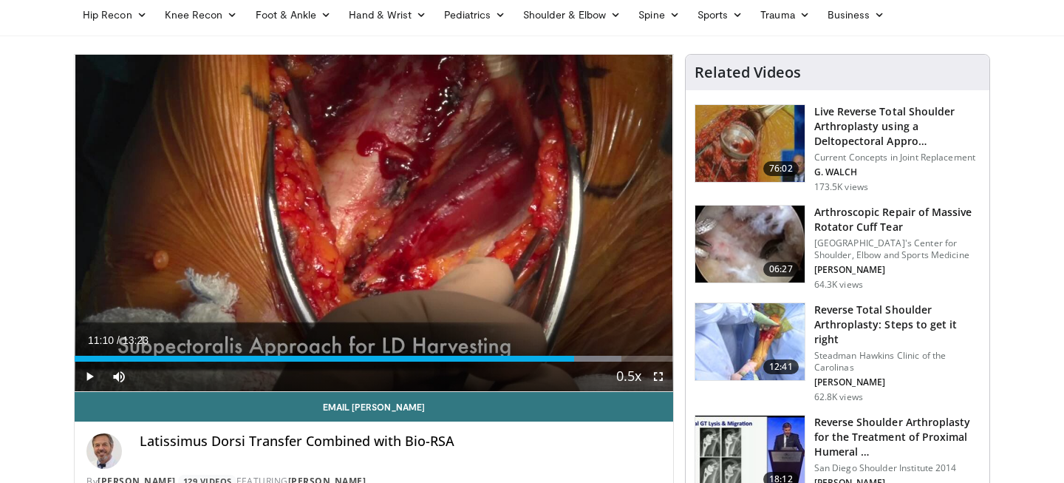
click at [661, 379] on span "Video Player" at bounding box center [659, 376] width 30 height 30
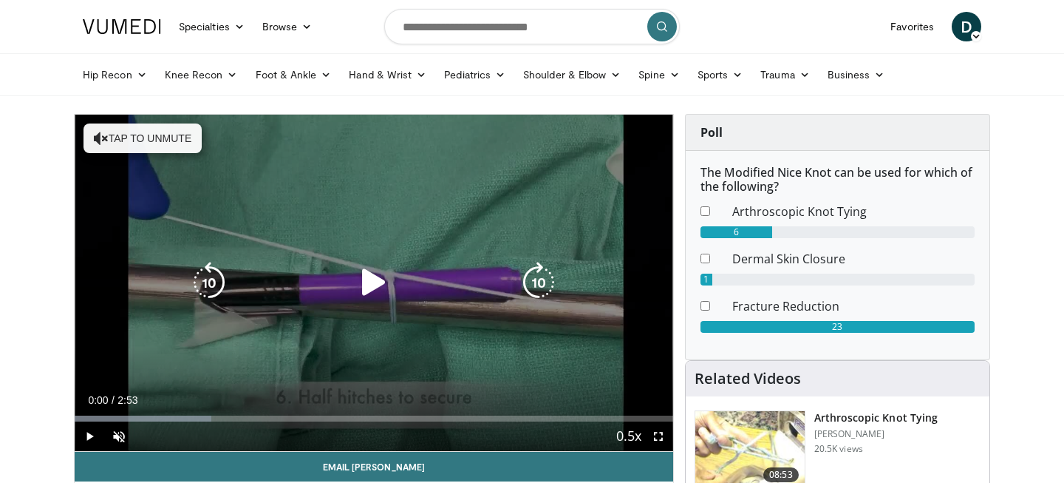
click at [372, 285] on icon "Video Player" at bounding box center [373, 282] width 41 height 41
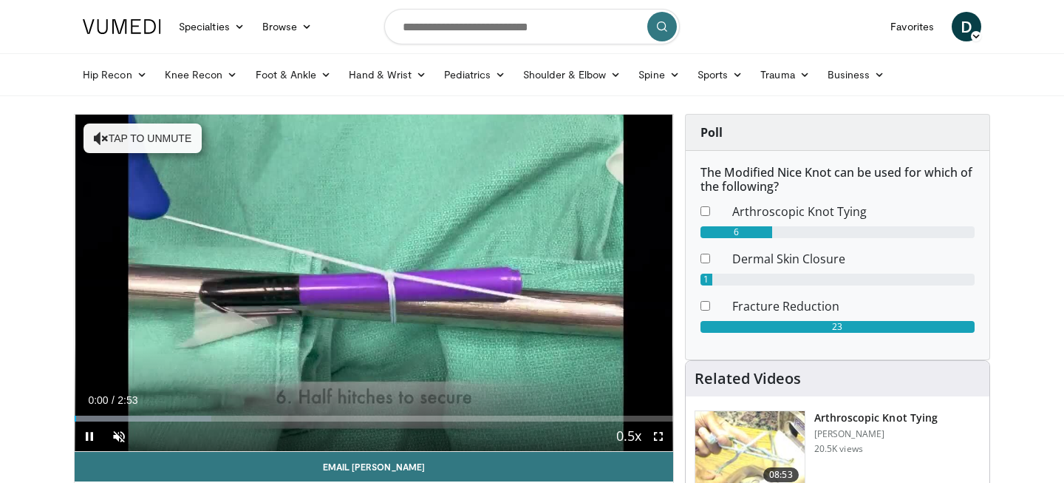
click at [287, 422] on div "Current Time 0:00 / Duration 2:53 Pause Skip Backward Skip Forward Unmute Loade…" at bounding box center [374, 436] width 599 height 30
click at [121, 442] on span "Video Player" at bounding box center [119, 436] width 30 height 30
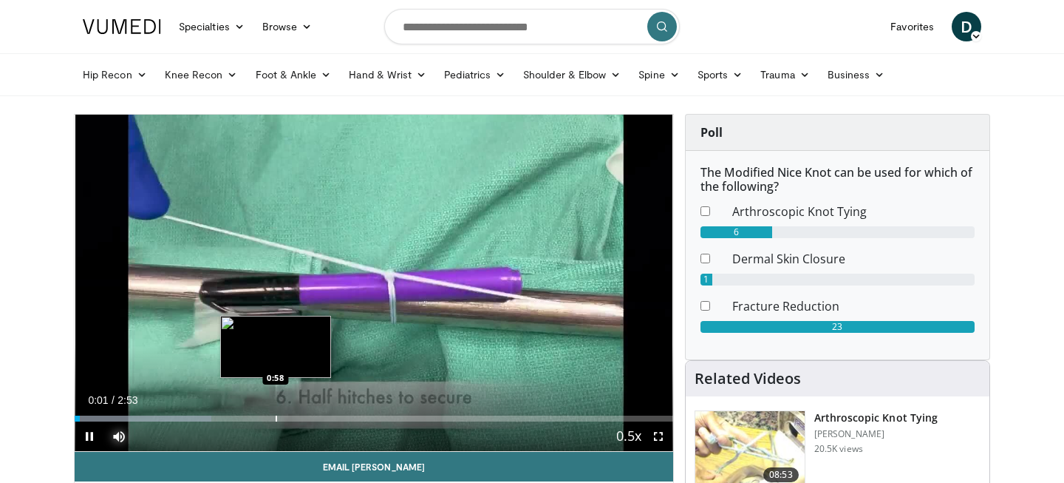
click at [276, 415] on div "Progress Bar" at bounding box center [276, 418] width 1 height 6
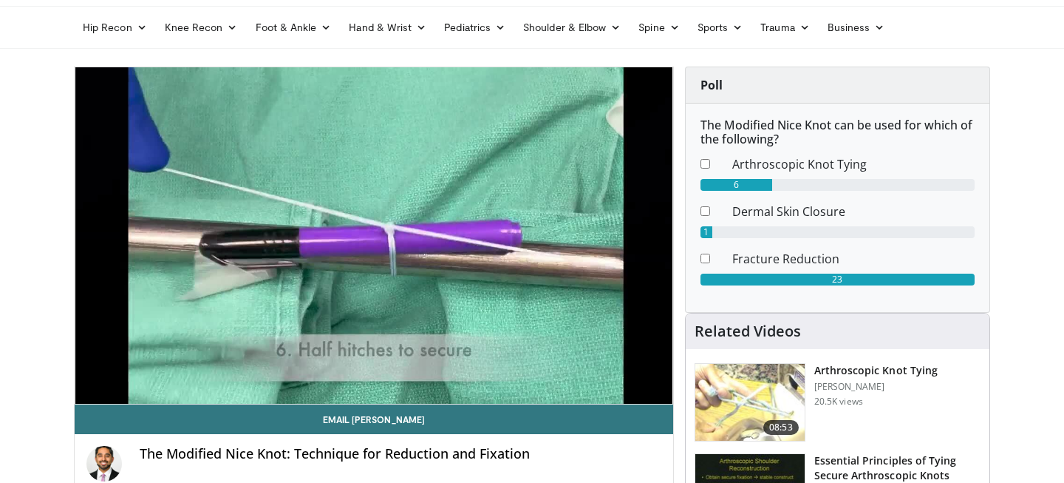
scroll to position [58, 0]
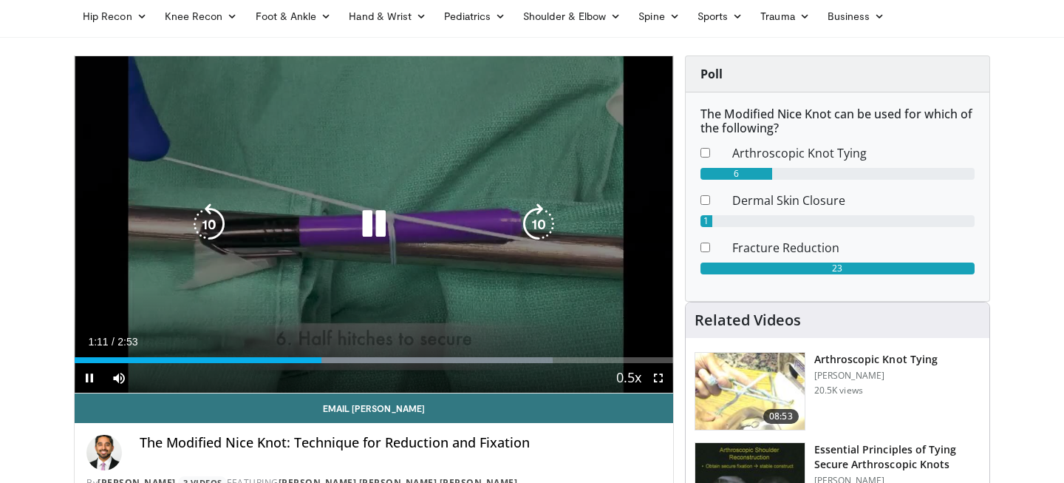
click at [386, 253] on div "10 seconds Tap to unmute" at bounding box center [374, 224] width 599 height 336
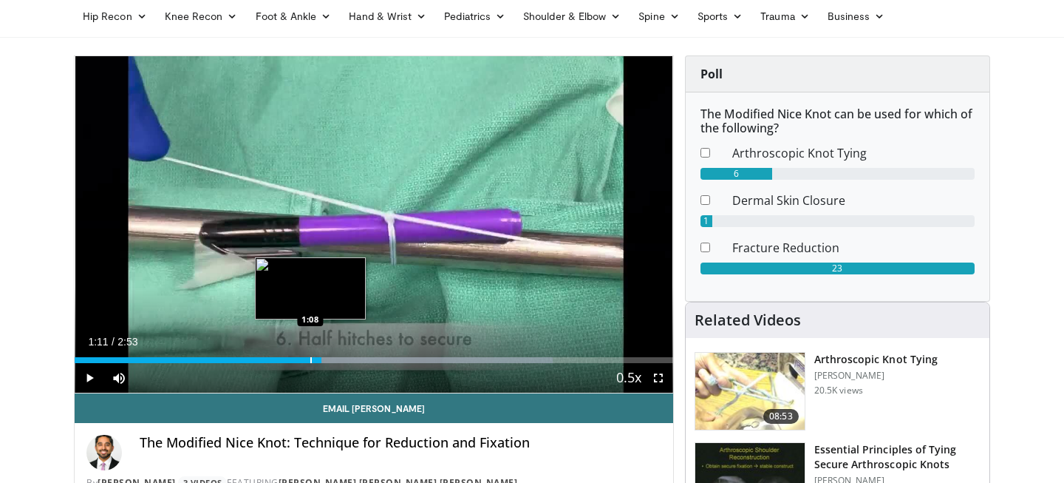
click at [310, 361] on div "Progress Bar" at bounding box center [310, 360] width 1 height 6
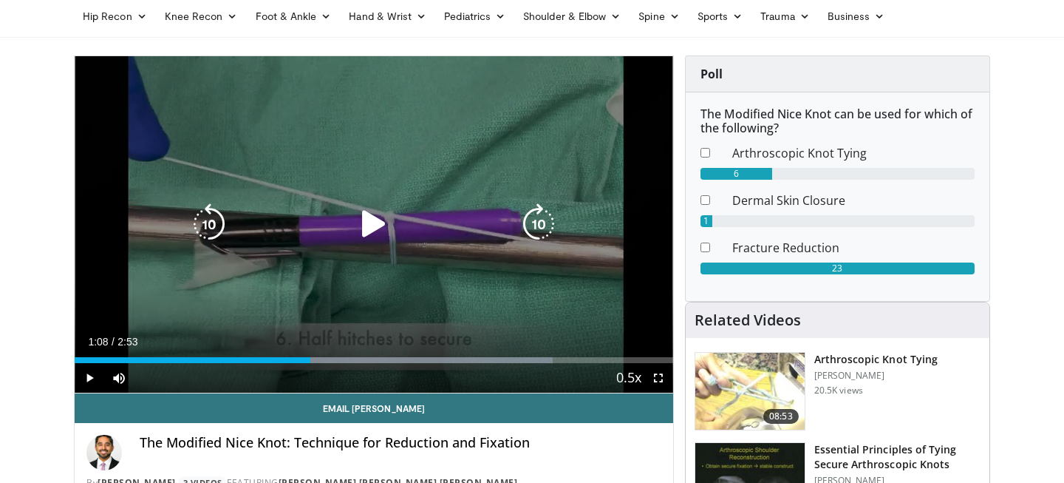
click at [327, 284] on div "10 seconds Tap to unmute" at bounding box center [374, 224] width 599 height 336
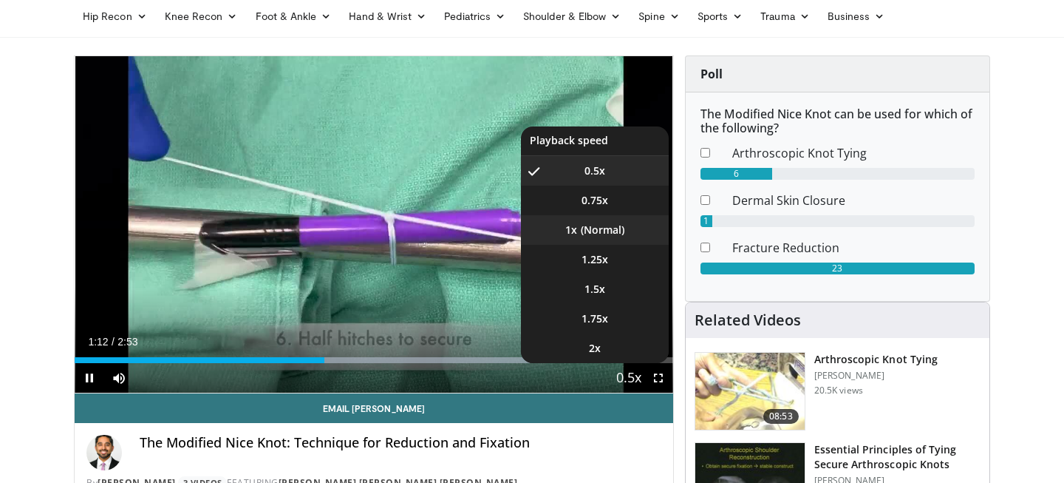
click at [641, 219] on li "1x" at bounding box center [595, 230] width 148 height 30
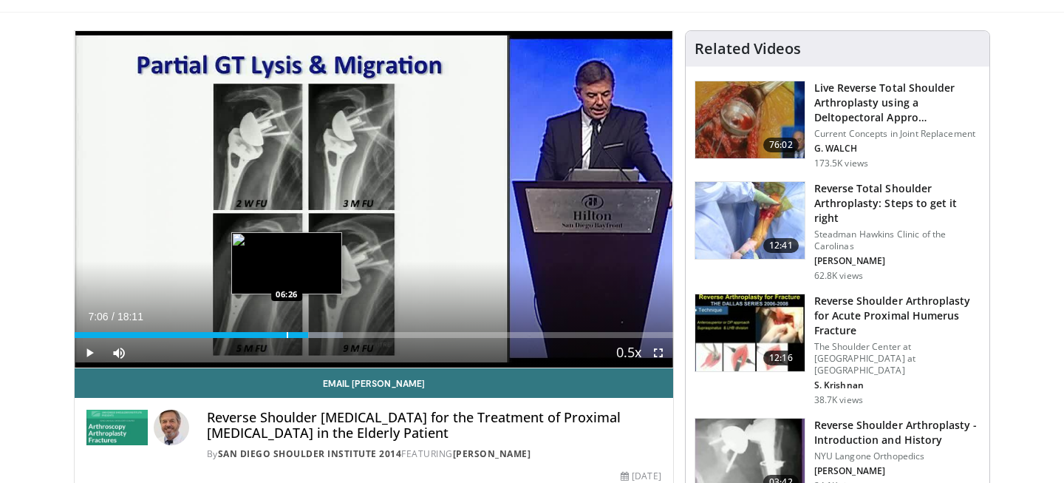
click at [287, 335] on div "Progress Bar" at bounding box center [287, 335] width 1 height 6
click at [273, 335] on div "06:26" at bounding box center [181, 335] width 212 height 6
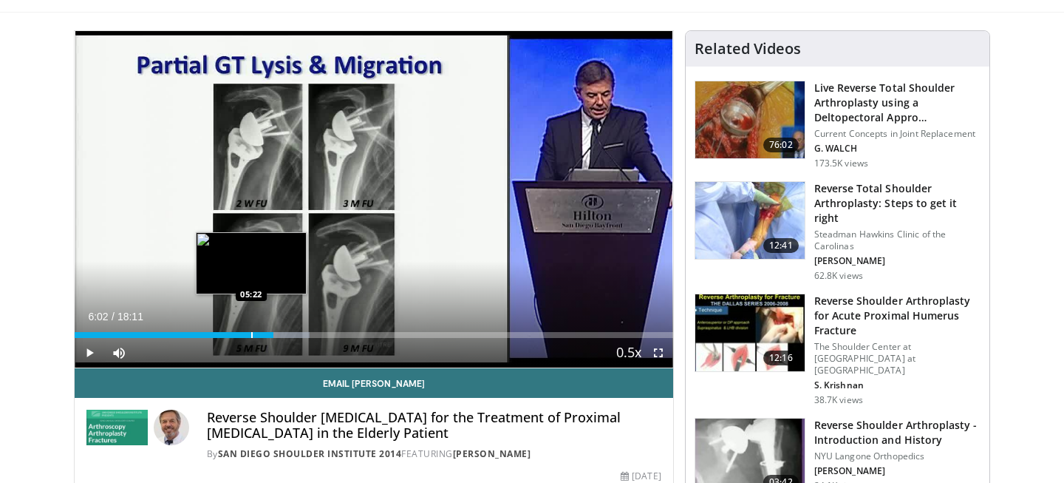
click at [251, 335] on div "Progress Bar" at bounding box center [251, 335] width 1 height 6
click at [241, 333] on div "Progress Bar" at bounding box center [241, 335] width 1 height 6
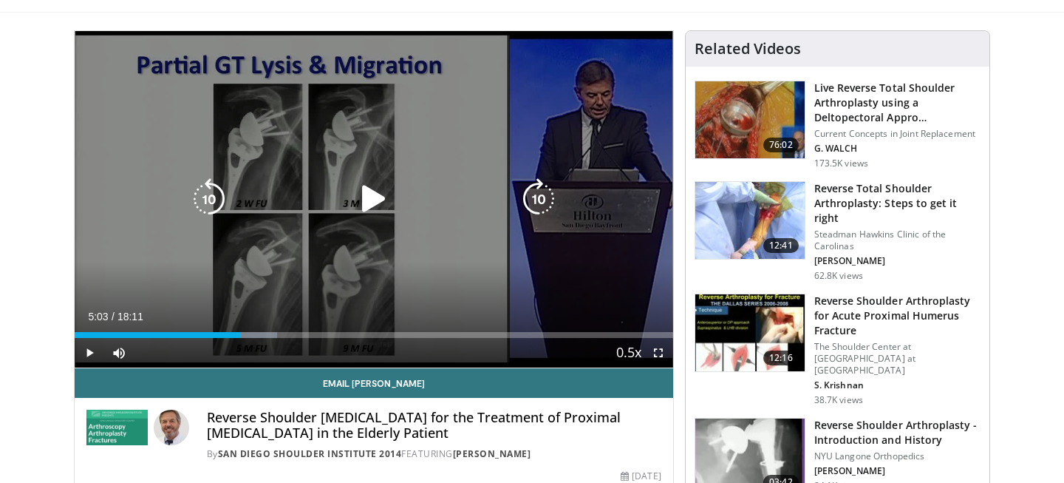
click at [375, 179] on icon "Video Player" at bounding box center [373, 198] width 41 height 41
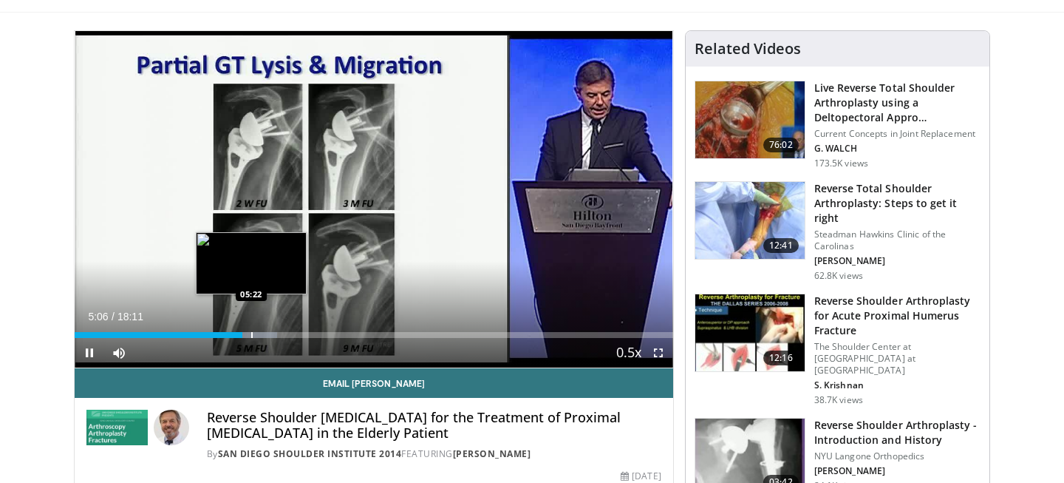
click at [251, 333] on div "Progress Bar" at bounding box center [251, 335] width 1 height 6
click at [260, 337] on div "Progress Bar" at bounding box center [259, 335] width 1 height 6
click at [261, 337] on div "Progress Bar" at bounding box center [261, 335] width 1 height 6
click at [265, 334] on div "05:54" at bounding box center [172, 335] width 194 height 6
click at [264, 336] on div "Progress Bar" at bounding box center [264, 335] width 1 height 6
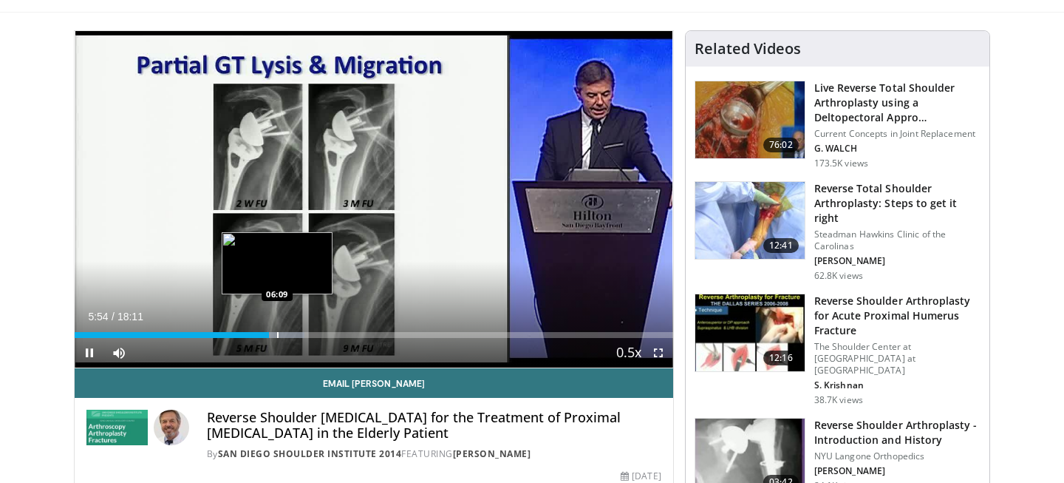
click at [277, 333] on div "Progress Bar" at bounding box center [277, 335] width 1 height 6
click at [270, 335] on div "10 seconds Tap to unmute" at bounding box center [374, 199] width 599 height 336
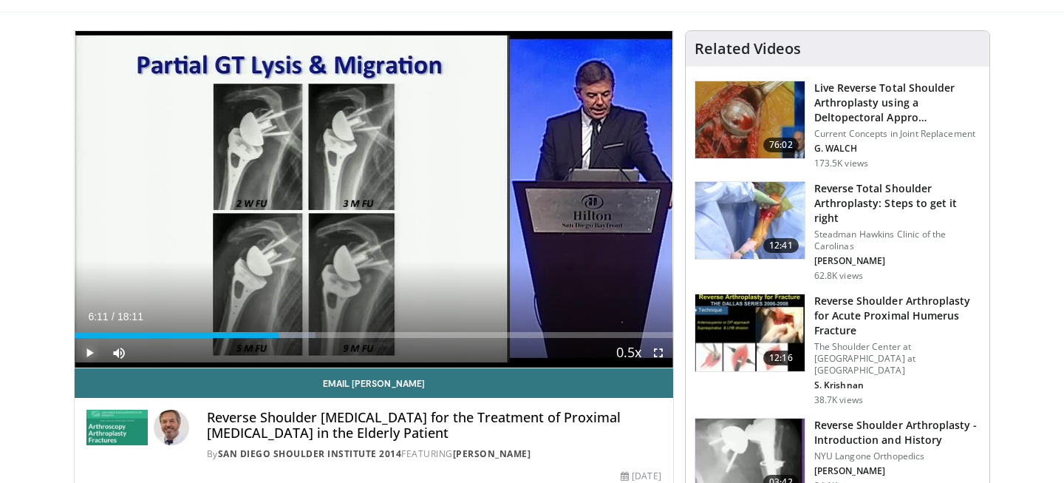
click at [86, 355] on span "Video Player" at bounding box center [90, 353] width 30 height 30
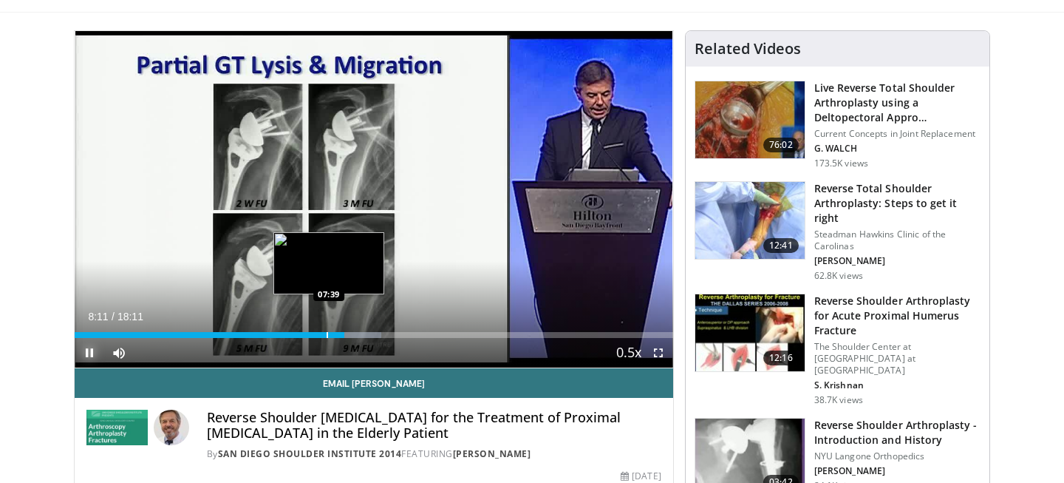
click at [327, 335] on div "Progress Bar" at bounding box center [327, 335] width 1 height 6
click at [306, 335] on div "07:39" at bounding box center [201, 335] width 252 height 6
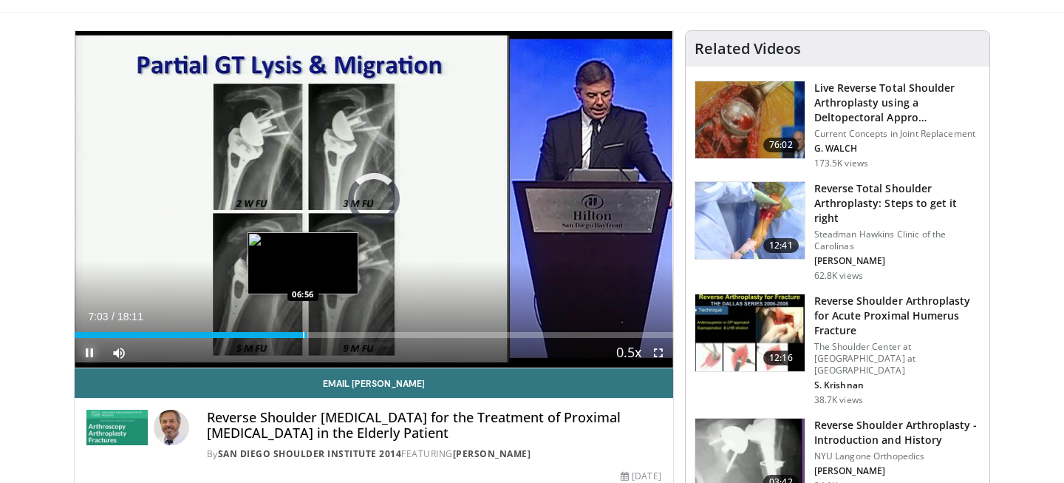
click at [290, 332] on div "07:03" at bounding box center [191, 335] width 232 height 6
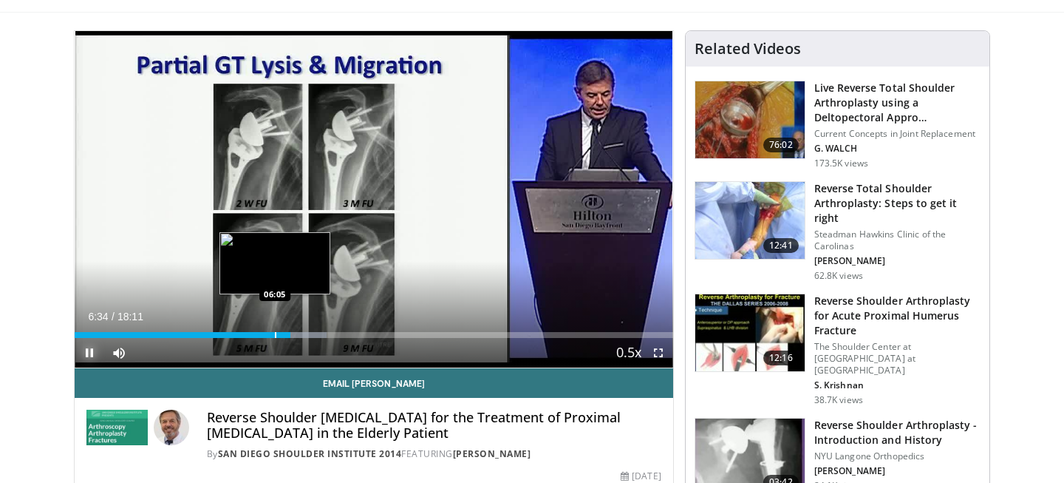
click at [275, 332] on div "Progress Bar" at bounding box center [275, 335] width 1 height 6
click at [258, 333] on div "Progress Bar" at bounding box center [258, 335] width 1 height 6
click at [264, 335] on div "Progress Bar" at bounding box center [275, 335] width 38 height 6
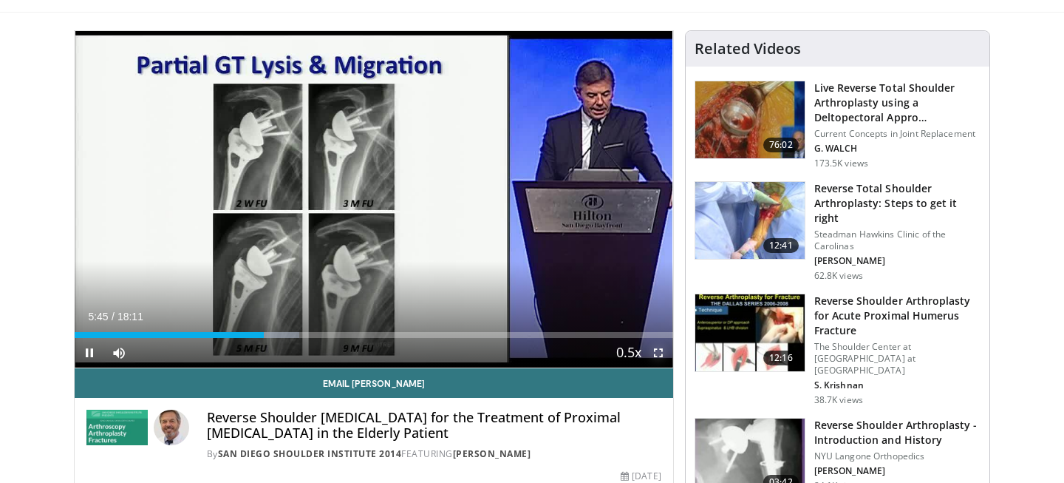
click at [655, 354] on span "Video Player" at bounding box center [659, 353] width 30 height 30
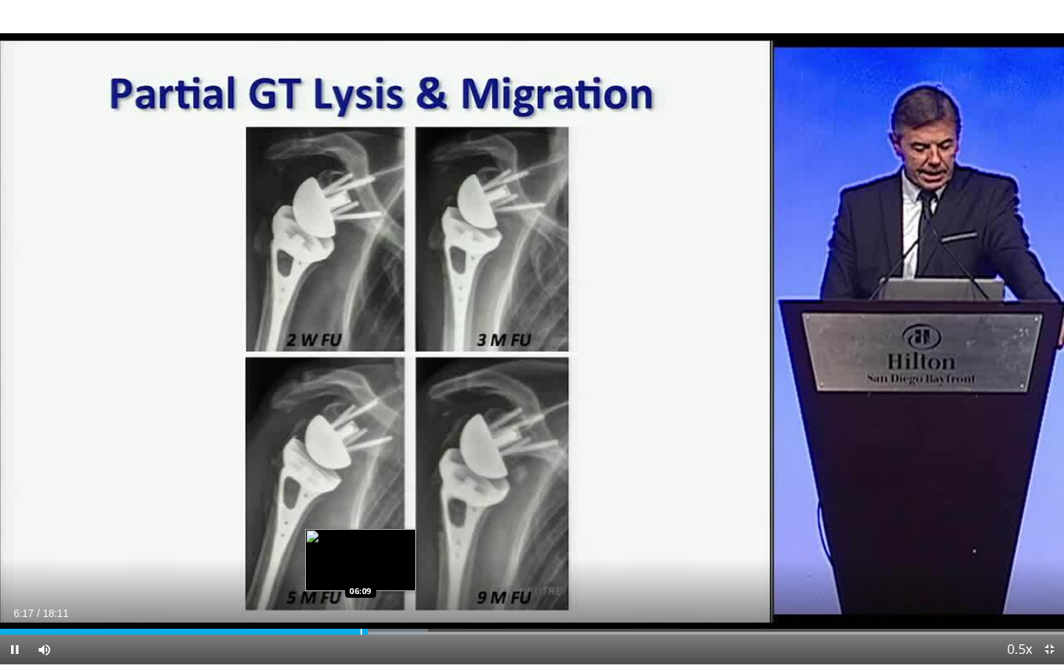
click at [360, 482] on div "06:17" at bounding box center [184, 632] width 368 height 6
click at [345, 482] on div "Progress Bar" at bounding box center [345, 632] width 1 height 6
click at [350, 482] on div "Progress Bar" at bounding box center [350, 632] width 1 height 6
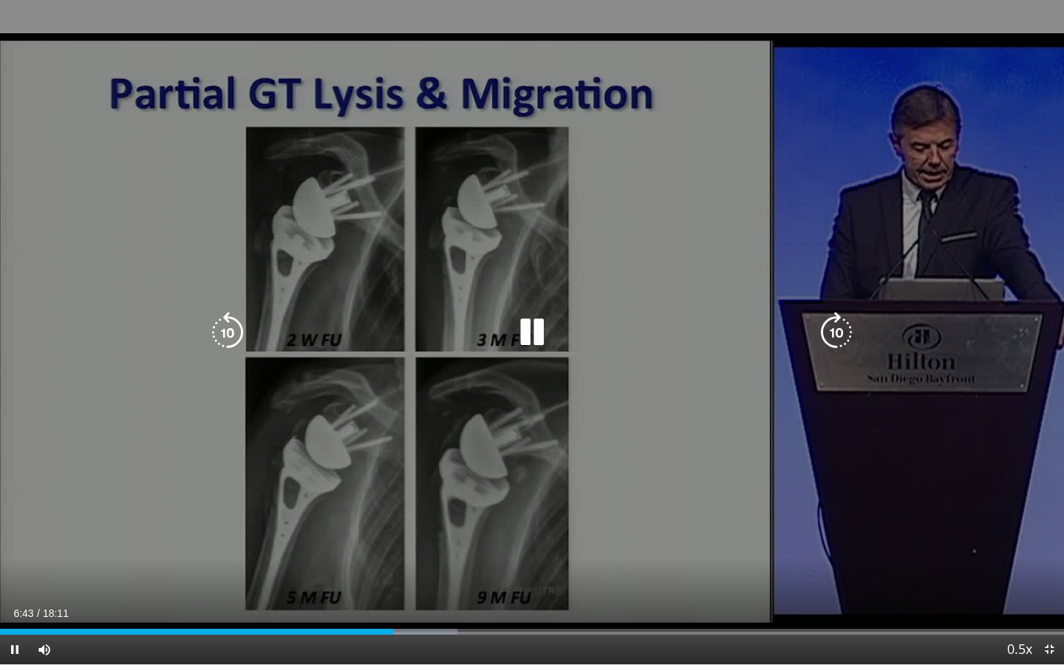
click at [509, 444] on div "10 seconds Tap to unmute" at bounding box center [532, 332] width 1064 height 664
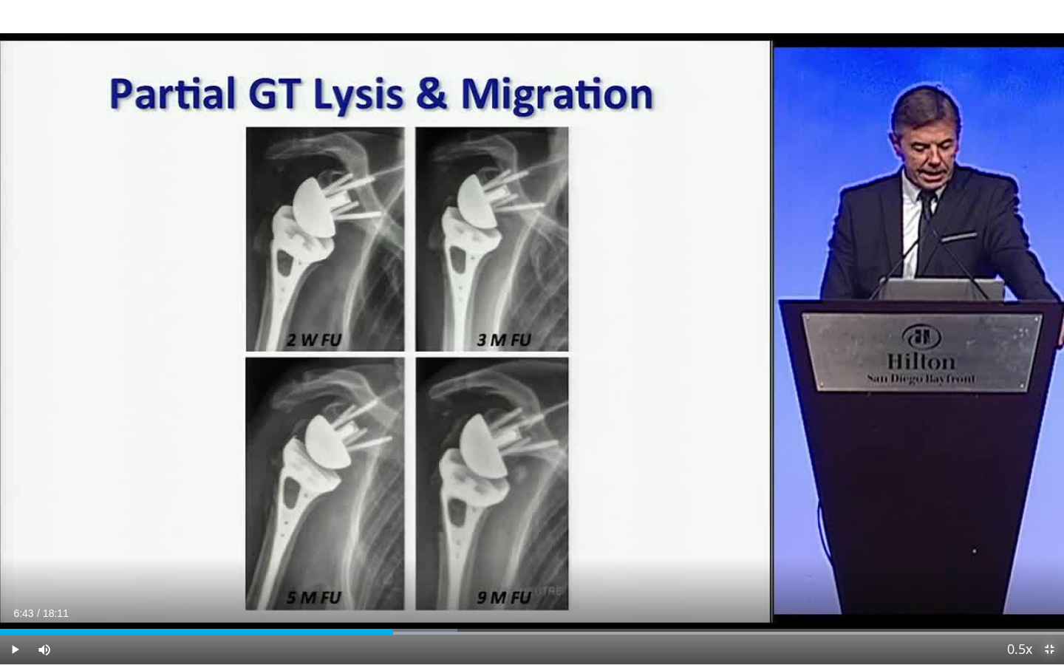
click at [1043, 482] on span "Video Player" at bounding box center [1050, 650] width 30 height 30
